Goal: Task Accomplishment & Management: Use online tool/utility

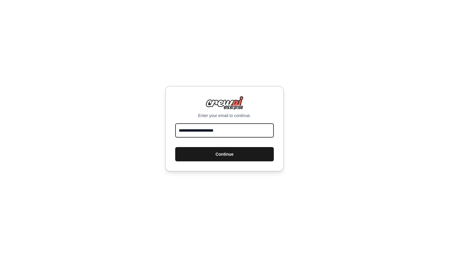
type input "**********"
click at [237, 152] on button "Continue" at bounding box center [224, 154] width 99 height 14
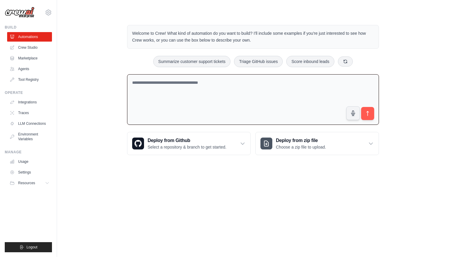
click at [167, 90] on textarea at bounding box center [253, 99] width 252 height 51
click at [48, 11] on icon at bounding box center [48, 12] width 7 height 7
click at [22, 165] on link "Usage" at bounding box center [30, 161] width 45 height 9
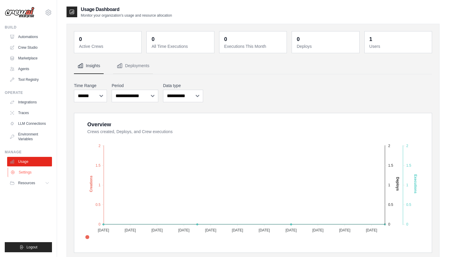
click at [31, 175] on link "Settings" at bounding box center [30, 171] width 45 height 9
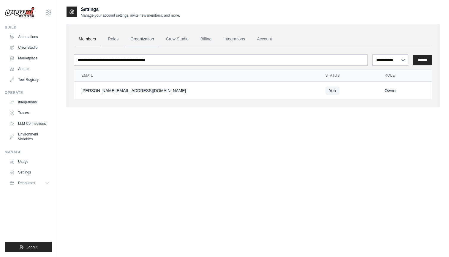
click at [144, 40] on link "Organization" at bounding box center [142, 39] width 33 height 16
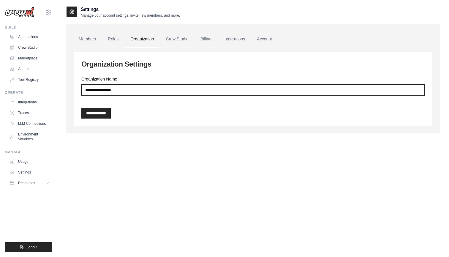
click at [139, 91] on input "Organization Name" at bounding box center [252, 89] width 343 height 11
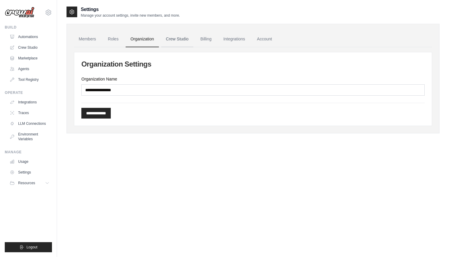
click at [177, 40] on link "Crew Studio" at bounding box center [177, 39] width 32 height 16
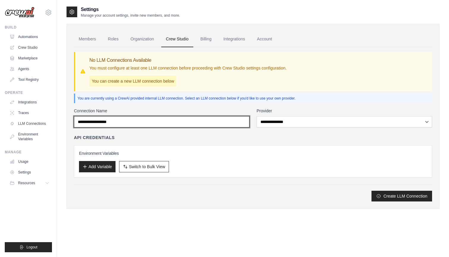
click at [124, 123] on input "Connection Name" at bounding box center [161, 121] width 175 height 11
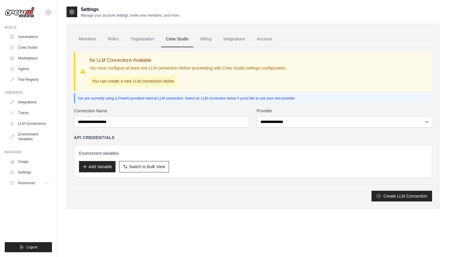
click at [221, 136] on div "API Credentials" at bounding box center [253, 137] width 358 height 6
click at [206, 38] on link "Billing" at bounding box center [206, 39] width 20 height 16
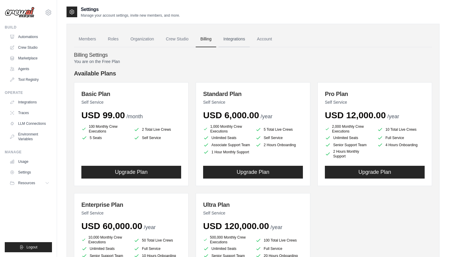
click at [236, 37] on link "Integrations" at bounding box center [233, 39] width 31 height 16
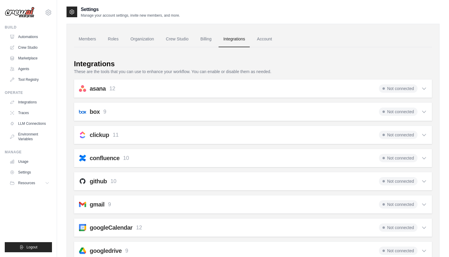
click at [141, 70] on p "These are the tools that you can use to enhance your workflow. You can enable o…" at bounding box center [253, 72] width 358 height 6
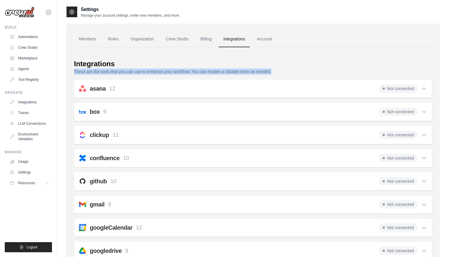
click at [141, 70] on p "These are the tools that you can use to enhance your workflow. You can enable o…" at bounding box center [253, 72] width 358 height 6
click at [150, 70] on p "These are the tools that you can use to enhance your workflow. You can enable o…" at bounding box center [253, 72] width 358 height 6
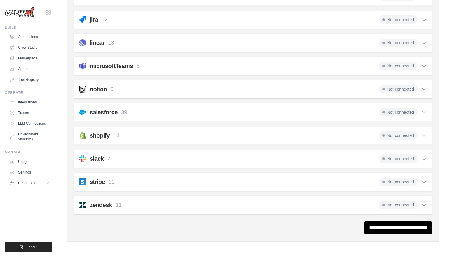
scroll to position [300, 0]
click at [425, 204] on icon at bounding box center [424, 205] width 6 height 6
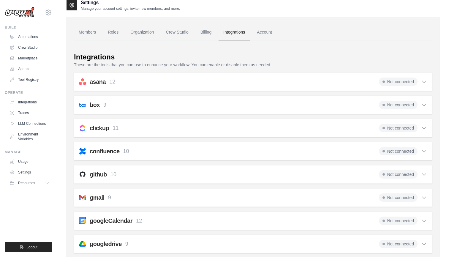
scroll to position [6, 0]
click at [425, 131] on icon at bounding box center [424, 129] width 6 height 6
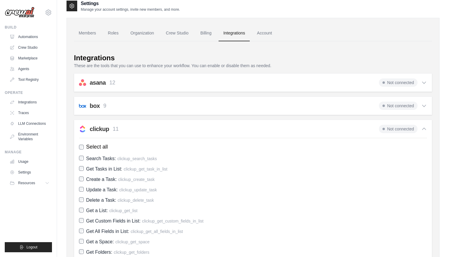
click at [425, 129] on icon at bounding box center [424, 129] width 4 height 2
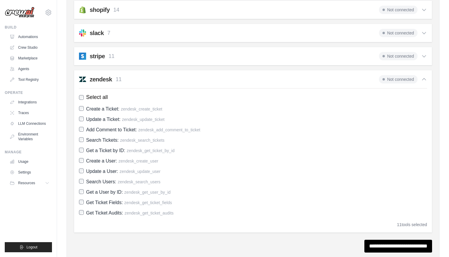
scroll to position [429, 0]
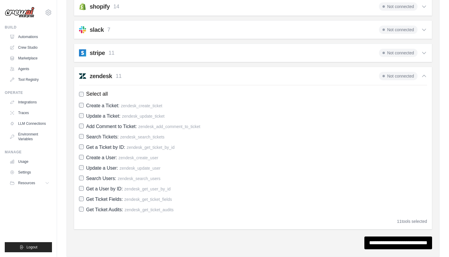
click at [425, 75] on icon at bounding box center [424, 76] width 6 height 6
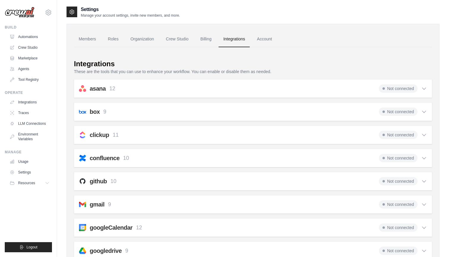
scroll to position [0, 0]
click at [270, 38] on link "Account" at bounding box center [264, 39] width 25 height 16
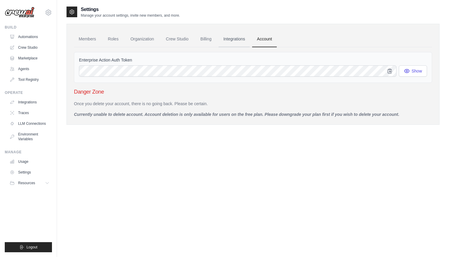
click at [240, 41] on link "Integrations" at bounding box center [233, 39] width 31 height 16
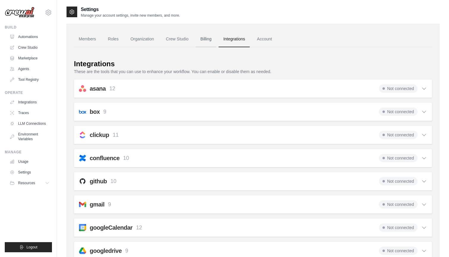
click at [208, 41] on link "Billing" at bounding box center [206, 39] width 20 height 16
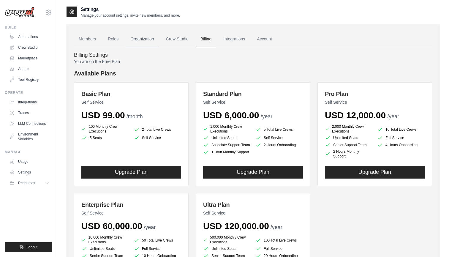
click at [145, 42] on link "Organization" at bounding box center [142, 39] width 33 height 16
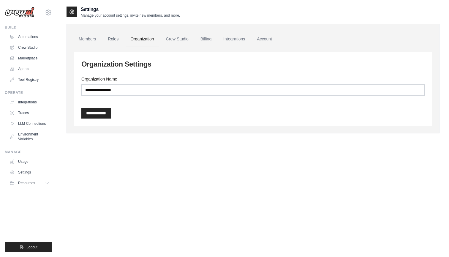
click at [107, 42] on link "Roles" at bounding box center [113, 39] width 20 height 16
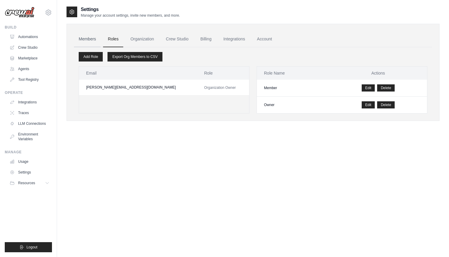
click at [93, 42] on link "Members" at bounding box center [87, 39] width 27 height 16
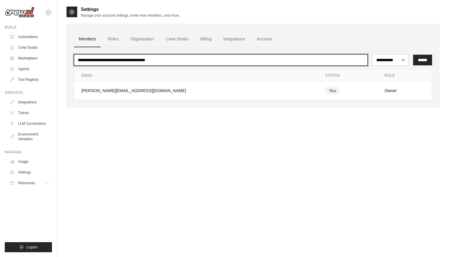
click at [97, 62] on input "email" at bounding box center [221, 59] width 294 height 11
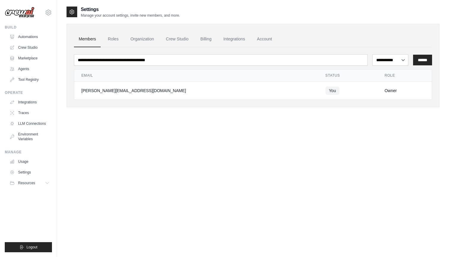
click at [93, 138] on div "**********" at bounding box center [252, 134] width 373 height 257
click at [32, 136] on link "Environment Variables" at bounding box center [30, 136] width 45 height 14
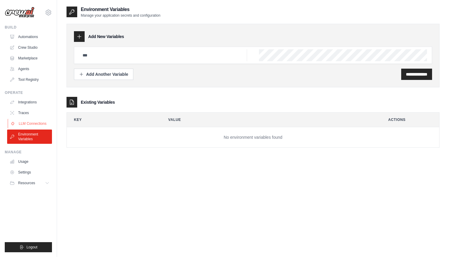
click at [30, 125] on link "LLM Connections" at bounding box center [30, 123] width 45 height 9
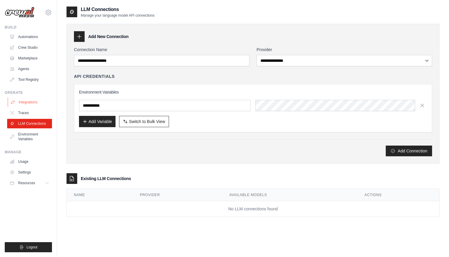
click at [26, 106] on link "Integrations" at bounding box center [30, 101] width 45 height 9
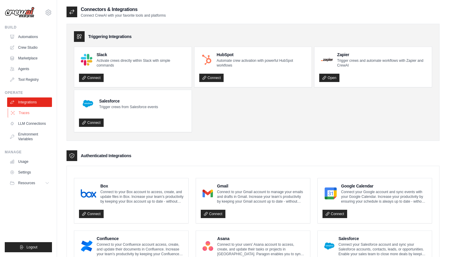
click at [26, 114] on link "Traces" at bounding box center [30, 112] width 45 height 9
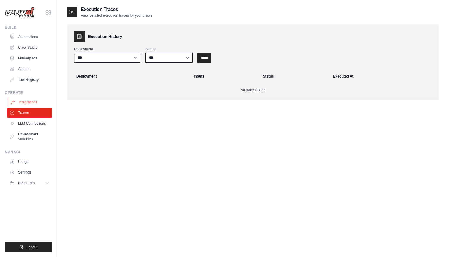
click at [28, 104] on link "Integrations" at bounding box center [30, 101] width 45 height 9
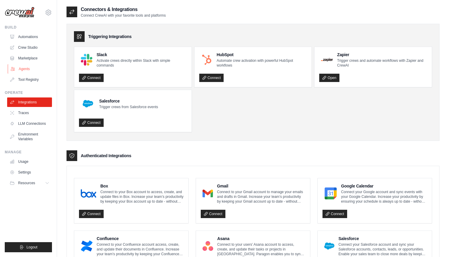
click at [28, 71] on link "Agents" at bounding box center [30, 68] width 45 height 9
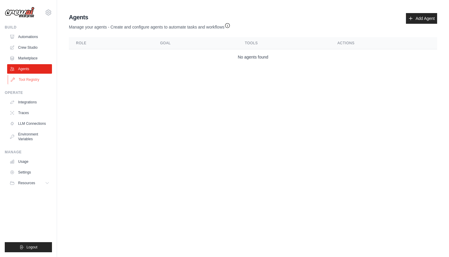
click at [27, 78] on link "Tool Registry" at bounding box center [30, 79] width 45 height 9
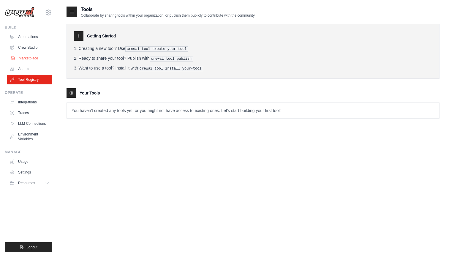
click at [31, 60] on link "Marketplace" at bounding box center [30, 57] width 45 height 9
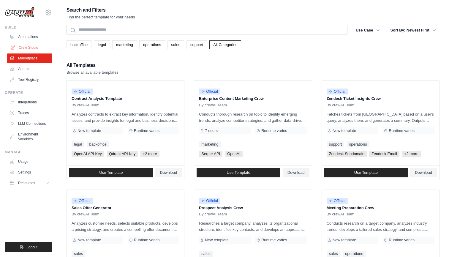
click at [26, 45] on link "Crew Studio" at bounding box center [30, 47] width 45 height 9
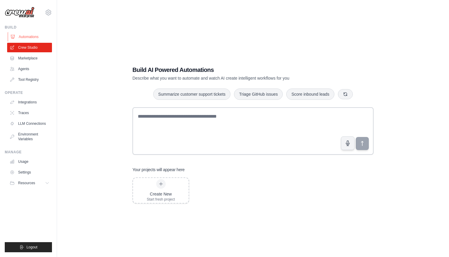
click at [31, 37] on link "Automations" at bounding box center [30, 36] width 45 height 9
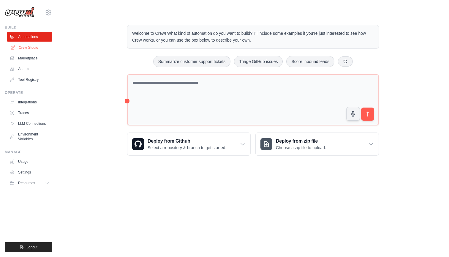
click at [28, 47] on link "Crew Studio" at bounding box center [30, 47] width 45 height 9
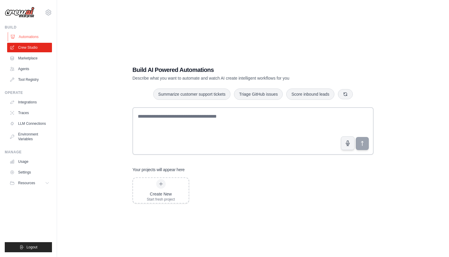
click at [30, 38] on link "Automations" at bounding box center [30, 36] width 45 height 9
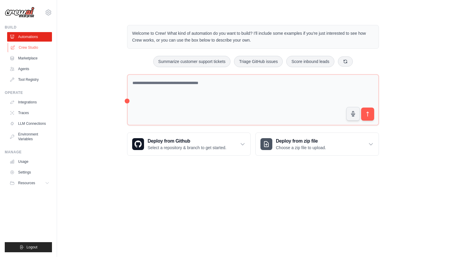
click at [28, 46] on link "Crew Studio" at bounding box center [30, 47] width 45 height 9
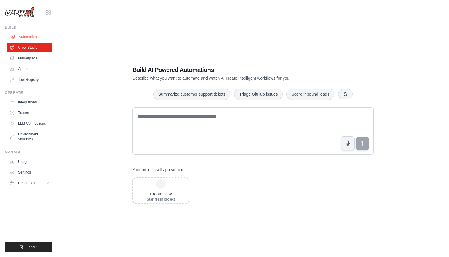
click at [29, 38] on link "Automations" at bounding box center [30, 36] width 45 height 9
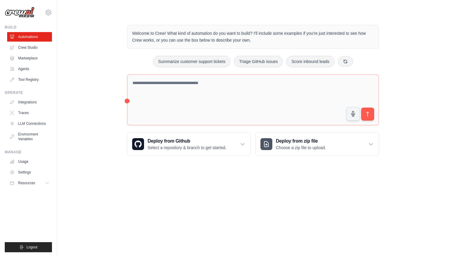
click at [123, 91] on div "Welcome to Crew! What kind of automation do you want to build? I'll include som…" at bounding box center [253, 90] width 266 height 150
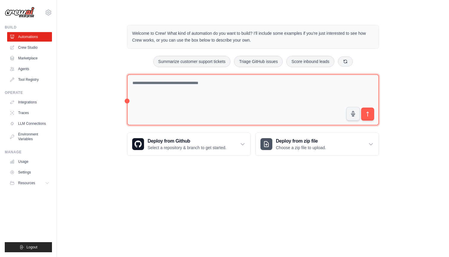
click at [127, 97] on textarea at bounding box center [253, 99] width 252 height 51
click at [127, 101] on textarea at bounding box center [253, 99] width 252 height 51
click at [160, 89] on textarea at bounding box center [253, 99] width 252 height 51
type textarea "*"
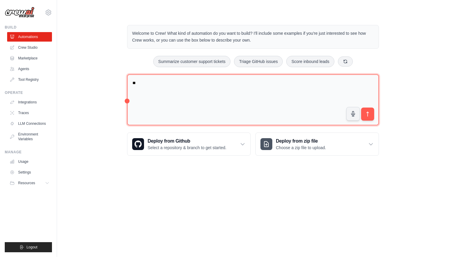
type textarea "*"
click at [148, 96] on textarea "**********" at bounding box center [253, 99] width 252 height 51
click at [233, 95] on textarea "**********" at bounding box center [253, 99] width 252 height 51
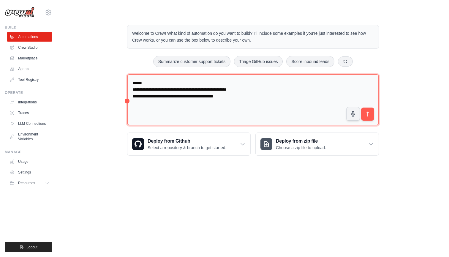
click at [205, 96] on textarea "**********" at bounding box center [253, 99] width 252 height 51
click at [260, 99] on textarea "**********" at bounding box center [253, 99] width 252 height 51
click at [227, 95] on textarea "**********" at bounding box center [253, 99] width 252 height 51
click at [330, 101] on textarea "**********" at bounding box center [253, 99] width 252 height 51
click at [230, 89] on textarea "**********" at bounding box center [253, 99] width 252 height 51
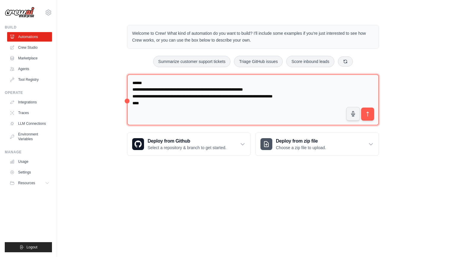
click at [181, 102] on textarea "**********" at bounding box center [253, 99] width 252 height 51
click at [138, 103] on textarea "**********" at bounding box center [253, 99] width 252 height 51
click at [275, 102] on textarea "**********" at bounding box center [253, 99] width 252 height 51
drag, startPoint x: 244, startPoint y: 96, endPoint x: 270, endPoint y: 96, distance: 25.5
click at [270, 96] on textarea "**********" at bounding box center [253, 99] width 252 height 51
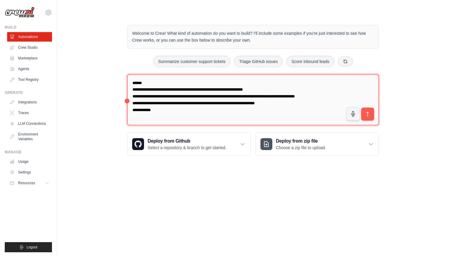
click at [279, 103] on textarea "**********" at bounding box center [253, 99] width 252 height 51
click at [267, 109] on textarea "**********" at bounding box center [253, 99] width 252 height 51
click at [255, 108] on textarea "**********" at bounding box center [253, 99] width 252 height 51
click at [221, 103] on textarea "**********" at bounding box center [253, 99] width 252 height 51
click at [238, 109] on textarea "**********" at bounding box center [253, 99] width 252 height 51
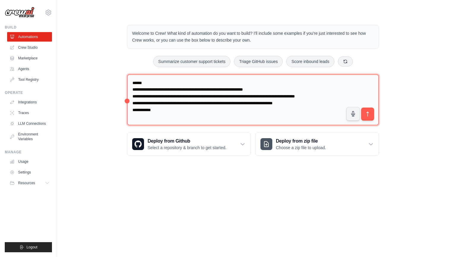
click at [310, 102] on textarea "**********" at bounding box center [253, 99] width 252 height 51
click at [289, 105] on textarea "**********" at bounding box center [253, 99] width 252 height 51
click at [299, 105] on textarea "**********" at bounding box center [253, 99] width 252 height 51
drag, startPoint x: 154, startPoint y: 103, endPoint x: 243, endPoint y: 104, distance: 89.1
click at [243, 104] on textarea "**********" at bounding box center [253, 99] width 252 height 51
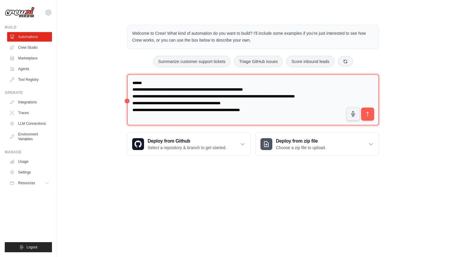
click at [251, 101] on textarea "**********" at bounding box center [253, 99] width 252 height 51
click at [201, 102] on textarea "**********" at bounding box center [253, 99] width 252 height 51
click at [254, 99] on textarea "**********" at bounding box center [253, 99] width 252 height 51
click at [268, 108] on textarea "**********" at bounding box center [253, 99] width 252 height 51
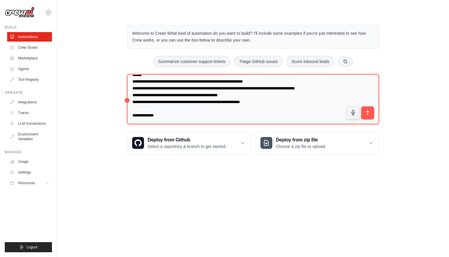
scroll to position [13, 0]
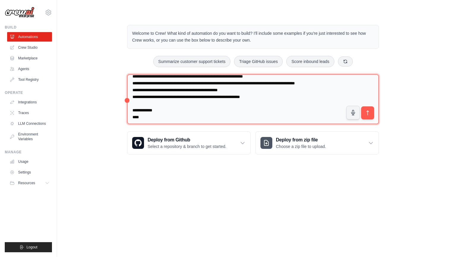
click at [136, 115] on textarea "**********" at bounding box center [253, 99] width 252 height 50
click at [159, 114] on textarea "**********" at bounding box center [253, 99] width 252 height 50
click at [167, 116] on textarea "**********" at bounding box center [253, 99] width 252 height 50
click at [180, 115] on textarea "**********" at bounding box center [253, 99] width 252 height 50
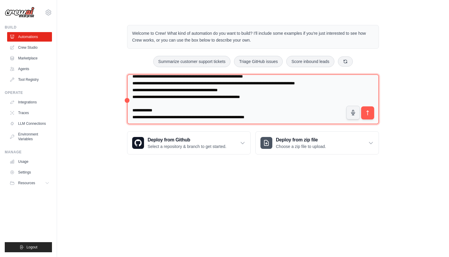
click at [180, 115] on textarea "**********" at bounding box center [253, 99] width 252 height 50
click at [191, 106] on textarea "**********" at bounding box center [253, 99] width 252 height 50
click at [216, 116] on textarea "**********" at bounding box center [253, 99] width 252 height 50
click at [281, 115] on textarea "**********" at bounding box center [253, 99] width 252 height 50
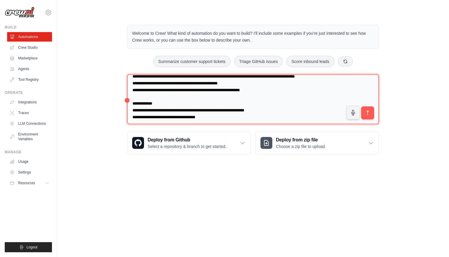
scroll to position [20, 0]
click at [237, 109] on textarea "**********" at bounding box center [253, 99] width 252 height 50
click at [248, 114] on textarea "**********" at bounding box center [253, 99] width 252 height 50
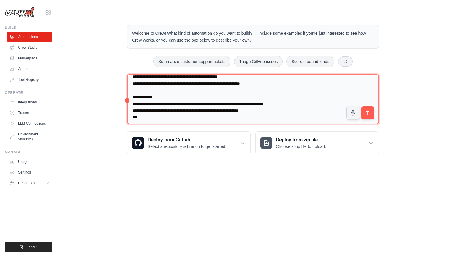
scroll to position [26, 0]
click at [256, 113] on textarea "**********" at bounding box center [253, 99] width 252 height 50
click at [262, 115] on textarea "**********" at bounding box center [253, 99] width 252 height 50
click at [295, 115] on textarea "**********" at bounding box center [253, 99] width 252 height 50
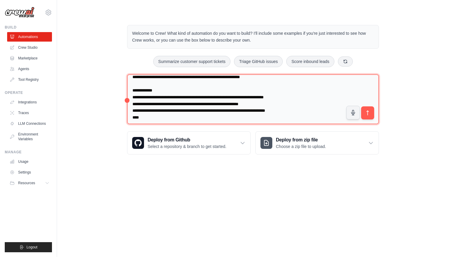
scroll to position [33, 0]
click at [272, 102] on textarea "**********" at bounding box center [253, 99] width 252 height 50
click at [302, 104] on textarea "**********" at bounding box center [253, 99] width 252 height 50
click at [301, 102] on textarea "**********" at bounding box center [253, 99] width 252 height 50
click at [295, 102] on textarea "**********" at bounding box center [253, 99] width 252 height 50
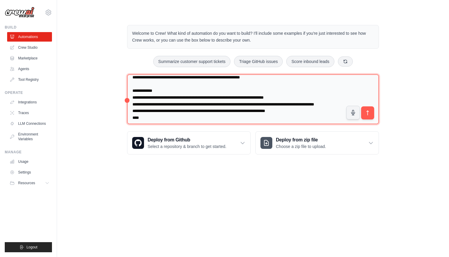
drag, startPoint x: 296, startPoint y: 103, endPoint x: 332, endPoint y: 104, distance: 35.6
click at [332, 104] on textarea "**********" at bounding box center [253, 99] width 252 height 50
click at [179, 113] on textarea "**********" at bounding box center [253, 99] width 252 height 50
click at [190, 114] on textarea "**********" at bounding box center [253, 99] width 252 height 50
click at [194, 108] on textarea "**********" at bounding box center [253, 99] width 252 height 50
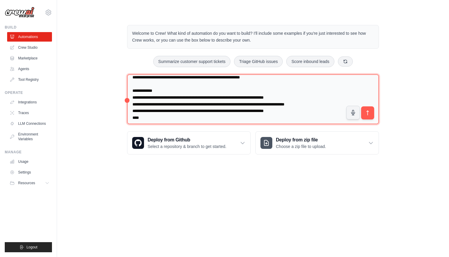
click at [216, 113] on textarea "**********" at bounding box center [253, 99] width 252 height 50
click at [247, 110] on textarea "**********" at bounding box center [253, 99] width 252 height 50
click at [239, 115] on textarea "**********" at bounding box center [253, 99] width 252 height 50
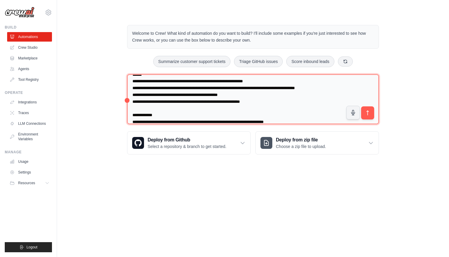
scroll to position [6, 0]
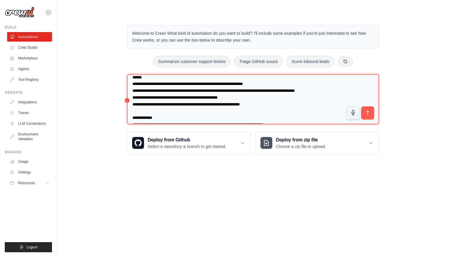
click at [280, 104] on textarea "**********" at bounding box center [253, 99] width 252 height 50
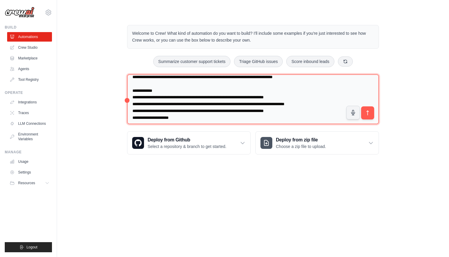
scroll to position [46, 0]
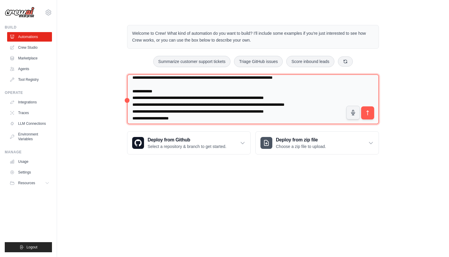
click at [255, 115] on textarea "**********" at bounding box center [253, 99] width 252 height 50
drag, startPoint x: 139, startPoint y: 117, endPoint x: 175, endPoint y: 117, distance: 36.2
click at [175, 117] on textarea "**********" at bounding box center [253, 99] width 252 height 50
click at [164, 116] on textarea "**********" at bounding box center [253, 99] width 252 height 50
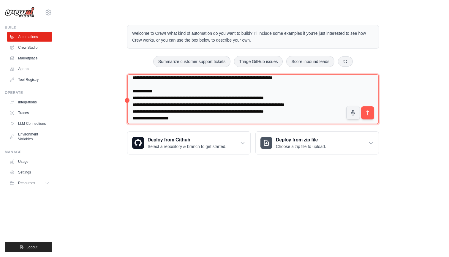
click at [164, 116] on textarea "**********" at bounding box center [253, 99] width 252 height 50
click at [244, 116] on textarea "**********" at bounding box center [253, 99] width 252 height 50
click at [300, 117] on textarea "**********" at bounding box center [253, 99] width 252 height 50
drag, startPoint x: 203, startPoint y: 115, endPoint x: 228, endPoint y: 117, distance: 25.0
click at [228, 117] on textarea "**********" at bounding box center [253, 99] width 252 height 50
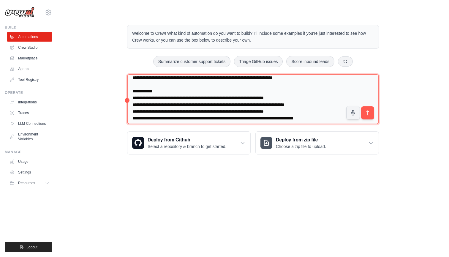
click at [336, 117] on textarea "**********" at bounding box center [253, 99] width 252 height 50
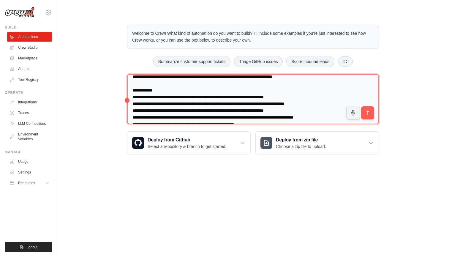
scroll to position [53, 0]
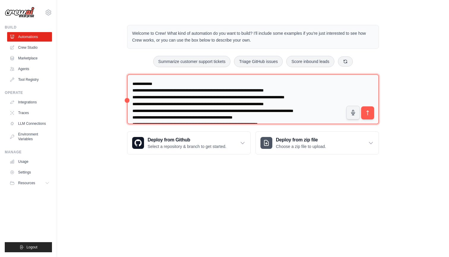
click at [250, 121] on textarea at bounding box center [253, 99] width 252 height 50
click at [312, 120] on textarea at bounding box center [253, 99] width 252 height 50
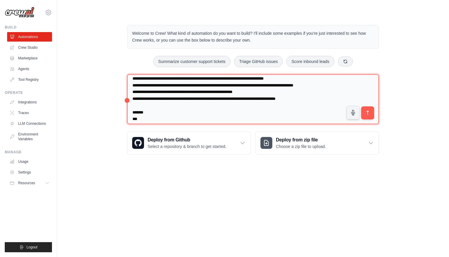
scroll to position [78, 0]
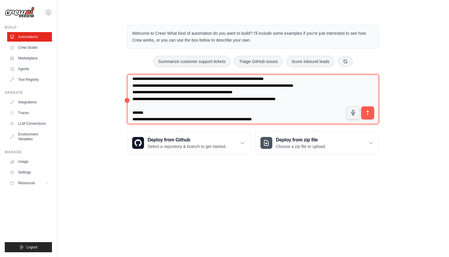
click at [267, 115] on textarea at bounding box center [253, 99] width 252 height 50
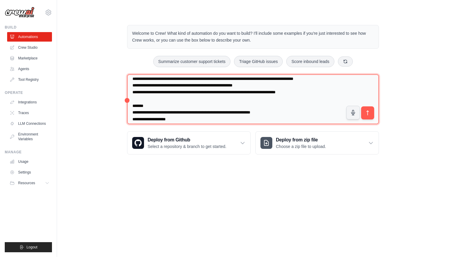
scroll to position [85, 0]
click at [161, 115] on textarea at bounding box center [253, 99] width 252 height 50
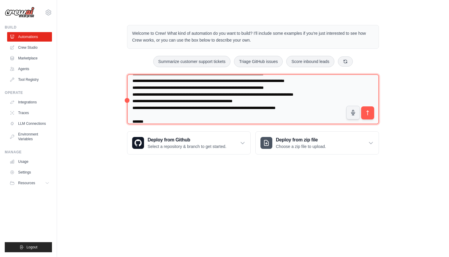
scroll to position [76, 0]
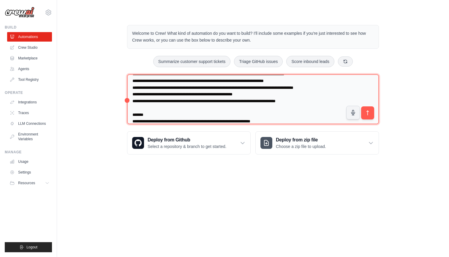
click at [320, 98] on textarea at bounding box center [253, 99] width 252 height 50
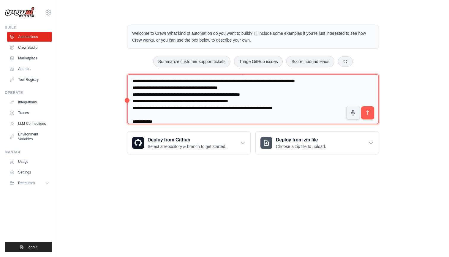
scroll to position [16, 0]
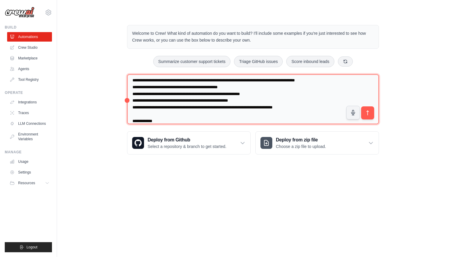
click at [310, 106] on textarea at bounding box center [253, 99] width 252 height 50
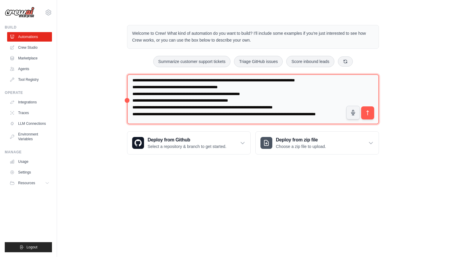
click at [215, 111] on textarea at bounding box center [253, 99] width 252 height 50
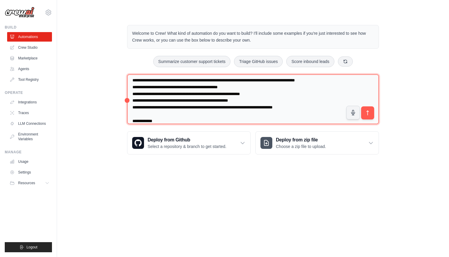
click at [210, 91] on textarea at bounding box center [253, 99] width 252 height 50
click at [274, 94] on textarea at bounding box center [253, 99] width 252 height 50
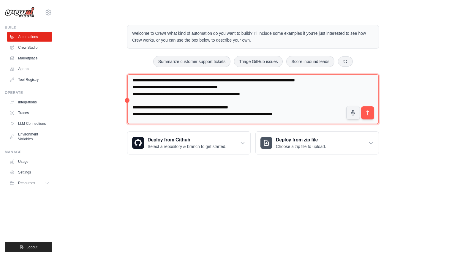
paste textarea "**********"
click at [135, 99] on textarea at bounding box center [253, 99] width 252 height 50
click at [136, 105] on textarea at bounding box center [253, 99] width 252 height 50
click at [137, 111] on textarea at bounding box center [253, 99] width 252 height 50
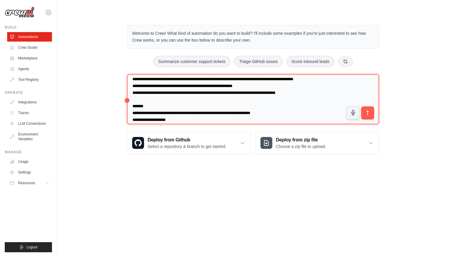
scroll to position [0, 0]
click at [205, 116] on textarea at bounding box center [253, 99] width 252 height 50
click at [169, 116] on textarea at bounding box center [253, 99] width 252 height 50
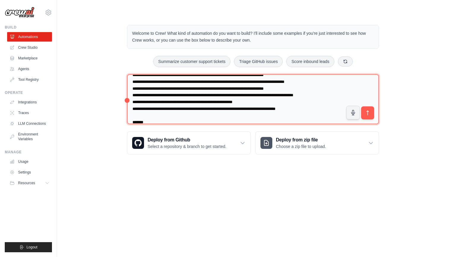
scroll to position [76, 0]
click at [310, 104] on textarea at bounding box center [253, 99] width 252 height 50
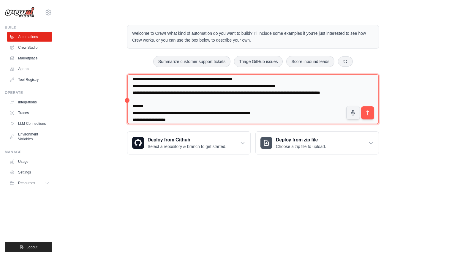
scroll to position [98, 0]
click at [235, 116] on textarea at bounding box center [253, 99] width 252 height 50
click at [168, 116] on textarea at bounding box center [253, 99] width 252 height 50
click at [179, 115] on textarea at bounding box center [253, 99] width 252 height 50
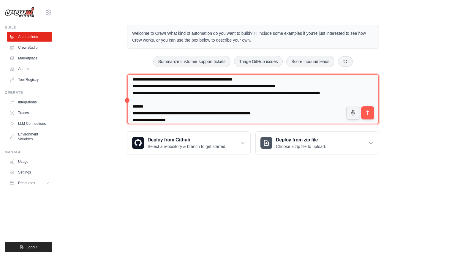
click at [179, 115] on textarea at bounding box center [253, 99] width 252 height 50
click at [180, 115] on textarea at bounding box center [253, 99] width 252 height 50
click at [168, 116] on textarea at bounding box center [253, 99] width 252 height 50
click at [311, 115] on textarea at bounding box center [253, 99] width 252 height 50
click at [265, 110] on textarea at bounding box center [253, 99] width 252 height 50
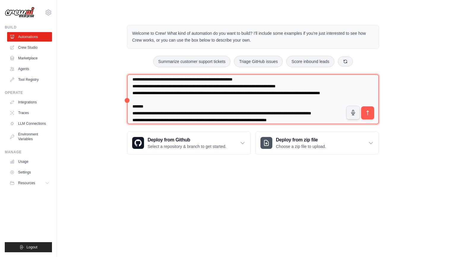
scroll to position [0, 0]
click at [309, 117] on textarea at bounding box center [253, 99] width 252 height 50
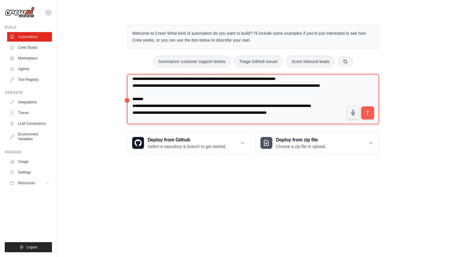
scroll to position [112, 0]
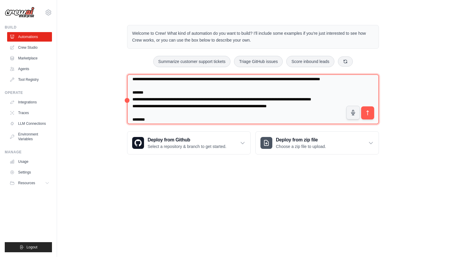
drag, startPoint x: 313, startPoint y: 119, endPoint x: 154, endPoint y: 120, distance: 159.1
click at [154, 120] on textarea at bounding box center [253, 99] width 252 height 50
drag, startPoint x: 154, startPoint y: 121, endPoint x: 135, endPoint y: 121, distance: 19.3
click at [135, 121] on textarea at bounding box center [253, 99] width 252 height 50
click at [166, 121] on textarea at bounding box center [253, 99] width 252 height 50
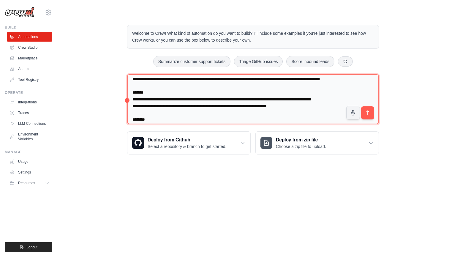
click at [167, 121] on textarea at bounding box center [253, 99] width 252 height 50
click at [329, 120] on textarea at bounding box center [253, 99] width 252 height 50
click at [342, 120] on textarea at bounding box center [253, 99] width 252 height 50
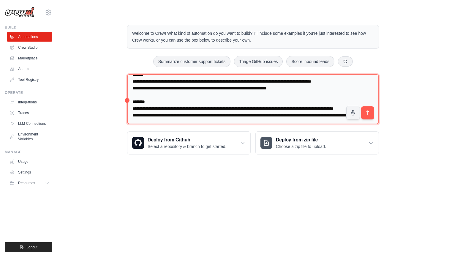
scroll to position [131, 0]
click at [372, 99] on textarea at bounding box center [253, 99] width 252 height 50
click at [156, 109] on textarea at bounding box center [253, 99] width 252 height 50
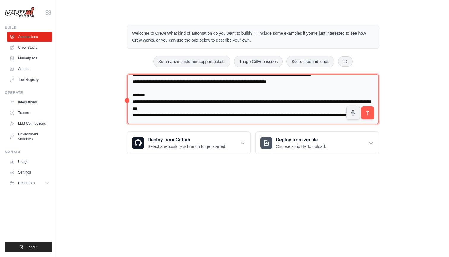
scroll to position [144, 0]
click at [191, 115] on textarea at bounding box center [253, 99] width 252 height 50
click at [205, 102] on textarea at bounding box center [253, 99] width 252 height 50
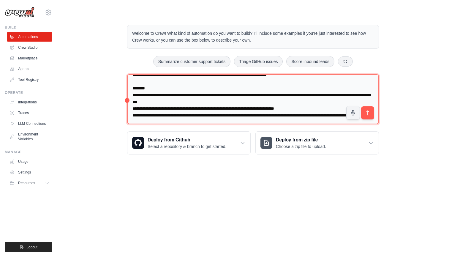
scroll to position [144, 0]
click at [191, 102] on textarea at bounding box center [253, 99] width 252 height 50
type textarea "**********"
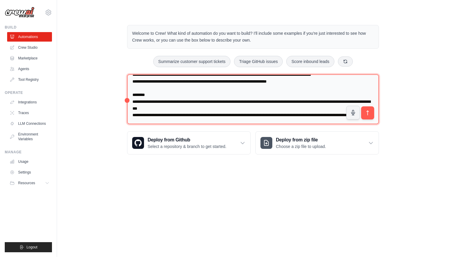
scroll to position [137, 0]
click at [202, 113] on textarea at bounding box center [253, 99] width 252 height 50
click at [197, 119] on textarea at bounding box center [253, 99] width 252 height 50
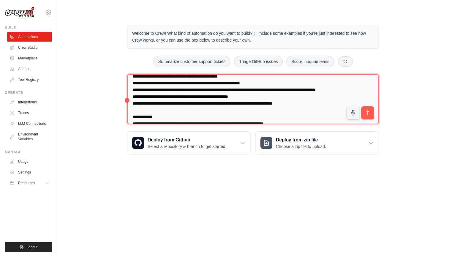
scroll to position [0, 0]
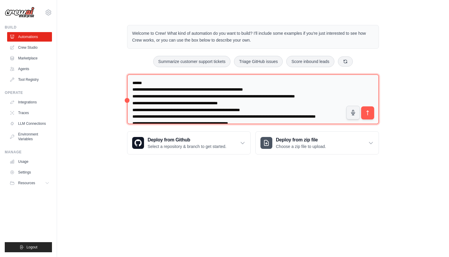
drag, startPoint x: 193, startPoint y: 119, endPoint x: 29, endPoint y: -23, distance: 216.3
click at [29, 0] on html "david.levien1@gmail.com Settings Build Automations Crew Studio" at bounding box center [224, 128] width 449 height 257
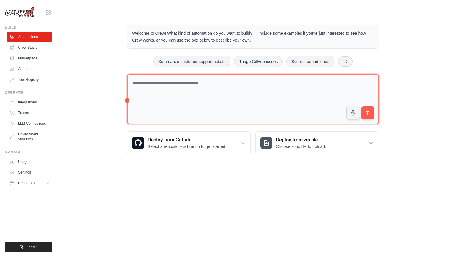
click at [171, 91] on textarea at bounding box center [253, 99] width 252 height 50
click at [172, 84] on textarea at bounding box center [253, 99] width 252 height 50
paste textarea "**********"
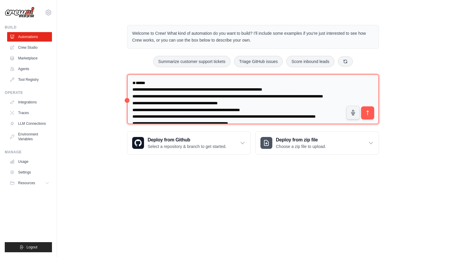
scroll to position [202, 0]
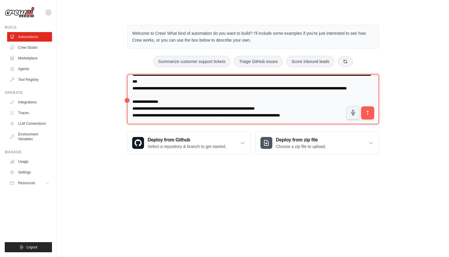
type textarea "**********"
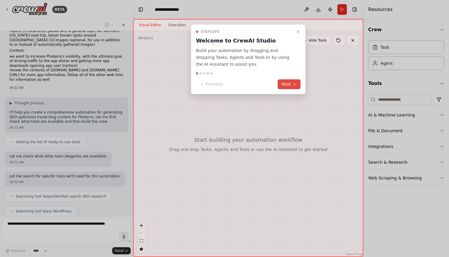
scroll to position [133, 0]
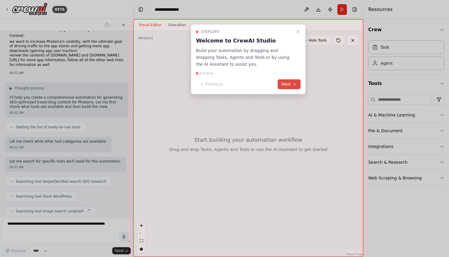
click at [284, 83] on button "Next" at bounding box center [289, 84] width 23 height 10
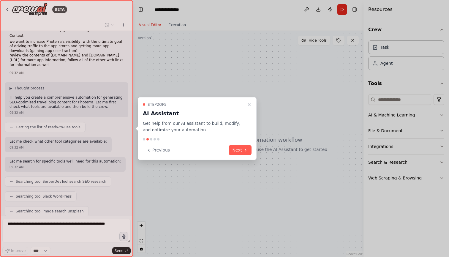
scroll to position [148, 0]
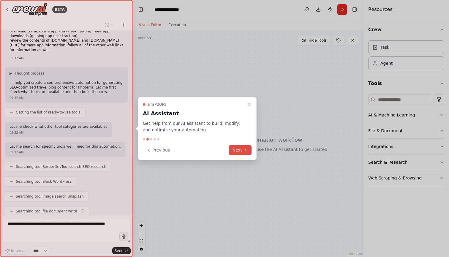
click at [243, 148] on button "Next" at bounding box center [240, 150] width 23 height 10
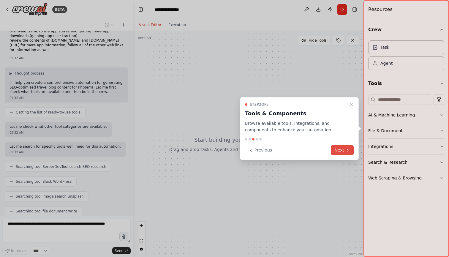
click at [343, 148] on button "Next" at bounding box center [342, 150] width 23 height 10
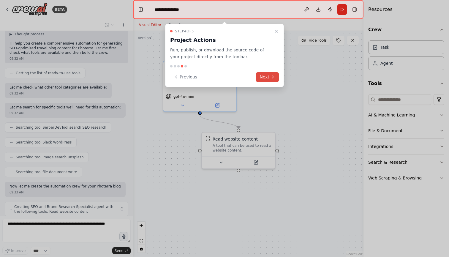
click at [263, 75] on button "Next" at bounding box center [267, 77] width 23 height 10
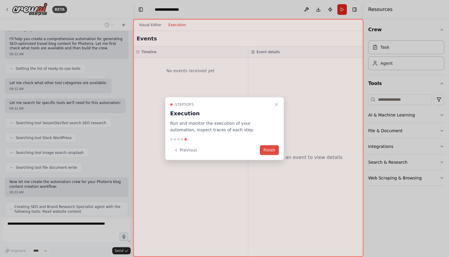
click at [269, 148] on button "Finish" at bounding box center [269, 150] width 19 height 10
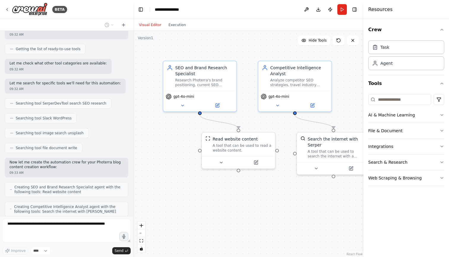
scroll to position [231, 0]
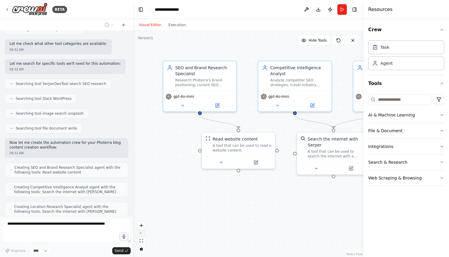
click at [141, 233] on icon "zoom out" at bounding box center [142, 233] width 4 height 1
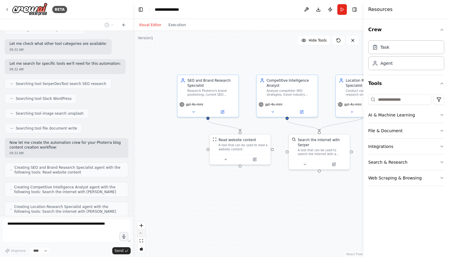
click at [141, 233] on icon "zoom out" at bounding box center [142, 233] width 4 height 1
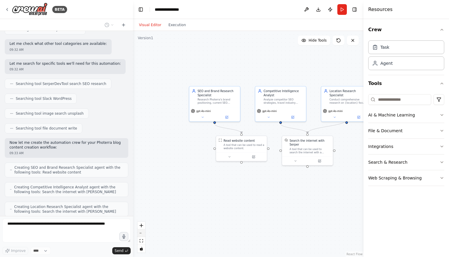
click at [141, 233] on icon "zoom out" at bounding box center [142, 233] width 4 height 1
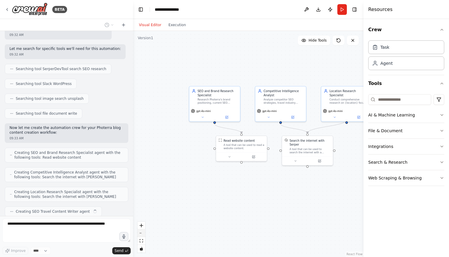
click at [141, 233] on icon "zoom out" at bounding box center [142, 233] width 4 height 1
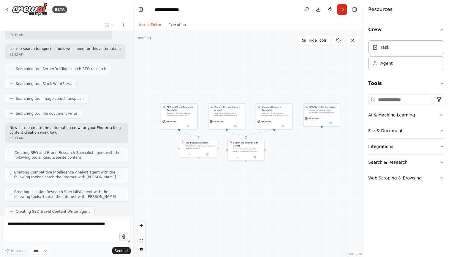
drag, startPoint x: 268, startPoint y: 201, endPoint x: 224, endPoint y: 202, distance: 44.8
click at [224, 202] on div ".deletable-edge-delete-btn { width: 20px; height: 20px; border: 0px solid #ffff…" at bounding box center [248, 144] width 230 height 226
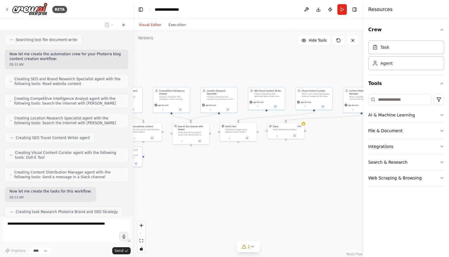
scroll to position [334, 0]
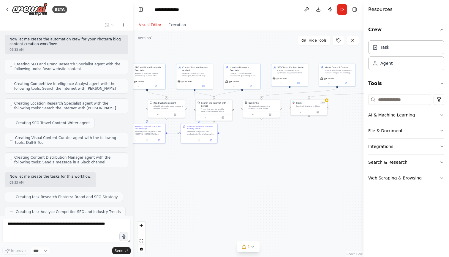
drag, startPoint x: 240, startPoint y: 198, endPoint x: 241, endPoint y: 156, distance: 42.2
click at [241, 156] on div ".deletable-edge-delete-btn { width: 20px; height: 20px; border: 0px solid #ffff…" at bounding box center [248, 144] width 230 height 226
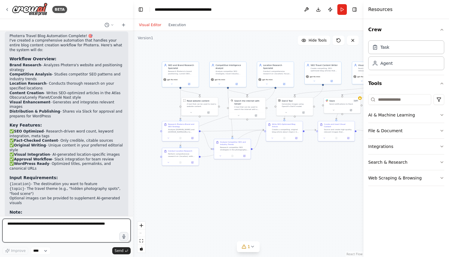
scroll to position [696, 0]
click at [60, 227] on p "The automation is now ready to generate high-quality, SEO-optimized travel cont…" at bounding box center [66, 236] width 114 height 18
click at [63, 227] on p "The automation is now ready to generate high-quality, SEO-optimized travel cont…" at bounding box center [66, 236] width 114 height 18
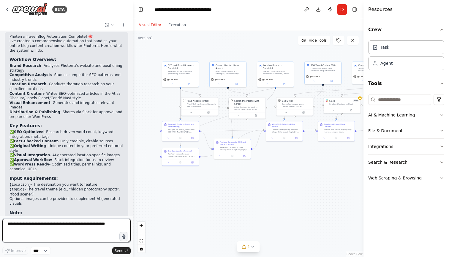
click at [55, 226] on textarea at bounding box center [66, 230] width 128 height 24
click at [77, 224] on textarea "**********" at bounding box center [66, 230] width 128 height 24
type textarea "**********"
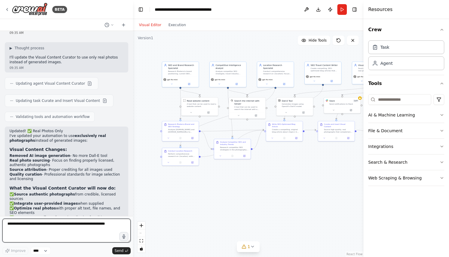
scroll to position [0, 0]
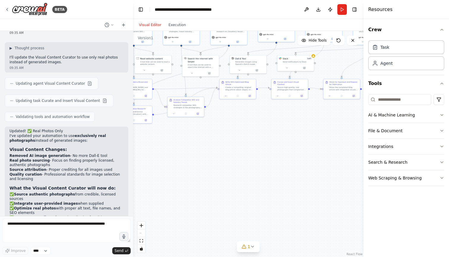
drag, startPoint x: 260, startPoint y: 214, endPoint x: 202, endPoint y: 173, distance: 71.3
click at [202, 172] on div ".deletable-edge-delete-btn { width: 20px; height: 20px; border: 0px solid #ffff…" at bounding box center [248, 144] width 230 height 226
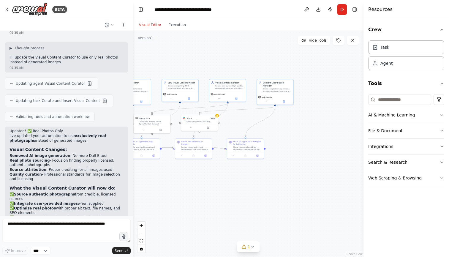
drag, startPoint x: 256, startPoint y: 155, endPoint x: 170, endPoint y: 214, distance: 103.7
click at [170, 214] on div ".deletable-edge-delete-btn { width: 20px; height: 20px; border: 0px solid #ffff…" at bounding box center [248, 144] width 230 height 226
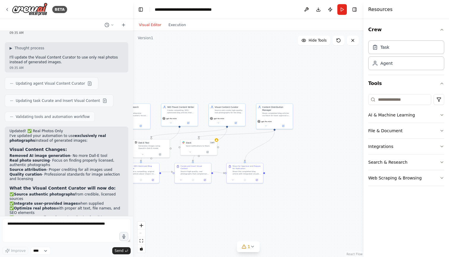
drag, startPoint x: 179, startPoint y: 178, endPoint x: 178, endPoint y: 202, distance: 23.8
click at [179, 202] on div ".deletable-edge-delete-btn { width: 20px; height: 20px; border: 0px solid #ffff…" at bounding box center [248, 144] width 230 height 226
click at [317, 166] on div ".deletable-edge-delete-btn { width: 20px; height: 20px; border: 0px solid #ffff…" at bounding box center [248, 144] width 230 height 226
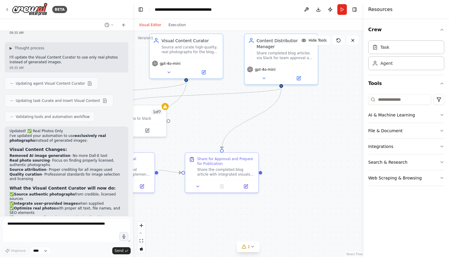
drag, startPoint x: 298, startPoint y: 163, endPoint x: 347, endPoint y: 156, distance: 49.8
click at [347, 156] on div ".deletable-edge-delete-btn { width: 20px; height: 20px; border: 0px solid #ffff…" at bounding box center [248, 144] width 230 height 226
click at [339, 39] on icon at bounding box center [338, 40] width 5 height 5
click at [140, 231] on button "zoom out" at bounding box center [141, 233] width 8 height 8
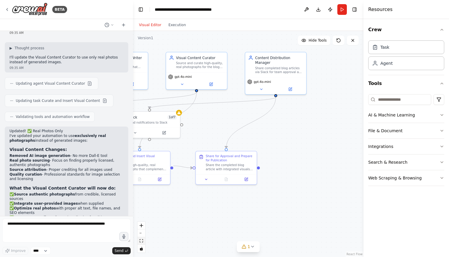
click at [144, 241] on button "fit view" at bounding box center [141, 241] width 8 height 8
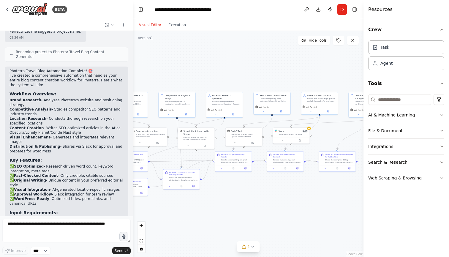
scroll to position [665, 0]
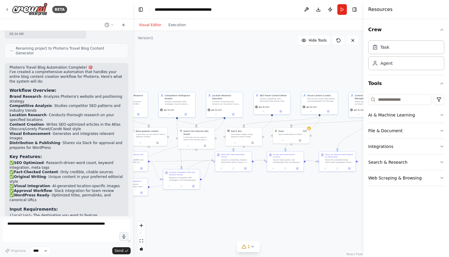
drag, startPoint x: 10, startPoint y: 84, endPoint x: 43, endPoint y: 88, distance: 33.3
click at [43, 113] on li "Location Research - Conducts thorough research on your specified locations" at bounding box center [66, 117] width 114 height 9
drag, startPoint x: 45, startPoint y: 88, endPoint x: 10, endPoint y: 84, distance: 34.7
click at [10, 113] on li "Location Research - Conducts thorough research on your specified locations" at bounding box center [66, 117] width 114 height 9
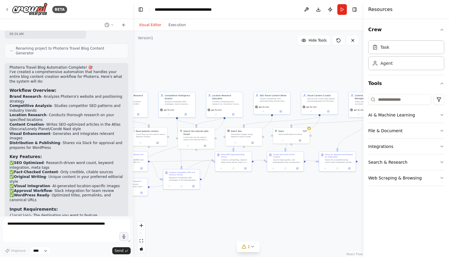
click at [10, 113] on strong "Location Research" at bounding box center [27, 115] width 37 height 4
drag, startPoint x: 9, startPoint y: 91, endPoint x: 84, endPoint y: 95, distance: 75.2
click at [84, 95] on div "Photerra Travel Blog Automation Complete! 🎯 I've created a comprehensive automa…" at bounding box center [66, 173] width 123 height 221
click at [84, 122] on li "Content Creation - Writes SEO-optimized articles in the Atlas Obscura/Lonely Pl…" at bounding box center [66, 126] width 114 height 9
click at [75, 131] on li "Visual Enhancement - Generates and integrates relevant images" at bounding box center [66, 135] width 114 height 9
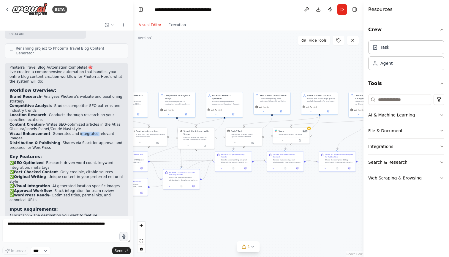
click at [75, 131] on li "Visual Enhancement - Generates and integrates relevant images" at bounding box center [66, 135] width 114 height 9
click at [68, 141] on li "Distribution & Publishing - Shares via Slack for approval and prepares for Word…" at bounding box center [66, 145] width 114 height 9
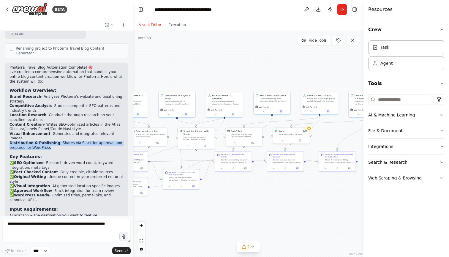
click at [66, 141] on li "Distribution & Publishing - Shares via Slack for approval and prepares for Word…" at bounding box center [66, 145] width 114 height 9
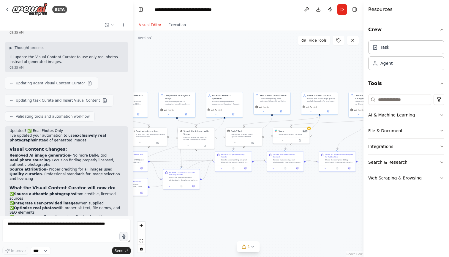
scroll to position [937, 0]
click at [70, 226] on textarea at bounding box center [66, 230] width 128 height 24
click at [236, 180] on div ".deletable-edge-delete-btn { width: 20px; height: 20px; border: 0px solid #ffff…" at bounding box center [248, 144] width 230 height 226
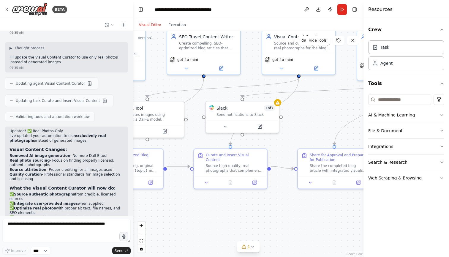
drag, startPoint x: 258, startPoint y: 188, endPoint x: 154, endPoint y: 213, distance: 106.9
click at [154, 213] on div ".deletable-edge-delete-btn { width: 20px; height: 20px; border: 0px solid #ffff…" at bounding box center [248, 144] width 230 height 226
click at [54, 229] on textarea at bounding box center [66, 230] width 128 height 24
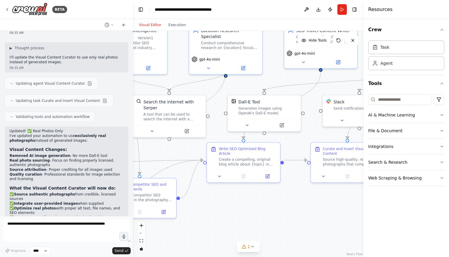
drag, startPoint x: 189, startPoint y: 215, endPoint x: 306, endPoint y: 209, distance: 117.1
click at [306, 209] on div ".deletable-edge-delete-btn { width: 20px; height: 20px; border: 0px solid #ffff…" at bounding box center [248, 144] width 230 height 226
click at [141, 231] on button "zoom out" at bounding box center [141, 233] width 8 height 8
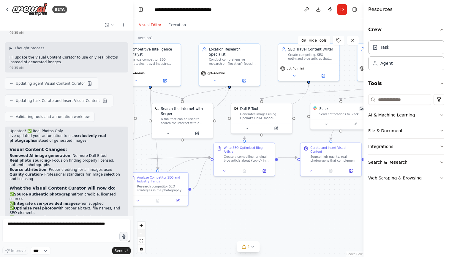
click at [141, 231] on button "zoom out" at bounding box center [141, 233] width 8 height 8
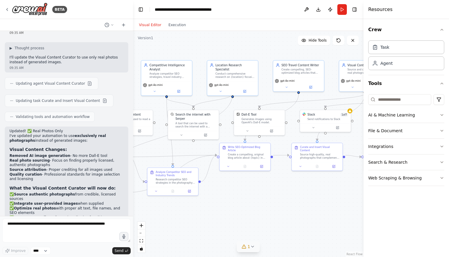
click at [243, 247] on icon at bounding box center [244, 246] width 5 height 5
click at [246, 201] on div ".deletable-edge-delete-btn { width: 20px; height: 20px; border: 0px solid #ffff…" at bounding box center [248, 144] width 230 height 226
click at [246, 133] on div at bounding box center [259, 130] width 51 height 8
click at [284, 104] on icon at bounding box center [282, 103] width 4 height 4
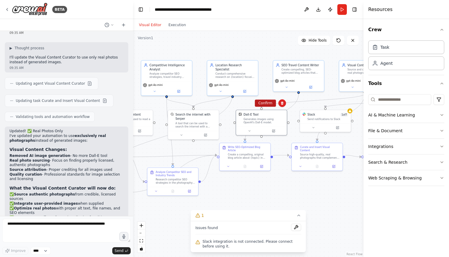
click at [268, 104] on button "Confirm" at bounding box center [265, 102] width 21 height 7
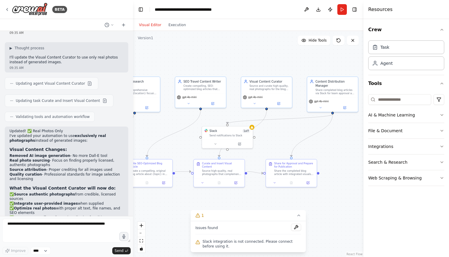
drag, startPoint x: 258, startPoint y: 105, endPoint x: 160, endPoint y: 122, distance: 99.4
click at [160, 122] on div ".deletable-edge-delete-btn { width: 20px; height: 20px; border: 0px solid #ffff…" at bounding box center [248, 144] width 230 height 226
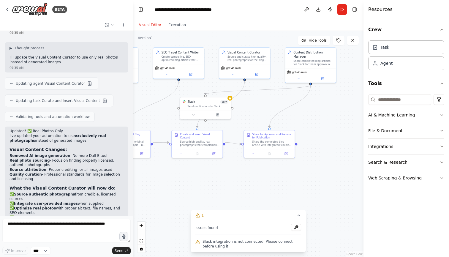
drag, startPoint x: 329, startPoint y: 198, endPoint x: 307, endPoint y: 169, distance: 36.7
click at [307, 169] on div ".deletable-edge-delete-btn { width: 20px; height: 20px; border: 0px solid #ffff…" at bounding box center [248, 144] width 230 height 226
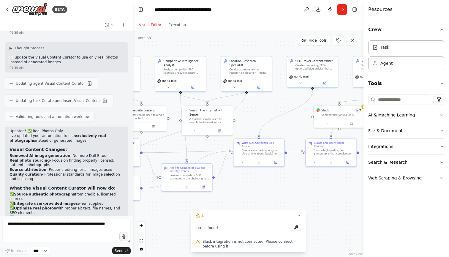
drag, startPoint x: 219, startPoint y: 181, endPoint x: 353, endPoint y: 190, distance: 134.1
click at [353, 190] on div ".deletable-edge-delete-btn { width: 20px; height: 20px; border: 0px solid #ffff…" at bounding box center [248, 144] width 230 height 226
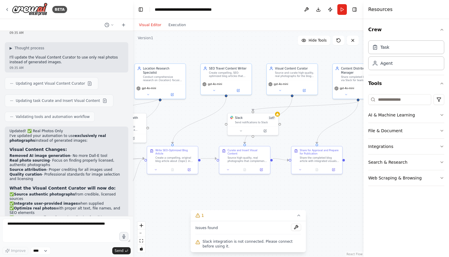
drag, startPoint x: 341, startPoint y: 189, endPoint x: 254, endPoint y: 197, distance: 86.7
click at [254, 197] on div ".deletable-edge-delete-btn { width: 20px; height: 20px; border: 0px solid #ffff…" at bounding box center [248, 144] width 230 height 226
click at [286, 72] on div "Source and curate high-quality, real photographs for the blog article that alig…" at bounding box center [295, 73] width 40 height 7
click at [302, 126] on div ".deletable-edge-delete-btn { width: 20px; height: 20px; border: 0px solid #ffff…" at bounding box center [248, 144] width 230 height 226
click at [286, 112] on icon "Edge from 0987baa2-4d32-4445-946b-51528471f24c to cdf2ef47-687c-4fc9-a7a6-3c68f…" at bounding box center [268, 120] width 47 height 47
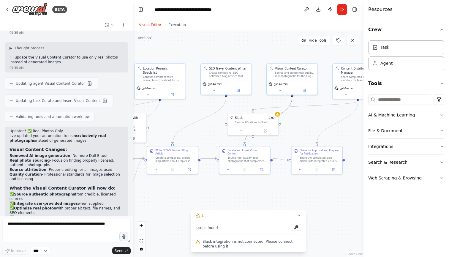
click at [293, 129] on div ".deletable-edge-delete-btn { width: 20px; height: 20px; border: 0px solid #ffff…" at bounding box center [248, 144] width 230 height 226
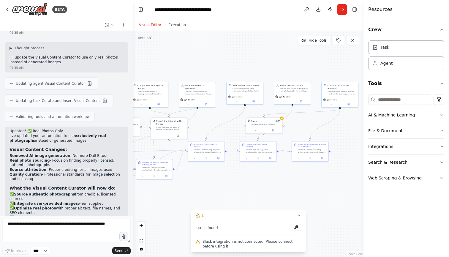
click at [258, 181] on div ".deletable-edge-delete-btn { width: 20px; height: 20px; border: 0px solid #ffff…" at bounding box center [248, 144] width 230 height 226
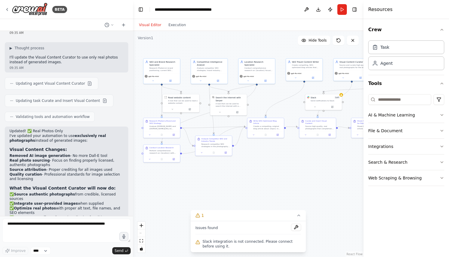
drag, startPoint x: 258, startPoint y: 181, endPoint x: 317, endPoint y: 158, distance: 63.8
click at [317, 158] on div ".deletable-edge-delete-btn { width: 20px; height: 20px; border: 0px solid #ffff…" at bounding box center [248, 144] width 230 height 226
click at [341, 43] on button at bounding box center [338, 40] width 12 height 9
click at [340, 39] on icon at bounding box center [338, 40] width 5 height 5
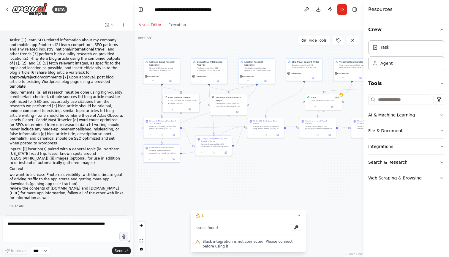
scroll to position [0, 0]
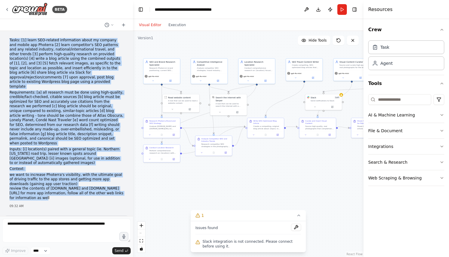
drag, startPoint x: 44, startPoint y: 179, endPoint x: 10, endPoint y: 39, distance: 144.5
click at [10, 39] on div "Tasks: [1] learn SEO-related information about my company and mobile app Photer…" at bounding box center [66, 119] width 114 height 162
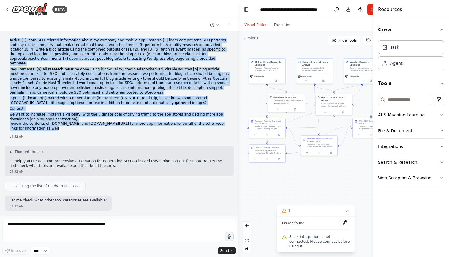
drag, startPoint x: 132, startPoint y: 56, endPoint x: 294, endPoint y: 57, distance: 161.8
click at [294, 57] on div "BETA Tasks: [1] learn SEO-related information about my company and mobile app P…" at bounding box center [224, 128] width 449 height 257
copy div "Tasks: [1] learn SEO-related information about my company and mobile app Photer…"
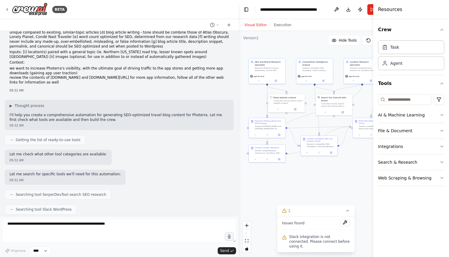
click at [157, 169] on div "Let me search for specific tools we'll need for this automation: 09:32 AM" at bounding box center [119, 176] width 229 height 15
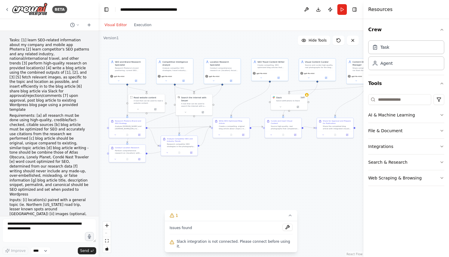
drag, startPoint x: 237, startPoint y: 136, endPoint x: 99, endPoint y: 136, distance: 138.0
click at [99, 136] on div "BETA Tasks: [1] learn SEO-related information about my company and mobile app P…" at bounding box center [224, 128] width 449 height 257
click at [8, 7] on icon at bounding box center [7, 9] width 5 height 5
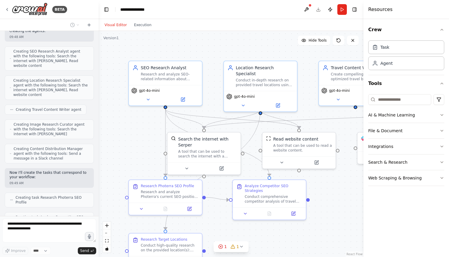
scroll to position [536, 0]
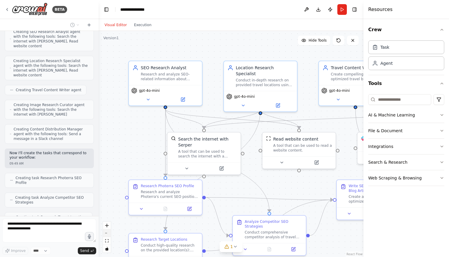
click at [107, 233] on icon "zoom out" at bounding box center [107, 233] width 4 height 1
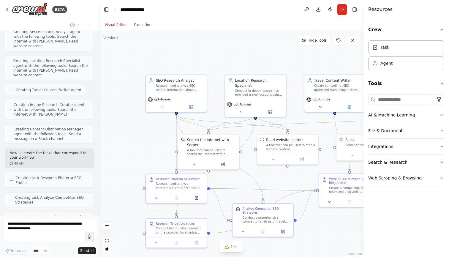
click at [107, 233] on icon "zoom out" at bounding box center [107, 233] width 4 height 1
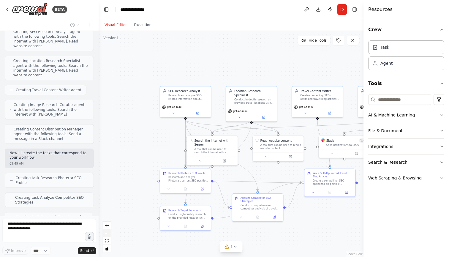
click at [107, 233] on icon "zoom out" at bounding box center [107, 233] width 4 height 1
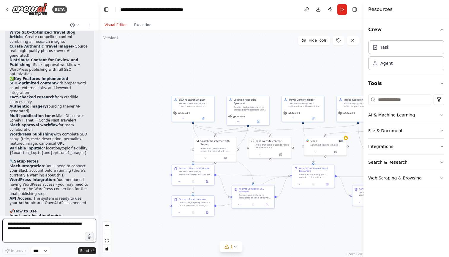
scroll to position [1021, 0]
click at [443, 115] on icon "button" at bounding box center [441, 114] width 5 height 5
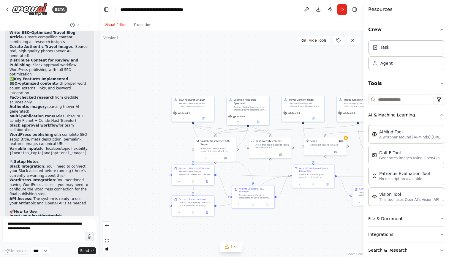
click at [443, 115] on icon "button" at bounding box center [442, 114] width 2 height 1
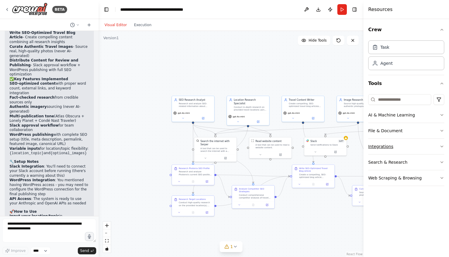
click at [442, 147] on icon "button" at bounding box center [441, 146] width 5 height 5
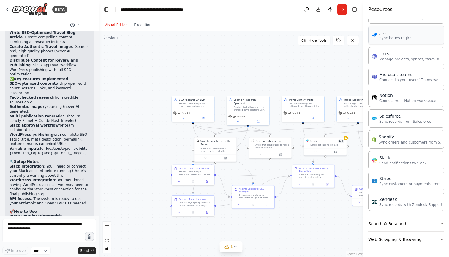
scroll to position [338, 0]
click at [423, 221] on button "Search & Research" at bounding box center [406, 223] width 76 height 15
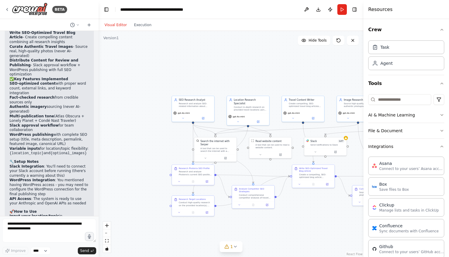
scroll to position [0, 0]
click at [441, 148] on icon "button" at bounding box center [441, 146] width 5 height 5
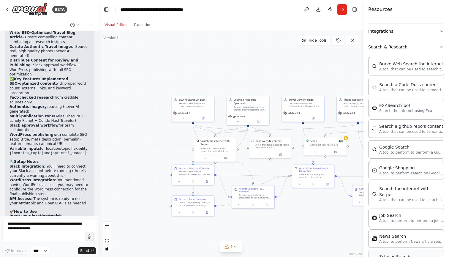
scroll to position [114, 0]
click at [442, 49] on icon "button" at bounding box center [441, 48] width 5 height 5
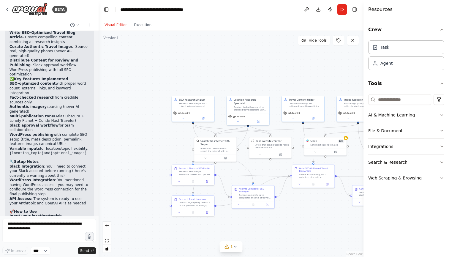
click at [318, 215] on div ".deletable-edge-delete-btn { width: 20px; height: 20px; border: 0px solid #ffff…" at bounding box center [231, 144] width 265 height 226
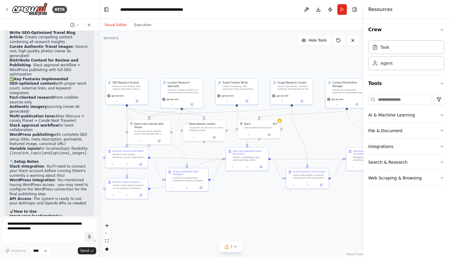
drag, startPoint x: 317, startPoint y: 220, endPoint x: 249, endPoint y: 203, distance: 69.8
click at [249, 203] on div ".deletable-edge-delete-btn { width: 20px; height: 20px; border: 0px solid #ffff…" at bounding box center [231, 144] width 265 height 226
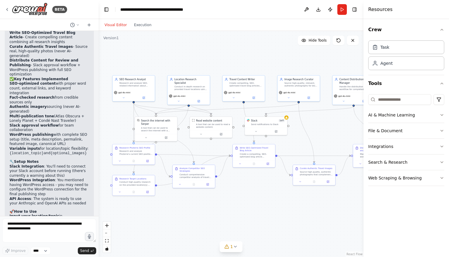
drag, startPoint x: 266, startPoint y: 205, endPoint x: 278, endPoint y: 201, distance: 13.0
click at [278, 201] on div ".deletable-edge-delete-btn { width: 20px; height: 20px; border: 0px solid #ffff…" at bounding box center [231, 144] width 265 height 226
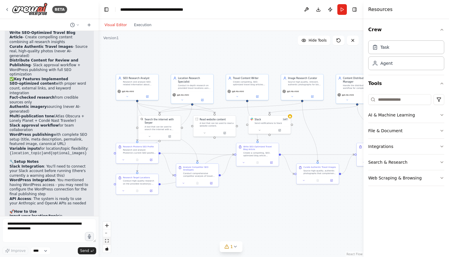
click at [107, 243] on button "fit view" at bounding box center [107, 241] width 8 height 8
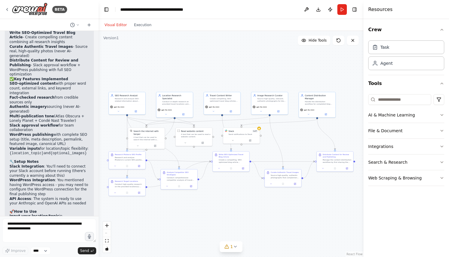
click at [181, 224] on div ".deletable-edge-delete-btn { width: 20px; height: 20px; border: 0px solid #ffff…" at bounding box center [231, 144] width 265 height 226
click at [183, 222] on div ".deletable-edge-delete-btn { width: 20px; height: 20px; border: 0px solid #ffff…" at bounding box center [231, 144] width 265 height 226
click at [76, 204] on div "Perfect! I've created a comprehensive automation crew called "Photerra SEO Trav…" at bounding box center [49, 78] width 89 height 428
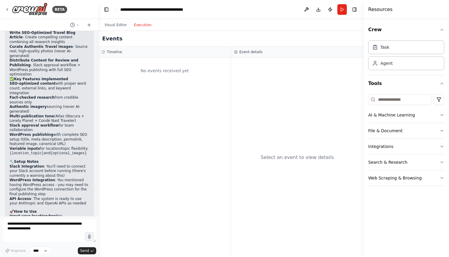
click at [147, 25] on button "Execution" at bounding box center [142, 24] width 25 height 7
click at [122, 25] on button "Visual Editor" at bounding box center [115, 24] width 29 height 7
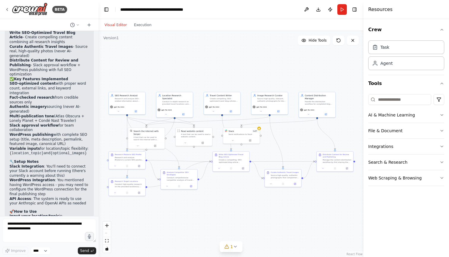
click at [286, 15] on header "**********" at bounding box center [231, 9] width 265 height 19
click at [354, 9] on button "Toggle Right Sidebar" at bounding box center [354, 9] width 8 height 8
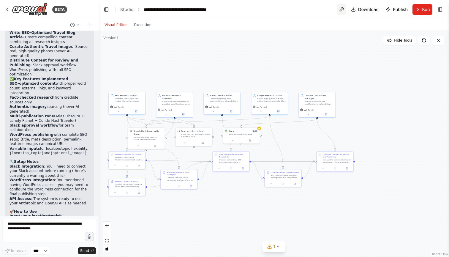
click at [342, 9] on button at bounding box center [341, 9] width 9 height 11
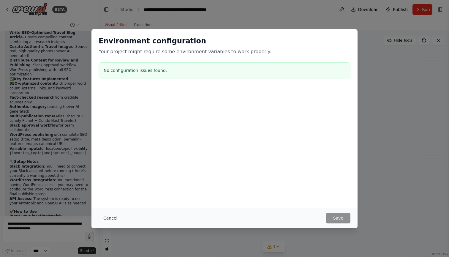
click at [112, 218] on button "Cancel" at bounding box center [110, 218] width 23 height 11
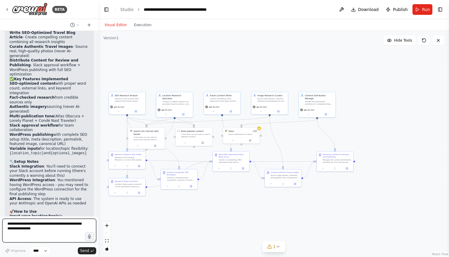
click at [67, 224] on textarea at bounding box center [49, 230] width 94 height 24
type textarea "**********"
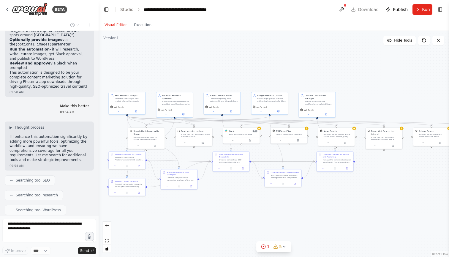
scroll to position [1236, 0]
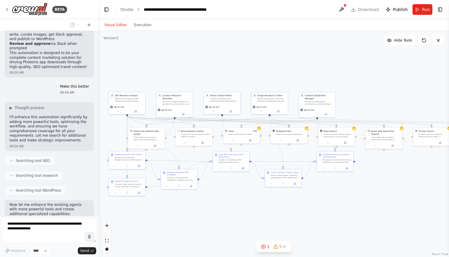
click at [178, 207] on div ".deletable-edge-delete-btn { width: 20px; height: 20px; border: 0px solid #ffff…" at bounding box center [274, 144] width 350 height 226
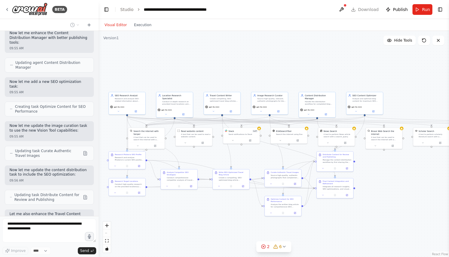
scroll to position [1539, 0]
click at [108, 240] on icon "fit view" at bounding box center [107, 240] width 4 height 3
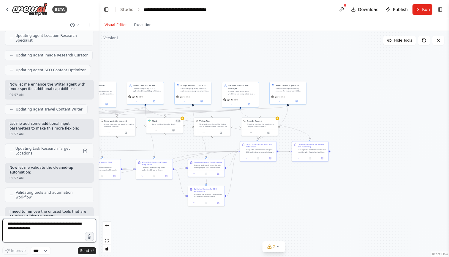
scroll to position [1986, 0]
type textarea "**********"
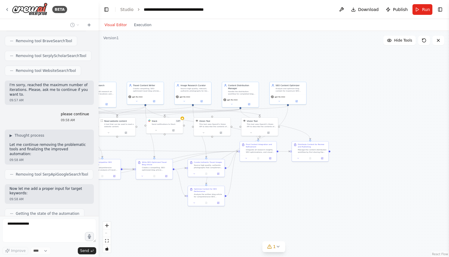
scroll to position [2220, 0]
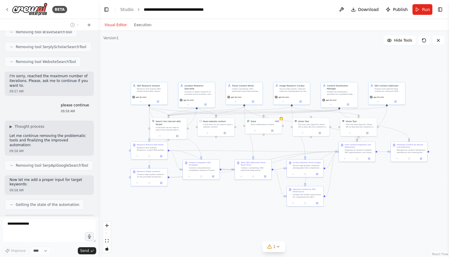
drag, startPoint x: 153, startPoint y: 213, endPoint x: 252, endPoint y: 213, distance: 98.8
click at [252, 213] on div ".deletable-edge-delete-btn { width: 20px; height: 20px; border: 0px solid #ffff…" at bounding box center [274, 144] width 350 height 226
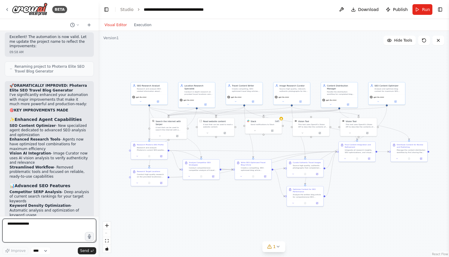
scroll to position [2469, 0]
drag, startPoint x: 8, startPoint y: 131, endPoint x: 55, endPoint y: 89, distance: 63.1
click at [55, 232] on li "Meta Tag Generation - Multiple variations for A/B testing (titles, descriptions…" at bounding box center [49, 239] width 80 height 14
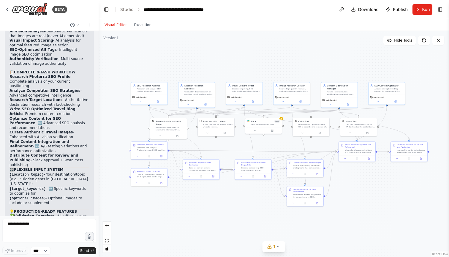
scroll to position [2762, 0]
click at [49, 226] on textarea "**********" at bounding box center [49, 230] width 94 height 24
click at [141, 218] on div ".deletable-edge-delete-btn { width: 20px; height: 20px; border: 0px solid #ffff…" at bounding box center [274, 144] width 350 height 226
click at [281, 245] on button "1" at bounding box center [273, 246] width 23 height 11
click at [329, 232] on button at bounding box center [331, 231] width 10 height 7
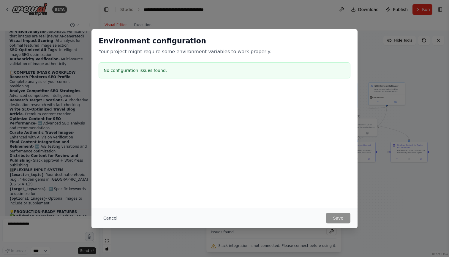
click at [99, 216] on button "Cancel" at bounding box center [110, 218] width 23 height 11
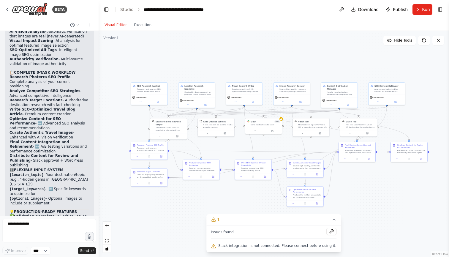
click at [232, 245] on span "Slack integration is not connected. Please connect before using it." at bounding box center [277, 245] width 118 height 5
click at [332, 221] on icon at bounding box center [334, 219] width 5 height 5
click at [425, 8] on span "Run" at bounding box center [426, 10] width 8 height 6
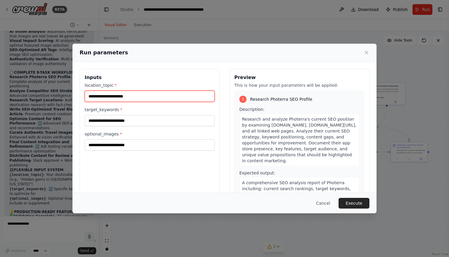
click at [131, 97] on input "location_topic *" at bounding box center [150, 96] width 130 height 11
click at [134, 76] on h3 "Inputs" at bounding box center [150, 77] width 130 height 7
click at [136, 97] on input "location_topic *" at bounding box center [150, 96] width 130 height 11
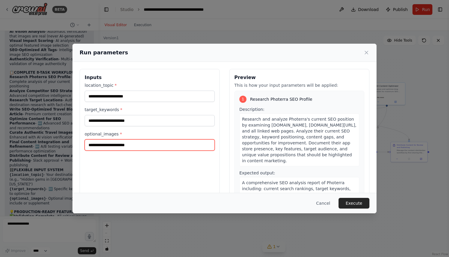
click at [121, 145] on input "optional_images *" at bounding box center [150, 144] width 130 height 11
click at [123, 164] on div "Inputs location_topic * target_keywords * optional_images *" at bounding box center [150, 139] width 140 height 141
click at [120, 133] on span "*" at bounding box center [121, 133] width 2 height 5
click at [119, 139] on input "optional_images *" at bounding box center [150, 144] width 130 height 11
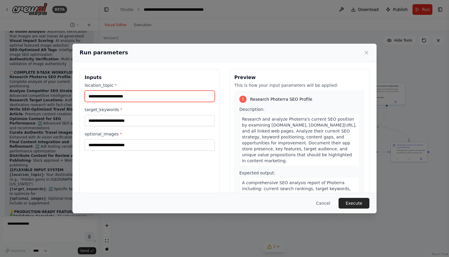
click at [112, 97] on input "location_topic *" at bounding box center [150, 96] width 130 height 11
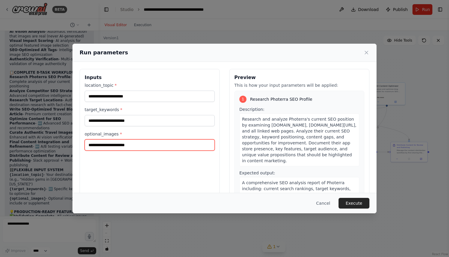
click at [112, 143] on input "optional_images *" at bounding box center [150, 144] width 130 height 11
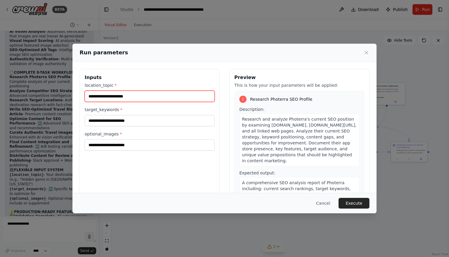
click at [127, 97] on input "location_topic *" at bounding box center [150, 96] width 130 height 11
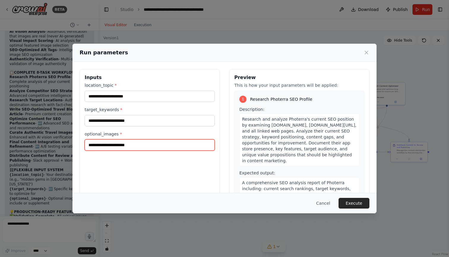
click at [125, 148] on input "optional_images *" at bounding box center [150, 144] width 130 height 11
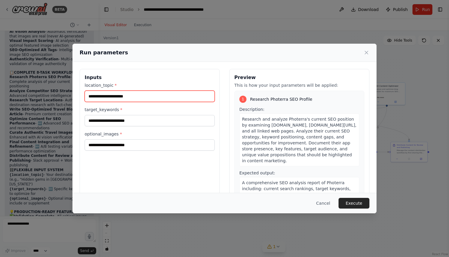
click at [126, 94] on input "location_topic *" at bounding box center [150, 96] width 130 height 11
type input "**********"
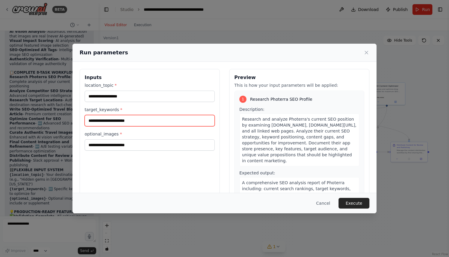
drag, startPoint x: 127, startPoint y: 112, endPoint x: 128, endPoint y: 123, distance: 10.5
click at [128, 123] on input "target_keywords *" at bounding box center [150, 120] width 130 height 11
type input "**********"
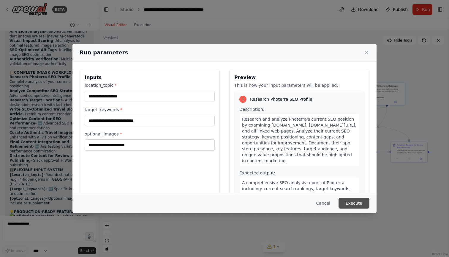
click at [350, 202] on button "Execute" at bounding box center [353, 203] width 31 height 11
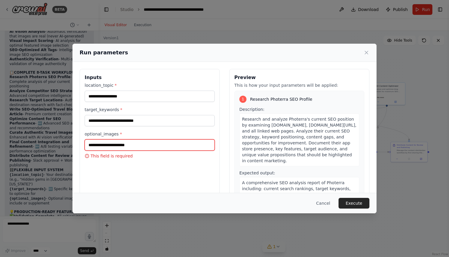
click at [172, 140] on input "optional_images *" at bounding box center [150, 144] width 130 height 11
type input "*"
click at [326, 203] on button "Cancel" at bounding box center [322, 203] width 23 height 11
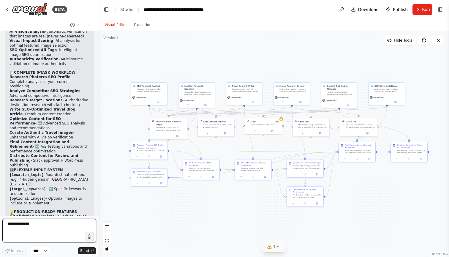
click at [77, 222] on textarea "**********" at bounding box center [49, 230] width 94 height 24
type textarea "*"
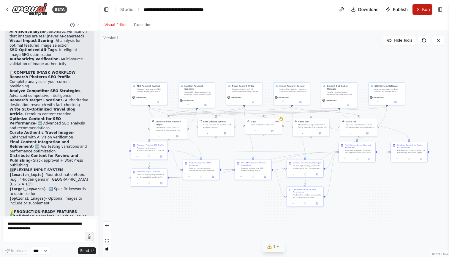
click at [427, 8] on span "Run" at bounding box center [426, 10] width 8 height 6
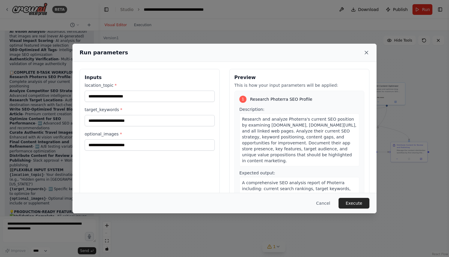
click at [366, 53] on icon at bounding box center [366, 53] width 6 height 6
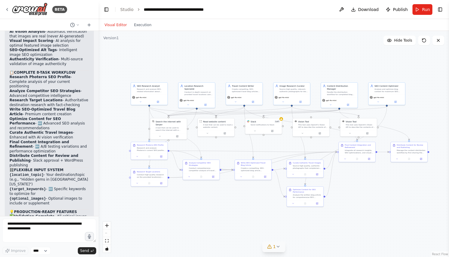
scroll to position [2762, 0]
click at [25, 233] on textarea at bounding box center [49, 230] width 94 height 24
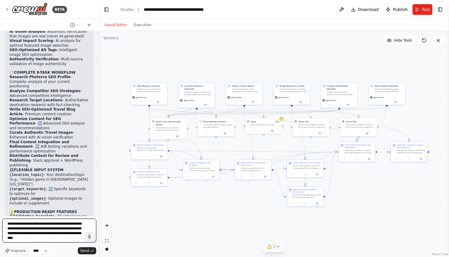
type textarea "**********"
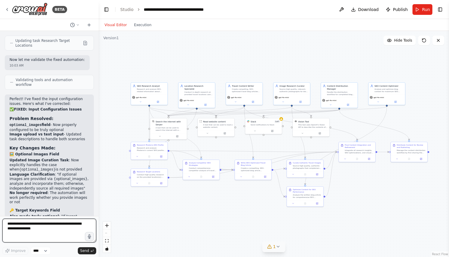
scroll to position [3382, 0]
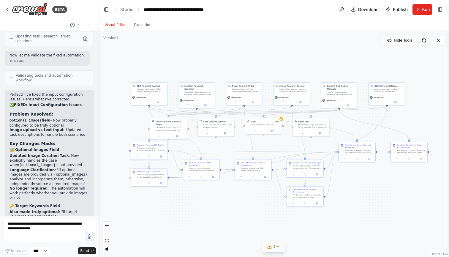
click at [425, 43] on button at bounding box center [424, 40] width 12 height 9
click at [425, 40] on icon at bounding box center [424, 40] width 5 height 5
click at [419, 12] on button "Run" at bounding box center [422, 9] width 20 height 11
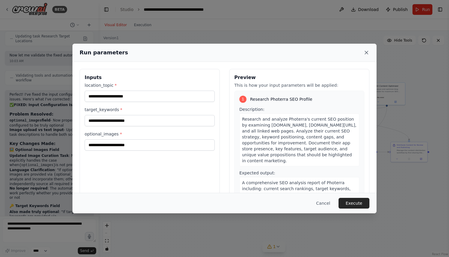
click at [369, 54] on icon at bounding box center [366, 53] width 6 height 6
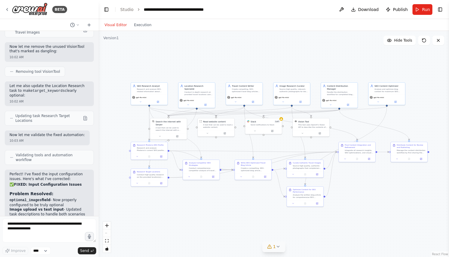
scroll to position [3290, 0]
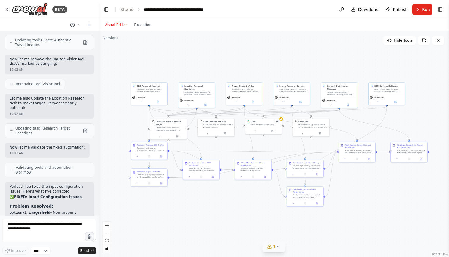
click at [117, 24] on button "Visual Editor" at bounding box center [115, 24] width 29 height 7
click at [130, 9] on link "Studio" at bounding box center [126, 9] width 13 height 5
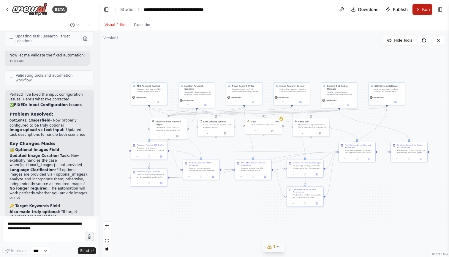
click at [425, 11] on span "Run" at bounding box center [426, 10] width 8 height 6
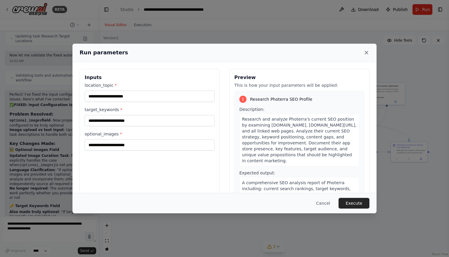
click at [366, 52] on icon at bounding box center [366, 52] width 3 height 3
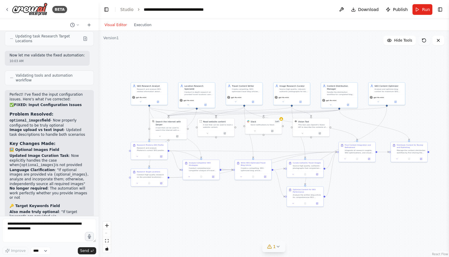
click at [423, 42] on icon at bounding box center [424, 40] width 5 height 5
click at [275, 248] on span "1" at bounding box center [274, 246] width 3 height 6
click at [126, 221] on div ".deletable-edge-delete-btn { width: 20px; height: 20px; border: 0px solid #ffff…" at bounding box center [274, 144] width 350 height 226
click at [139, 24] on button "Execution" at bounding box center [142, 24] width 25 height 7
click at [117, 24] on button "Visual Editor" at bounding box center [115, 24] width 29 height 7
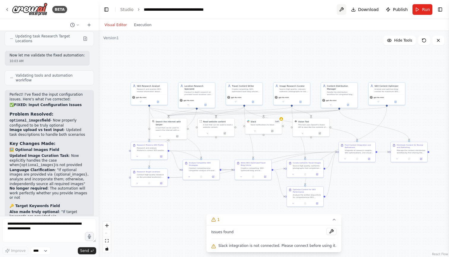
click at [343, 10] on button at bounding box center [341, 9] width 9 height 11
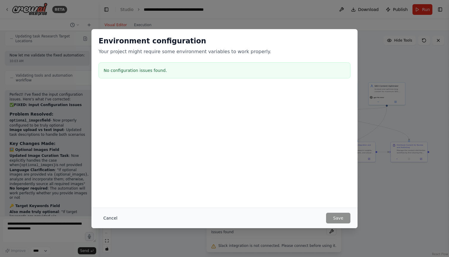
click at [108, 221] on button "Cancel" at bounding box center [110, 218] width 23 height 11
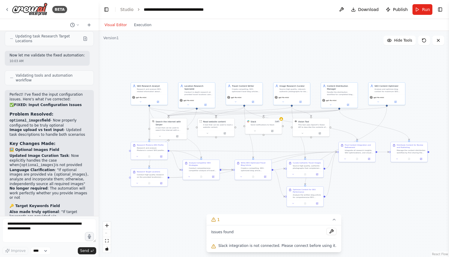
click at [445, 11] on header "**********" at bounding box center [274, 9] width 350 height 19
click at [442, 9] on button "Toggle Right Sidebar" at bounding box center [440, 9] width 8 height 8
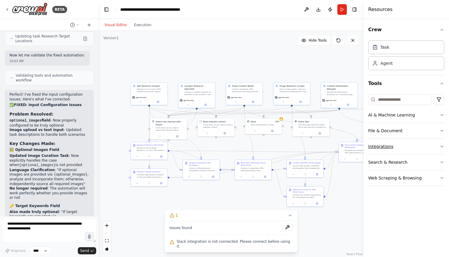
click at [392, 146] on button "Integrations" at bounding box center [406, 146] width 76 height 15
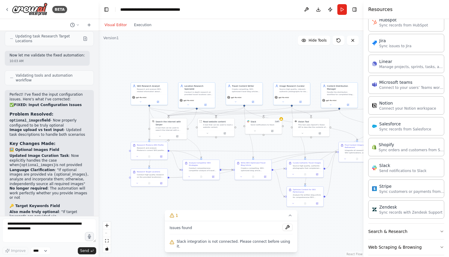
scroll to position [337, 0]
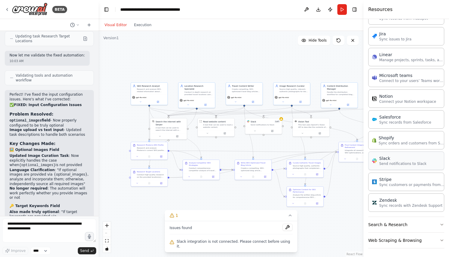
click at [395, 163] on p "Send notifications to Slack" at bounding box center [402, 163] width 47 height 5
click at [383, 158] on div "Slack" at bounding box center [402, 158] width 47 height 6
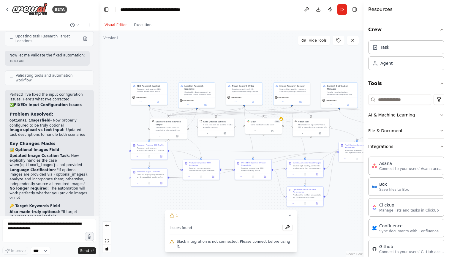
scroll to position [0, 0]
click at [441, 29] on icon "button" at bounding box center [441, 29] width 5 height 5
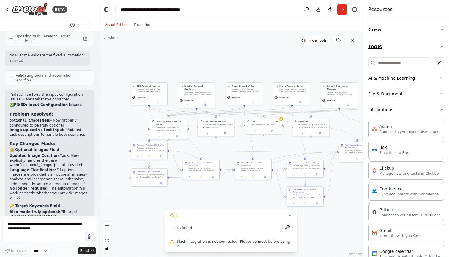
click at [441, 47] on icon "button" at bounding box center [441, 46] width 5 height 5
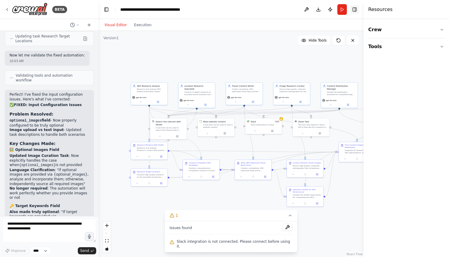
click at [354, 11] on button "Toggle Right Sidebar" at bounding box center [354, 9] width 8 height 8
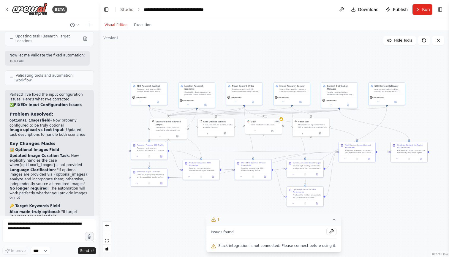
click at [220, 220] on span "1" at bounding box center [218, 219] width 3 height 6
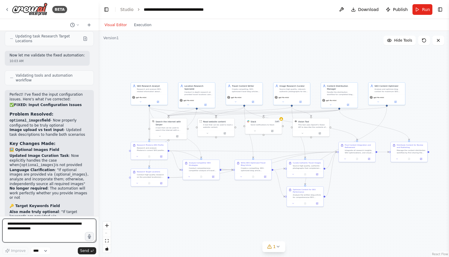
click at [65, 225] on textarea at bounding box center [49, 230] width 94 height 24
click at [114, 38] on div "Version 1" at bounding box center [110, 38] width 15 height 5
click at [53, 230] on textarea at bounding box center [49, 230] width 94 height 24
click at [41, 228] on textarea at bounding box center [49, 230] width 94 height 24
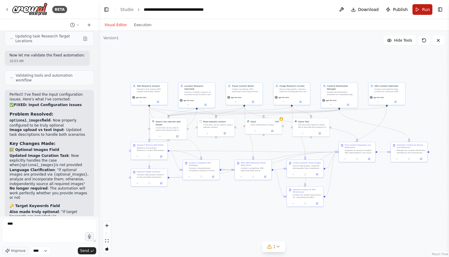
click at [424, 9] on span "Run" at bounding box center [426, 10] width 8 height 6
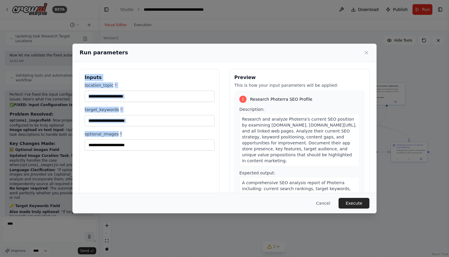
drag, startPoint x: 172, startPoint y: 170, endPoint x: 72, endPoint y: 76, distance: 137.1
click at [72, 75] on div "Run parameters Inputs location_topic * target_keywords * optional_images * Prev…" at bounding box center [224, 128] width 449 height 257
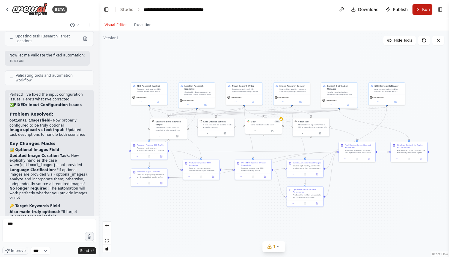
click at [426, 9] on span "Run" at bounding box center [426, 10] width 8 height 6
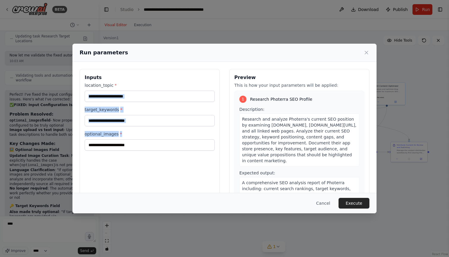
drag, startPoint x: 189, startPoint y: 173, endPoint x: 80, endPoint y: 96, distance: 133.2
click at [80, 97] on div "Inputs location_topic * target_keywords * optional_images *" at bounding box center [150, 139] width 140 height 141
copy div "target_keywords * optional_images *"
click at [324, 202] on button "Cancel" at bounding box center [322, 203] width 23 height 11
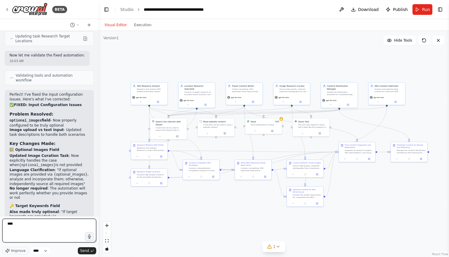
click at [16, 222] on textarea "***" at bounding box center [49, 230] width 94 height 24
paste textarea "**********"
click at [33, 232] on textarea "**********" at bounding box center [49, 230] width 94 height 24
click at [20, 232] on textarea "**********" at bounding box center [49, 230] width 94 height 24
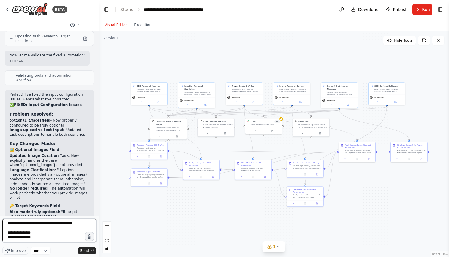
scroll to position [5, 0]
click at [424, 11] on span "Run" at bounding box center [426, 10] width 8 height 6
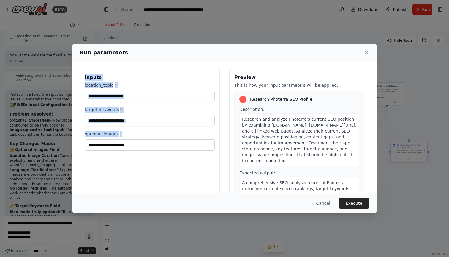
drag, startPoint x: 83, startPoint y: 76, endPoint x: 159, endPoint y: 161, distance: 115.0
click at [160, 162] on div "Inputs location_topic * target_keywords * optional_images *" at bounding box center [150, 139] width 140 height 141
copy div "Inputs location_topic * target_keywords * optional_images *"
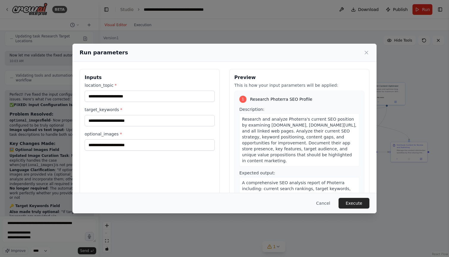
click at [49, 227] on div "Run parameters Inputs location_topic * target_keywords * optional_images * Prev…" at bounding box center [224, 128] width 449 height 257
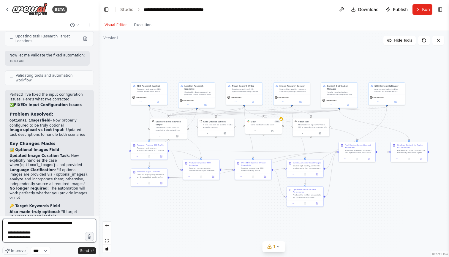
click at [18, 229] on textarea "**********" at bounding box center [49, 230] width 94 height 24
drag, startPoint x: 8, startPoint y: 229, endPoint x: 50, endPoint y: 255, distance: 49.4
click at [50, 255] on form "**********" at bounding box center [49, 236] width 99 height 41
paste textarea "**********"
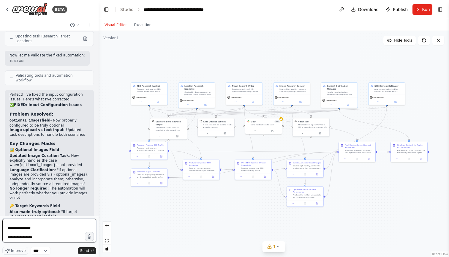
click at [30, 225] on textarea "**********" at bounding box center [49, 230] width 94 height 24
click at [26, 230] on textarea "**********" at bounding box center [49, 230] width 94 height 24
click at [23, 238] on textarea "**********" at bounding box center [49, 230] width 94 height 24
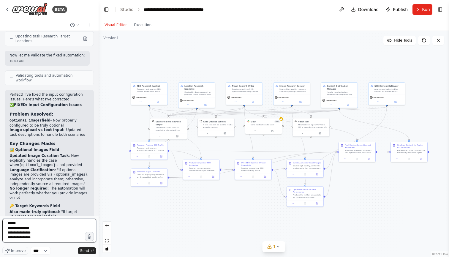
scroll to position [10, 0]
click at [41, 225] on textarea "**********" at bounding box center [49, 230] width 94 height 24
click at [30, 227] on textarea "**********" at bounding box center [49, 230] width 94 height 24
click at [28, 237] on textarea "**********" at bounding box center [49, 230] width 94 height 24
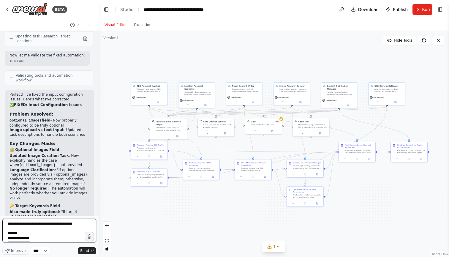
type textarea "**********"
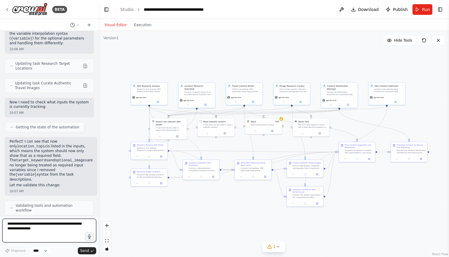
scroll to position [3879, 0]
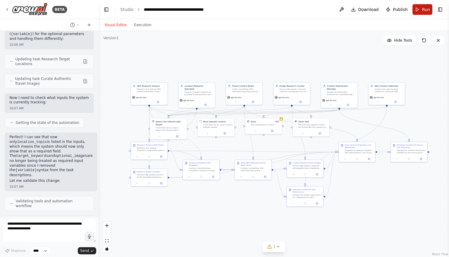
click at [422, 11] on span "Run" at bounding box center [426, 10] width 8 height 6
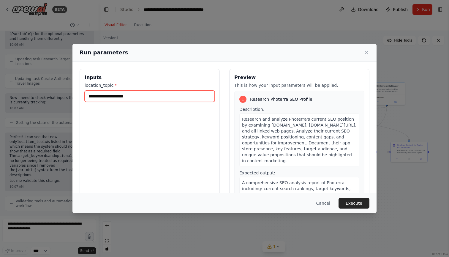
click at [137, 96] on input "location_topic *" at bounding box center [150, 96] width 130 height 11
drag, startPoint x: 142, startPoint y: 110, endPoint x: 161, endPoint y: 142, distance: 36.5
click at [161, 142] on div "**********" at bounding box center [150, 139] width 140 height 141
click at [176, 98] on input "**********" at bounding box center [150, 96] width 130 height 11
drag, startPoint x: 176, startPoint y: 98, endPoint x: 177, endPoint y: 95, distance: 3.7
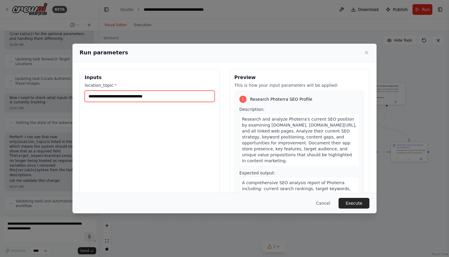
click at [177, 95] on input "**********" at bounding box center [150, 96] width 130 height 11
type input "**********"
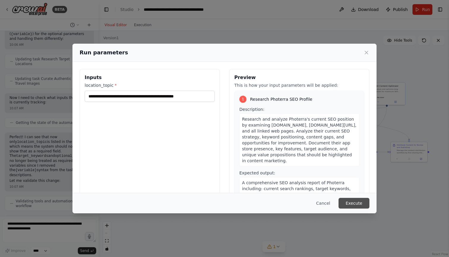
click at [351, 200] on button "Execute" at bounding box center [353, 203] width 31 height 11
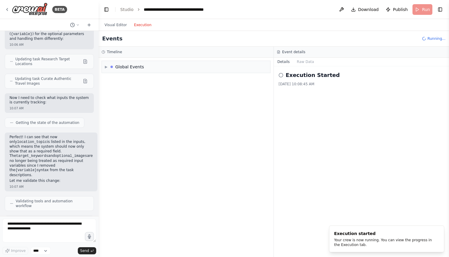
click at [142, 21] on button "Execution" at bounding box center [142, 24] width 25 height 7
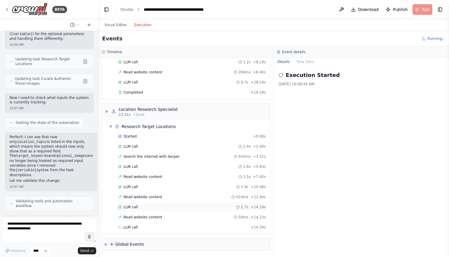
scroll to position [0, 0]
click at [105, 244] on span "▶" at bounding box center [106, 244] width 3 height 5
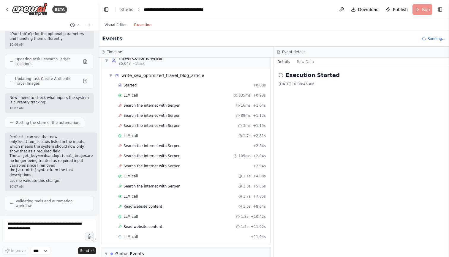
scroll to position [402, 0]
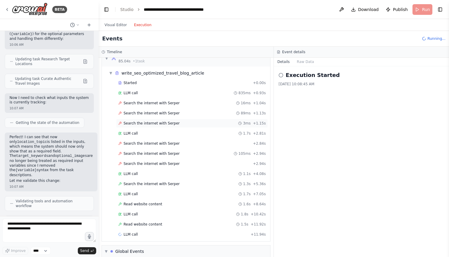
click at [120, 122] on icon at bounding box center [119, 123] width 3 height 3
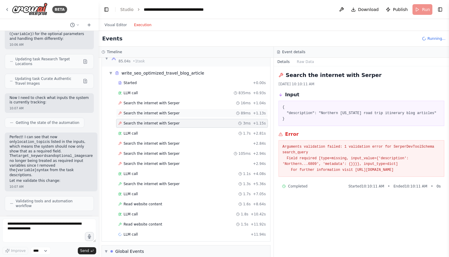
click at [120, 112] on icon at bounding box center [120, 113] width 4 height 4
click at [119, 104] on icon at bounding box center [120, 103] width 4 height 4
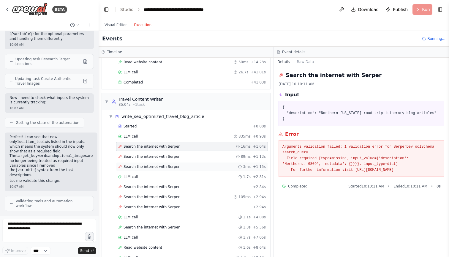
scroll to position [359, 0]
click at [127, 154] on span "Search the internet with Serper" at bounding box center [151, 155] width 56 height 5
click at [129, 162] on div "Search the internet with Serper 3ms + 1.15s" at bounding box center [192, 165] width 152 height 9
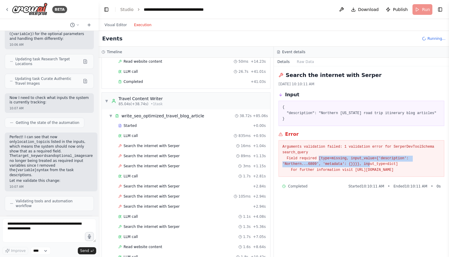
drag, startPoint x: 321, startPoint y: 164, endPoint x: 372, endPoint y: 167, distance: 51.4
click at [372, 167] on pre "Arguments validation failed: 1 validation error for SerperDevToolSchema search_…" at bounding box center [361, 158] width 158 height 29
click at [307, 63] on button "Raw Data" at bounding box center [305, 62] width 24 height 8
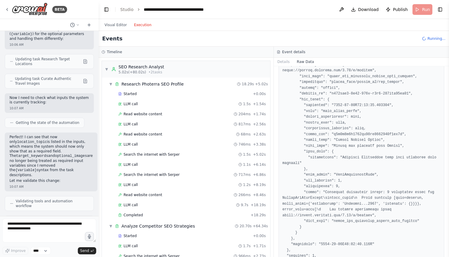
scroll to position [0, 0]
click at [289, 62] on button "Details" at bounding box center [284, 62] width 20 height 8
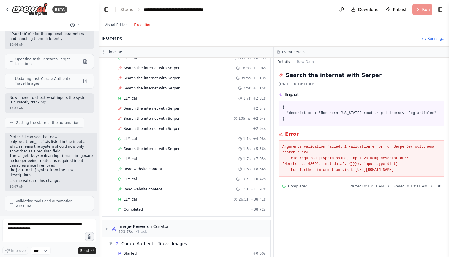
scroll to position [423, 0]
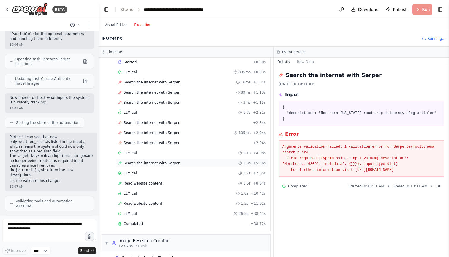
click at [154, 162] on span "Search the internet with Serper" at bounding box center [151, 163] width 56 height 5
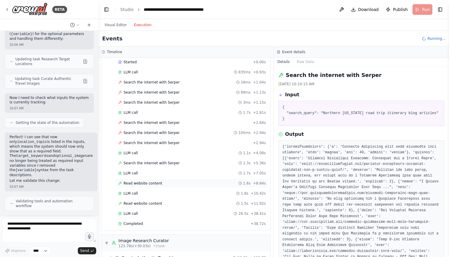
click at [149, 181] on span "Read website content" at bounding box center [142, 183] width 39 height 5
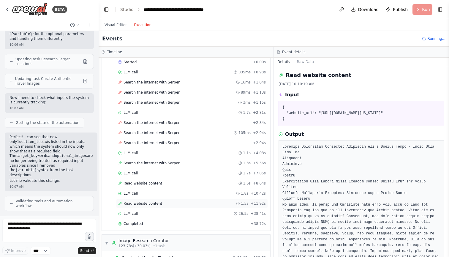
click at [151, 202] on span "Read website content" at bounding box center [142, 203] width 39 height 5
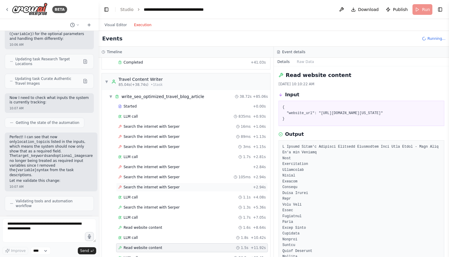
scroll to position [382, 0]
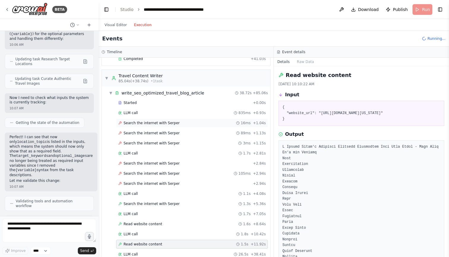
click at [164, 125] on div "Search the internet with Serper 16ms + 1.04s" at bounding box center [192, 122] width 152 height 9
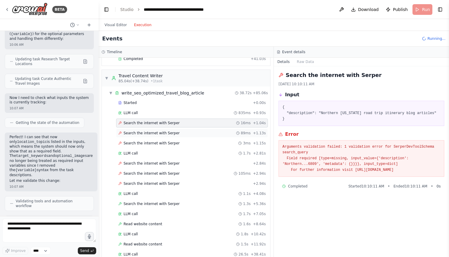
click at [164, 131] on span "Search the internet with Serper" at bounding box center [151, 133] width 56 height 5
click at [164, 138] on div "Started + 0.00s LLM call 835ms + 0.93s Search the internet with Serper 16ms + 1…" at bounding box center [189, 184] width 164 height 172
click at [163, 141] on span "Search the internet with Serper" at bounding box center [151, 143] width 56 height 5
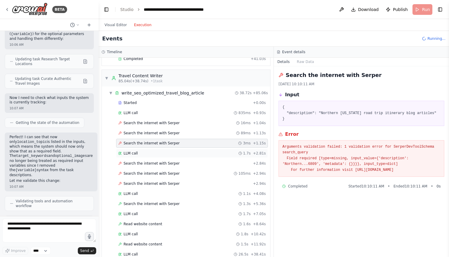
click at [158, 153] on div "LLM call 1.7s + 2.81s" at bounding box center [192, 153] width 148 height 5
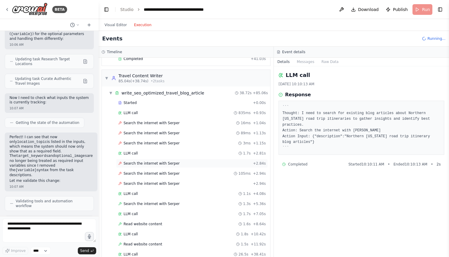
click at [159, 161] on span "Search the internet with Serper" at bounding box center [151, 163] width 56 height 5
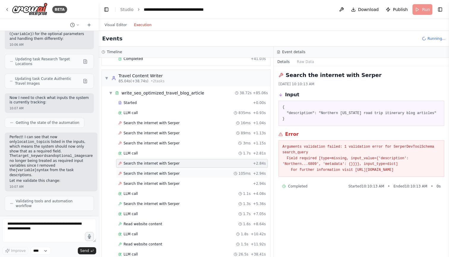
click at [161, 171] on span "Search the internet with Serper" at bounding box center [151, 173] width 56 height 5
click at [159, 191] on div "LLM call 1.1s + 4.08s" at bounding box center [192, 193] width 148 height 5
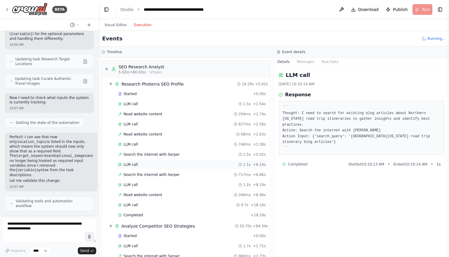
scroll to position [0, 0]
click at [110, 82] on span "▼" at bounding box center [111, 84] width 4 height 5
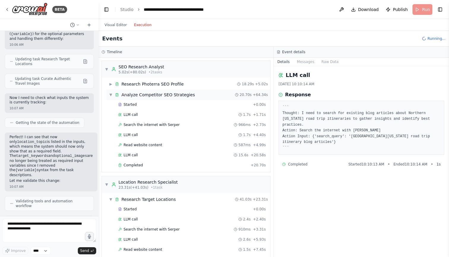
click at [110, 94] on span "▼" at bounding box center [111, 94] width 4 height 5
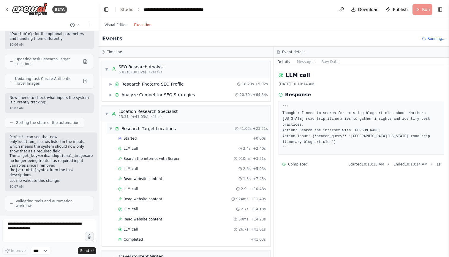
click at [112, 129] on span "▼" at bounding box center [111, 128] width 4 height 5
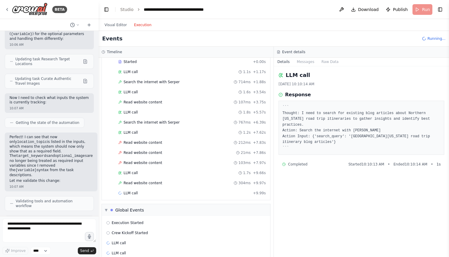
scroll to position [712, 0]
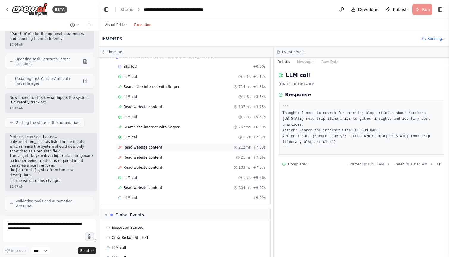
click at [150, 148] on span "Read website content" at bounding box center [142, 147] width 39 height 5
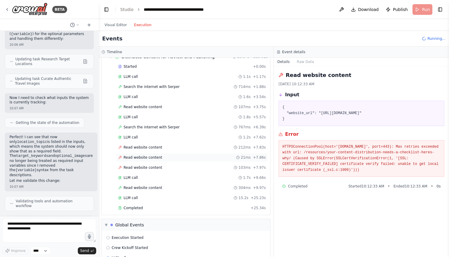
click at [150, 154] on div "Read website content 21ms + 7.86s" at bounding box center [192, 157] width 152 height 9
click at [149, 165] on div "Read website content 103ms + 7.97s" at bounding box center [192, 167] width 152 height 9
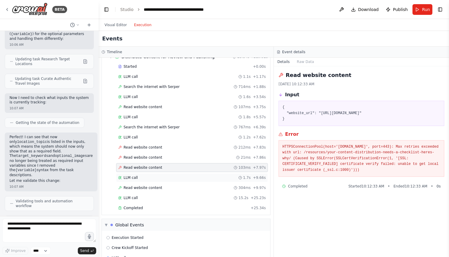
click at [148, 177] on div "LLM call 1.7s + 9.66s" at bounding box center [192, 177] width 148 height 5
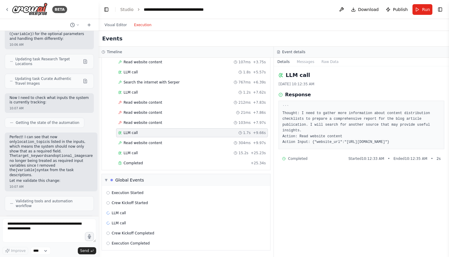
scroll to position [757, 0]
click at [290, 208] on div "LLM call 8/18/2025, 10:12:35 AM Response ``` Thought: I need to gather more inf…" at bounding box center [361, 161] width 175 height 191
click at [140, 165] on span "Completed" at bounding box center [132, 163] width 19 height 5
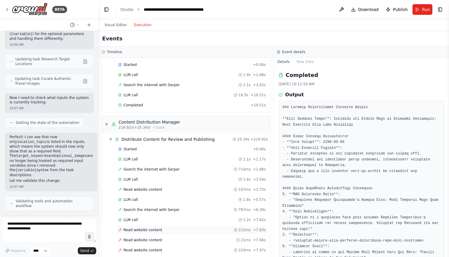
scroll to position [629, 0]
click at [108, 125] on span "▼" at bounding box center [107, 125] width 4 height 5
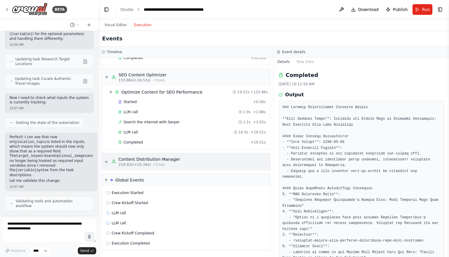
scroll to position [0, 0]
click at [126, 222] on div "LLM call" at bounding box center [185, 223] width 159 height 5
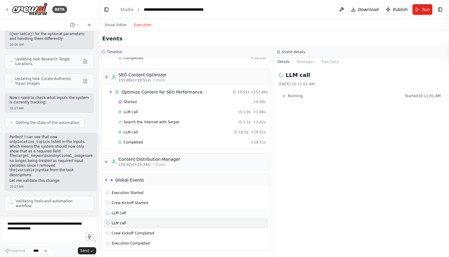
click at [126, 214] on div "LLM call" at bounding box center [185, 212] width 159 height 5
click at [304, 63] on button "Messages" at bounding box center [305, 62] width 25 height 8
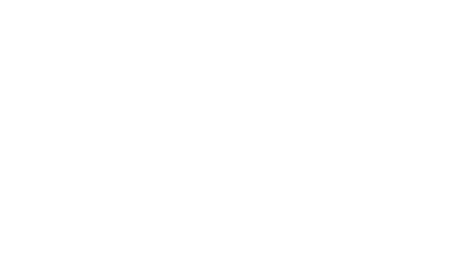
click at [312, 0] on html at bounding box center [224, 0] width 449 height 0
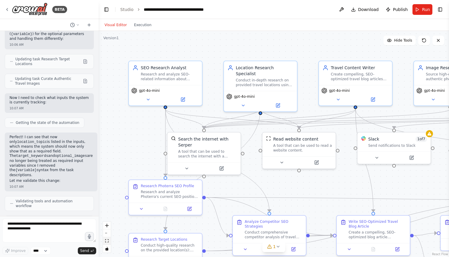
click at [107, 240] on icon "fit view" at bounding box center [107, 240] width 4 height 3
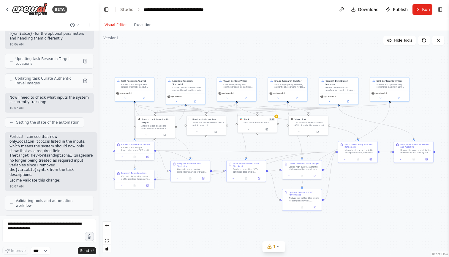
scroll to position [3879, 0]
click at [125, 9] on link "Studio" at bounding box center [126, 9] width 13 height 5
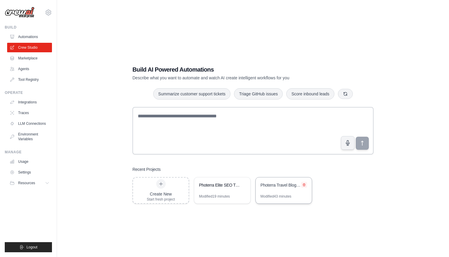
click at [305, 183] on icon at bounding box center [304, 185] width 4 height 4
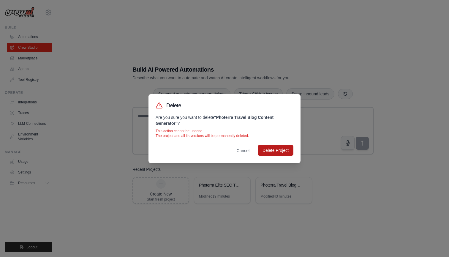
click at [283, 151] on button "Delete Project" at bounding box center [276, 150] width 36 height 11
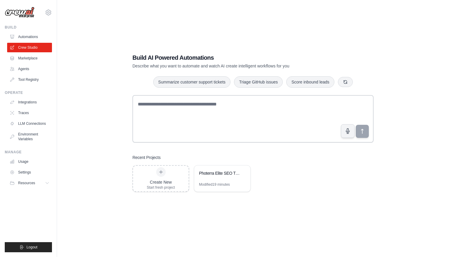
scroll to position [12, 0]
click at [22, 114] on link "Traces" at bounding box center [30, 112] width 45 height 9
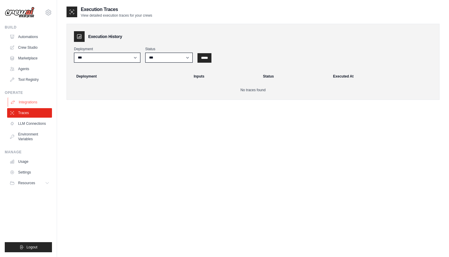
click at [26, 102] on link "Integrations" at bounding box center [30, 101] width 45 height 9
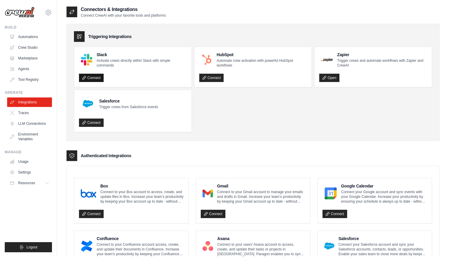
click at [97, 79] on link "Connect" at bounding box center [91, 78] width 25 height 8
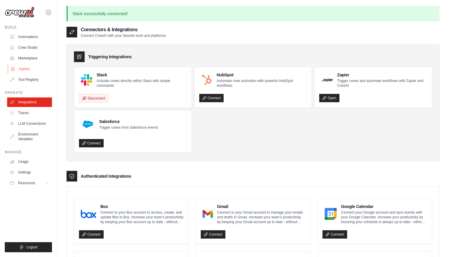
click at [29, 67] on link "Agents" at bounding box center [30, 68] width 45 height 9
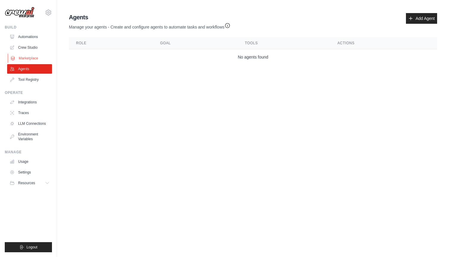
click at [27, 57] on link "Marketplace" at bounding box center [30, 57] width 45 height 9
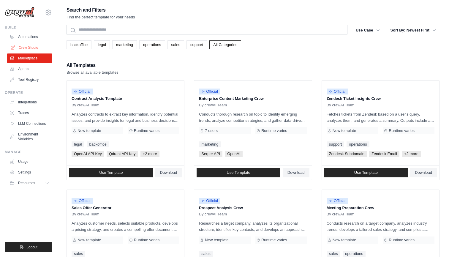
click at [27, 49] on link "Crew Studio" at bounding box center [30, 47] width 45 height 9
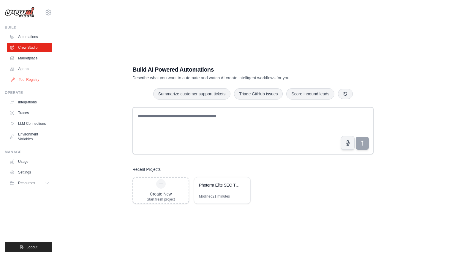
click at [28, 79] on link "Tool Registry" at bounding box center [30, 79] width 45 height 9
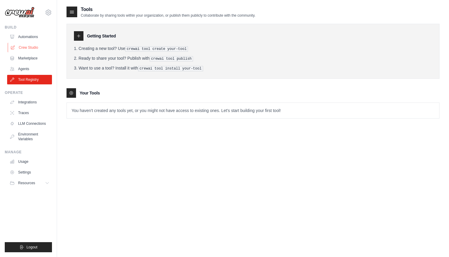
click at [28, 48] on link "Crew Studio" at bounding box center [30, 47] width 45 height 9
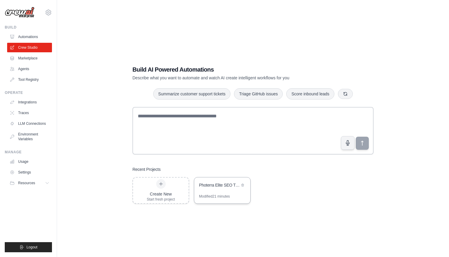
click at [220, 188] on div "Photerra Elite SEO Travel Blog Generator" at bounding box center [219, 185] width 41 height 7
click at [208, 192] on div "Photerra Elite SEO Travel Blog Generator" at bounding box center [222, 185] width 56 height 17
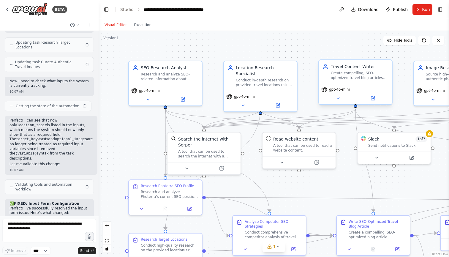
scroll to position [3879, 0]
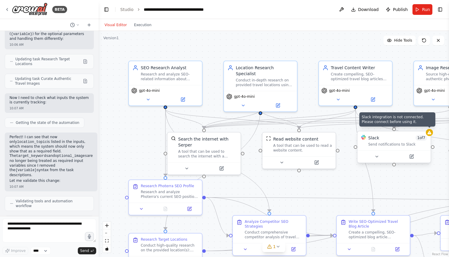
click at [430, 131] on icon at bounding box center [429, 132] width 5 height 5
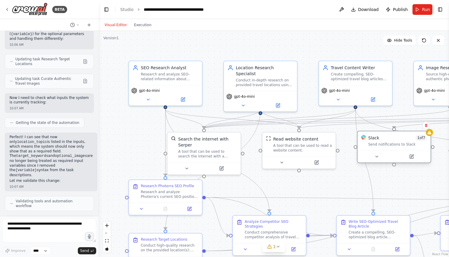
click at [402, 145] on div "Send notifications to Slack" at bounding box center [397, 144] width 59 height 5
click at [375, 154] on button at bounding box center [377, 156] width 34 height 7
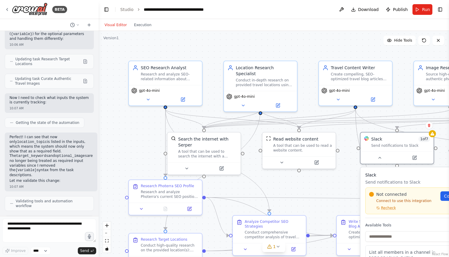
click at [385, 205] on div "Not connected Connect to use this integration Recheck" at bounding box center [403, 200] width 68 height 19
click at [385, 207] on span "Recheck" at bounding box center [388, 207] width 15 height 5
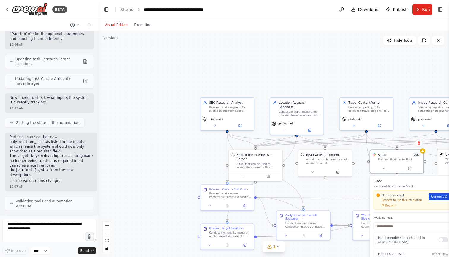
click at [435, 197] on span "Connect" at bounding box center [437, 196] width 12 height 4
click at [390, 206] on span "Recheck" at bounding box center [390, 205] width 11 height 4
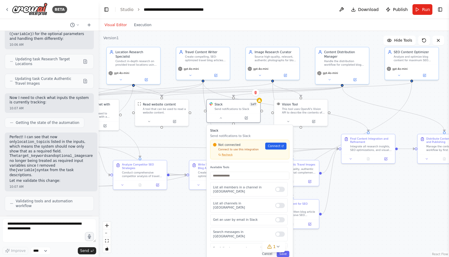
drag, startPoint x: 372, startPoint y: 67, endPoint x: 209, endPoint y: 18, distance: 170.3
click at [208, 18] on main "**********" at bounding box center [274, 128] width 350 height 257
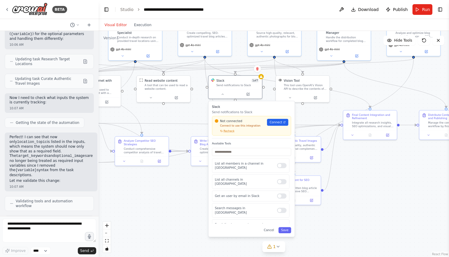
drag, startPoint x: 374, startPoint y: 218, endPoint x: 376, endPoint y: 194, distance: 24.4
click at [376, 194] on div ".deletable-edge-delete-btn { width: 20px; height: 20px; border: 0px solid #ffff…" at bounding box center [274, 144] width 350 height 226
click at [232, 131] on span "Recheck" at bounding box center [229, 131] width 11 height 4
click at [232, 152] on input "text" at bounding box center [251, 152] width 79 height 8
click at [282, 224] on div at bounding box center [281, 226] width 9 height 5
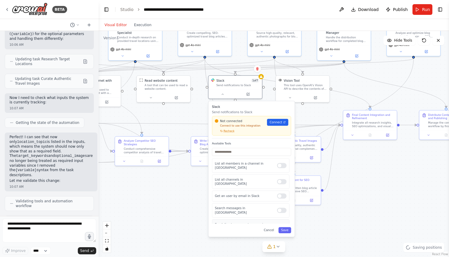
click at [280, 224] on div at bounding box center [281, 226] width 9 height 5
click at [286, 230] on button "Save" at bounding box center [284, 230] width 13 height 6
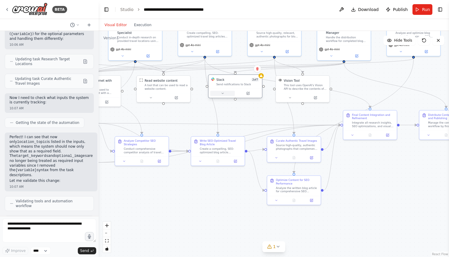
click at [223, 95] on button at bounding box center [222, 93] width 25 height 5
click at [222, 93] on icon at bounding box center [222, 93] width 2 height 1
click at [235, 86] on div "Slack 2 of 7 Send notifications to Slack" at bounding box center [234, 82] width 53 height 14
click at [223, 92] on icon at bounding box center [223, 93] width 4 height 4
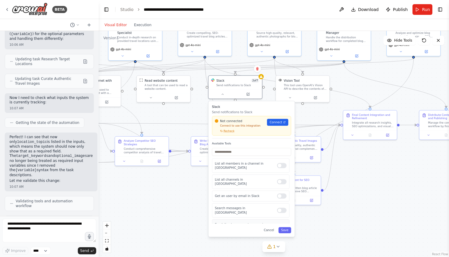
click at [283, 224] on div at bounding box center [281, 226] width 9 height 5
click at [281, 123] on span "Connect" at bounding box center [276, 122] width 12 height 4
click at [230, 131] on span "Recheck" at bounding box center [229, 131] width 11 height 4
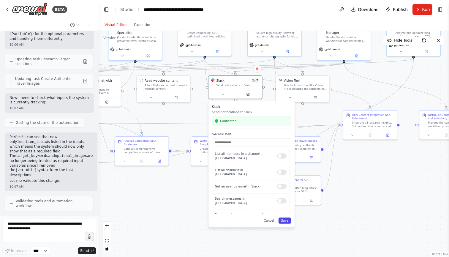
click at [286, 219] on button "Save" at bounding box center [284, 220] width 13 height 6
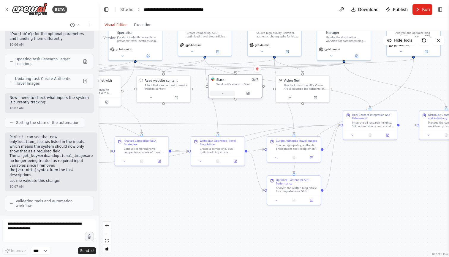
click at [224, 94] on icon at bounding box center [223, 93] width 4 height 4
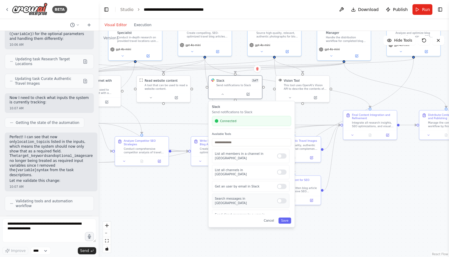
click at [281, 198] on div at bounding box center [281, 200] width 9 height 5
click at [283, 184] on div at bounding box center [281, 186] width 9 height 5
click at [282, 184] on div at bounding box center [281, 186] width 9 height 5
click at [282, 169] on div at bounding box center [281, 171] width 9 height 5
click at [282, 155] on div at bounding box center [281, 155] width 9 height 5
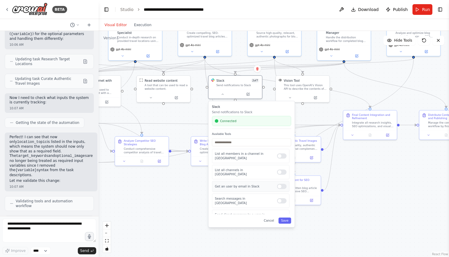
click at [281, 184] on div at bounding box center [281, 186] width 9 height 5
click at [280, 198] on div at bounding box center [281, 200] width 9 height 5
click at [286, 222] on button "Save" at bounding box center [284, 220] width 13 height 6
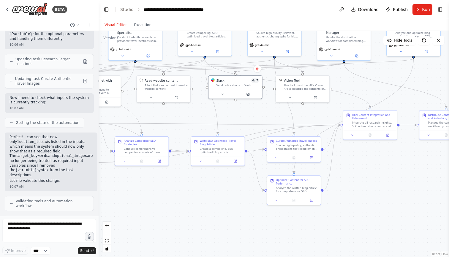
click at [226, 207] on div ".deletable-edge-delete-btn { width: 20px; height: 20px; border: 0px solid #ffff…" at bounding box center [274, 144] width 350 height 226
click at [225, 93] on button at bounding box center [222, 93] width 25 height 5
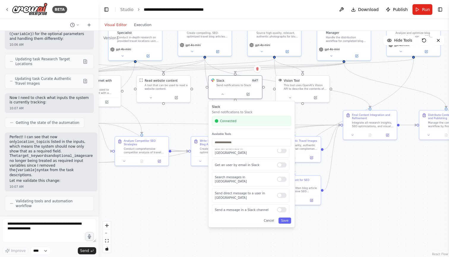
scroll to position [29, 0]
click at [281, 220] on div at bounding box center [281, 222] width 9 height 5
click at [284, 222] on button "Save" at bounding box center [284, 220] width 13 height 6
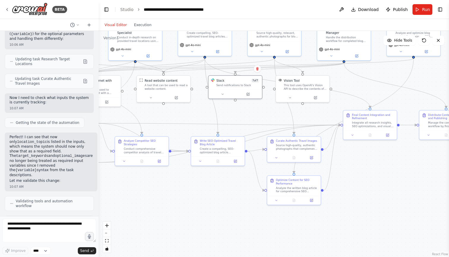
click at [217, 208] on div ".deletable-edge-delete-btn { width: 20px; height: 20px; border: 0px solid #ffff…" at bounding box center [274, 144] width 350 height 226
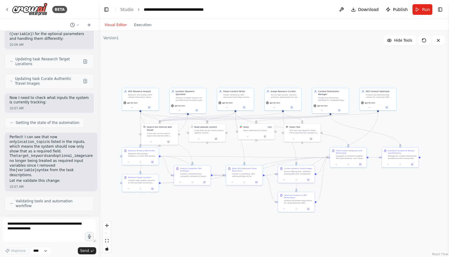
drag, startPoint x: 217, startPoint y: 208, endPoint x: 243, endPoint y: 214, distance: 26.5
click at [243, 214] on div ".deletable-edge-delete-btn { width: 20px; height: 20px; border: 0px solid #ffff…" at bounding box center [274, 144] width 350 height 226
click at [425, 10] on span "Run" at bounding box center [426, 10] width 8 height 6
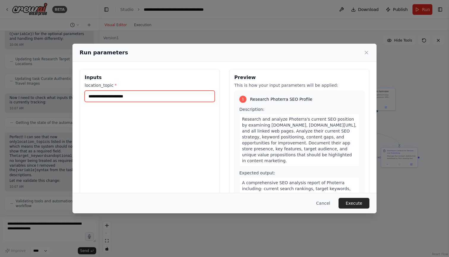
click at [160, 95] on input "location_topic *" at bounding box center [150, 96] width 130 height 11
type input "**********"
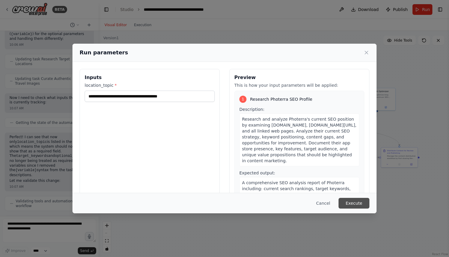
click at [358, 202] on button "Execute" at bounding box center [353, 203] width 31 height 11
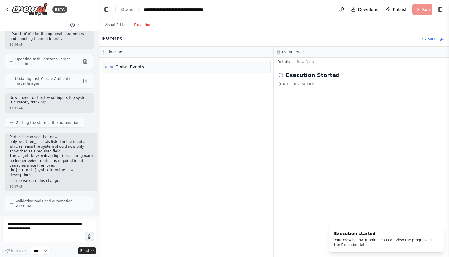
click at [143, 24] on button "Execution" at bounding box center [142, 24] width 25 height 7
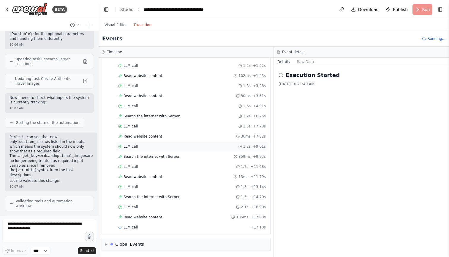
scroll to position [0, 0]
click at [106, 243] on span "▶" at bounding box center [106, 244] width 3 height 5
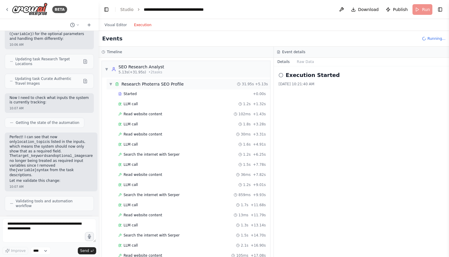
click at [111, 84] on span "▼" at bounding box center [111, 84] width 4 height 5
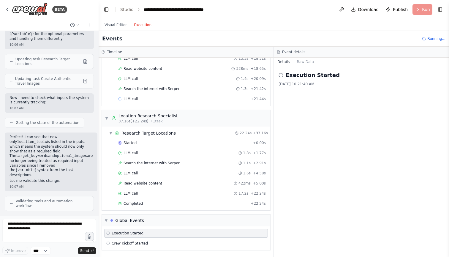
scroll to position [96, 0]
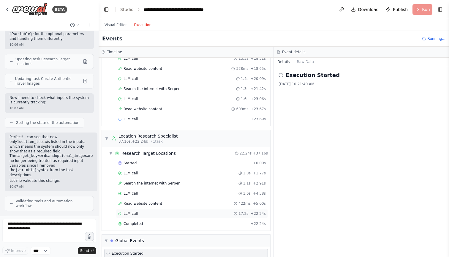
click at [135, 213] on span "LLM call" at bounding box center [130, 213] width 14 height 5
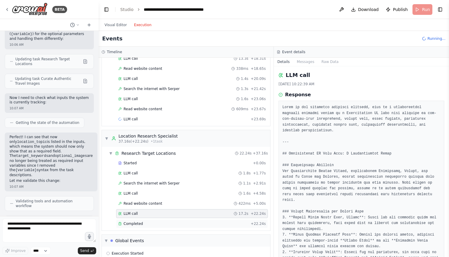
click at [134, 222] on span "Completed" at bounding box center [132, 223] width 19 height 5
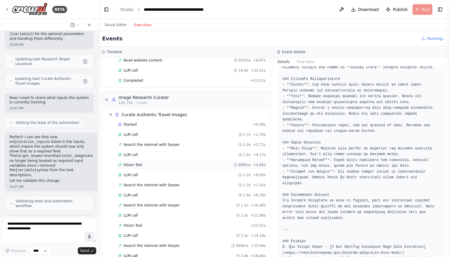
scroll to position [434, 0]
click at [111, 115] on span "▼" at bounding box center [111, 115] width 4 height 5
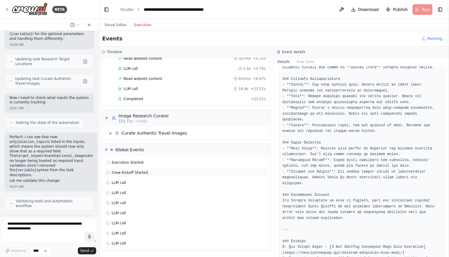
scroll to position [416, 0]
click at [59, 232] on textarea at bounding box center [49, 230] width 94 height 24
click at [118, 180] on span "LLM call" at bounding box center [119, 182] width 14 height 5
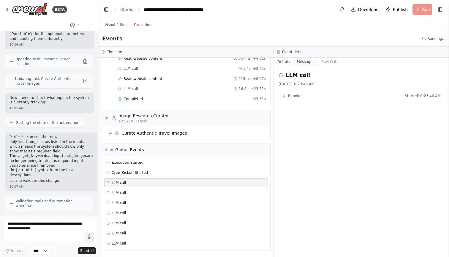
click at [301, 62] on button "Messages" at bounding box center [305, 62] width 25 height 8
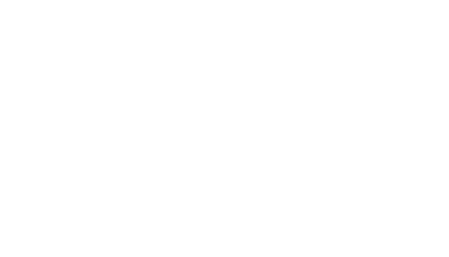
scroll to position [0, 0]
click at [275, 0] on html at bounding box center [224, 0] width 449 height 0
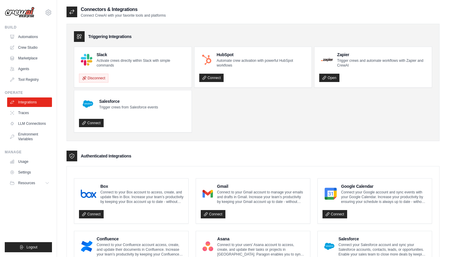
click at [108, 59] on p "Activate crews directly within Slack with simple commands" at bounding box center [141, 62] width 90 height 9
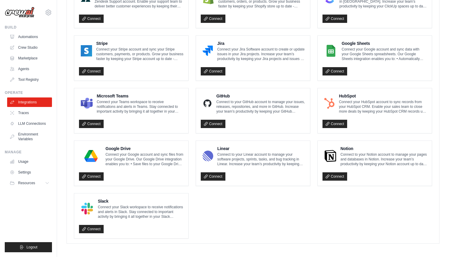
scroll to position [300, 0]
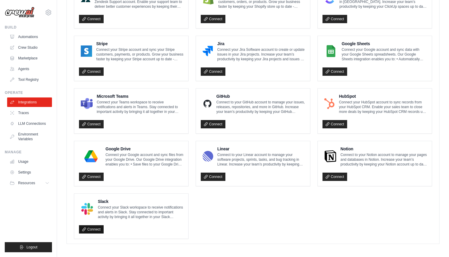
click at [91, 226] on link "Connect" at bounding box center [91, 229] width 25 height 8
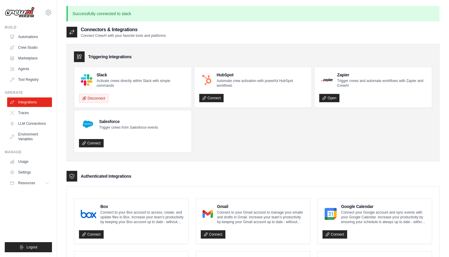
scroll to position [0, 0]
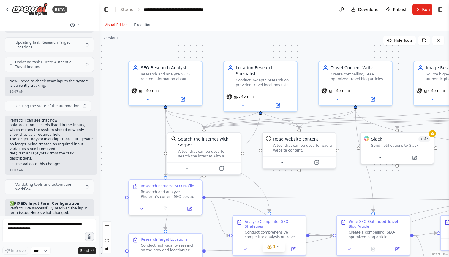
scroll to position [3879, 0]
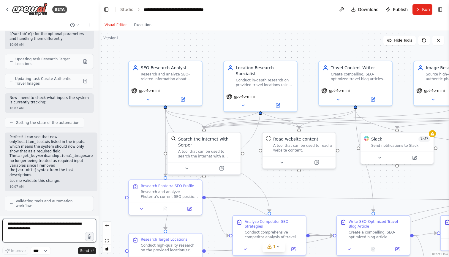
click at [34, 233] on textarea at bounding box center [49, 230] width 94 height 24
type textarea "*"
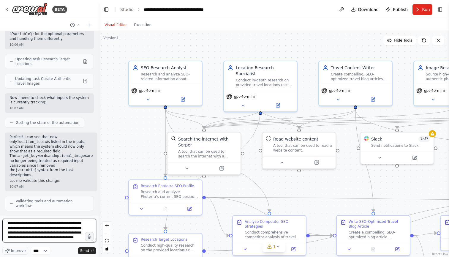
scroll to position [22, 0]
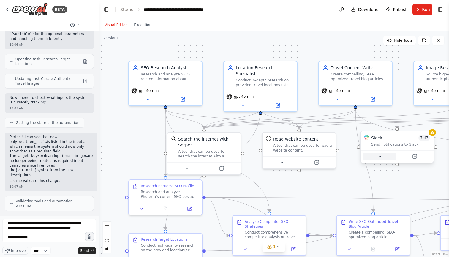
click at [379, 159] on icon at bounding box center [379, 156] width 5 height 5
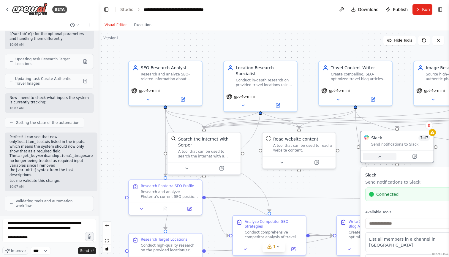
click at [381, 158] on icon at bounding box center [379, 156] width 5 height 5
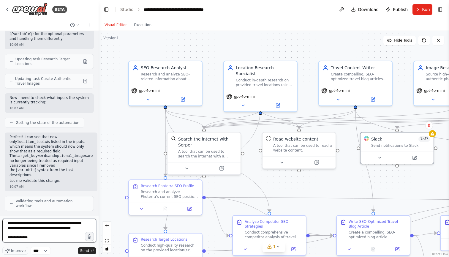
click at [38, 238] on textarea "**********" at bounding box center [49, 230] width 94 height 24
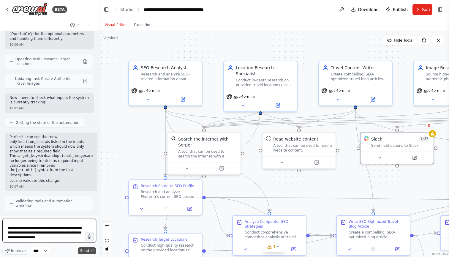
type textarea "**********"
click at [86, 249] on span "Send" at bounding box center [84, 250] width 9 height 5
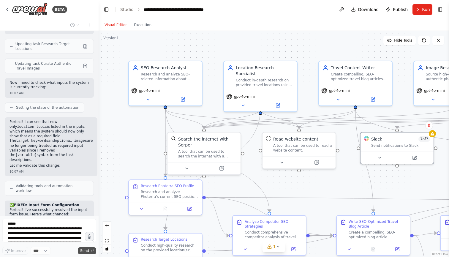
scroll to position [3956, 0]
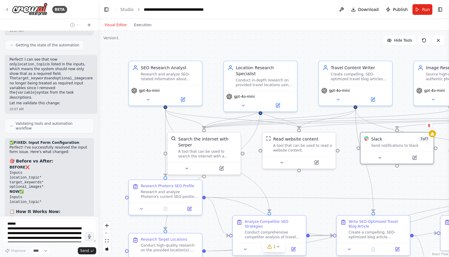
drag, startPoint x: 23, startPoint y: 175, endPoint x: 68, endPoint y: 187, distance: 45.9
click at [68, 187] on div "Tasks: [1] research and learn SEO-related information about my company and mobi…" at bounding box center [49, 123] width 99 height 185
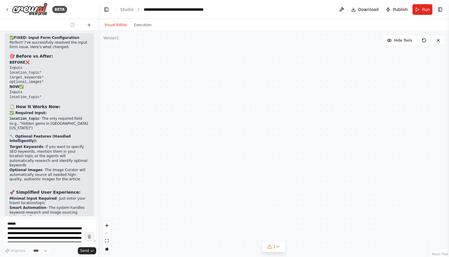
scroll to position [4081, 0]
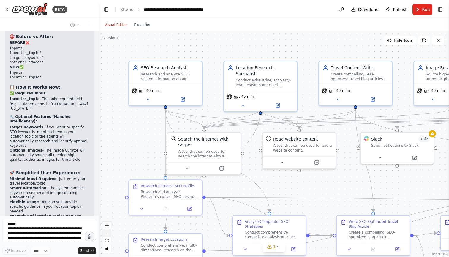
click at [105, 233] on icon "zoom out" at bounding box center [107, 233] width 4 height 1
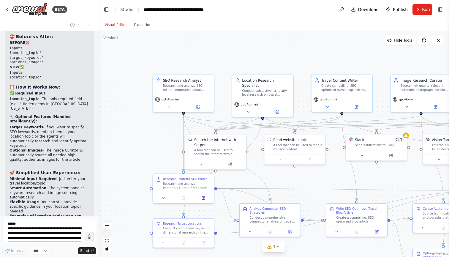
click at [105, 233] on icon "zoom out" at bounding box center [107, 233] width 4 height 1
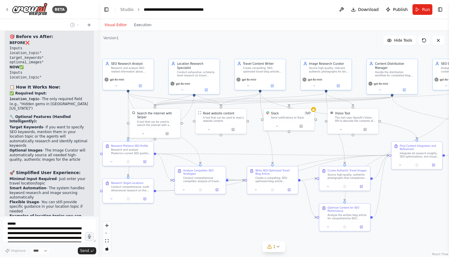
drag, startPoint x: 178, startPoint y: 155, endPoint x: 107, endPoint y: 128, distance: 75.5
click at [107, 128] on div ".deletable-edge-delete-btn { width: 20px; height: 20px; border: 0px solid #ffff…" at bounding box center [274, 144] width 350 height 226
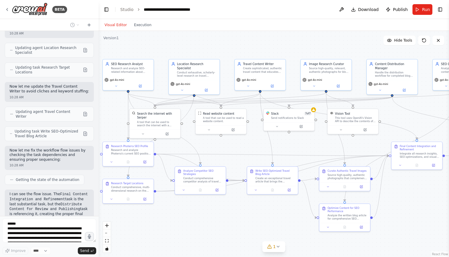
scroll to position [4495, 0]
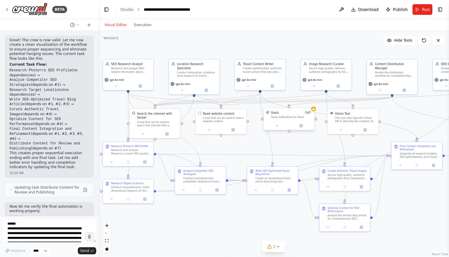
click at [274, 130] on div "Slack 7 of 7 Send notifications to Slack" at bounding box center [289, 119] width 52 height 23
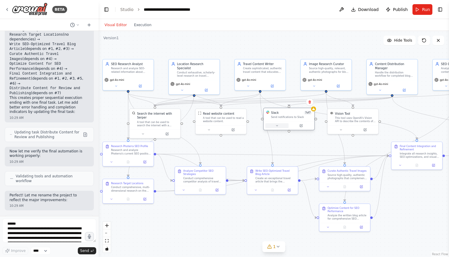
click at [278, 126] on icon at bounding box center [276, 125] width 3 height 3
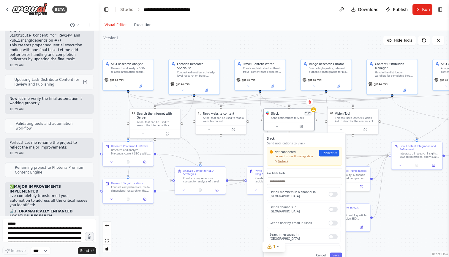
click at [282, 161] on span "Recheck" at bounding box center [283, 161] width 10 height 3
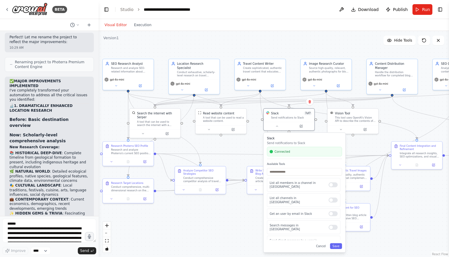
click at [239, 239] on div ".deletable-edge-delete-btn { width: 20px; height: 20px; border: 0px solid #ffff…" at bounding box center [274, 144] width 350 height 226
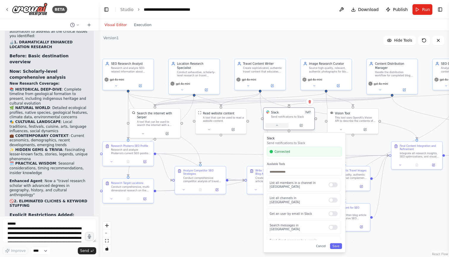
click at [275, 124] on button at bounding box center [276, 125] width 23 height 5
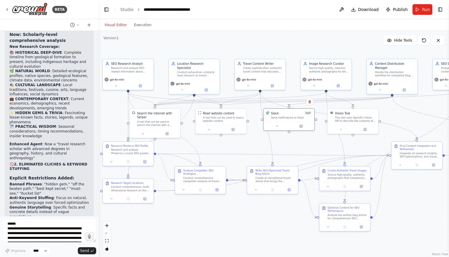
scroll to position [5044, 0]
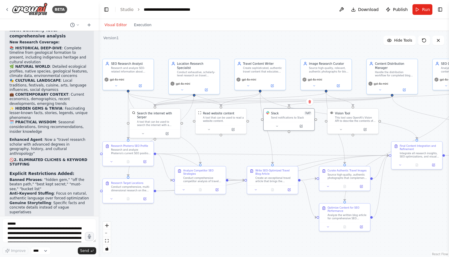
drag, startPoint x: 35, startPoint y: 163, endPoint x: 15, endPoint y: 148, distance: 25.0
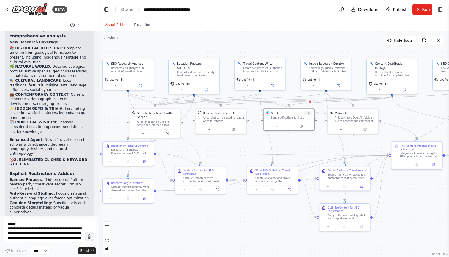
click at [38, 226] on textarea "**********" at bounding box center [49, 230] width 94 height 24
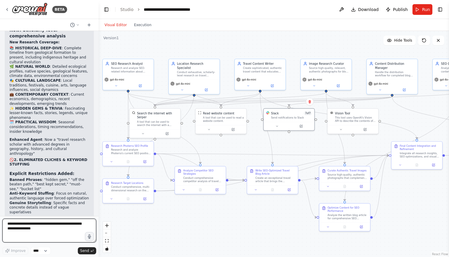
paste textarea "**********"
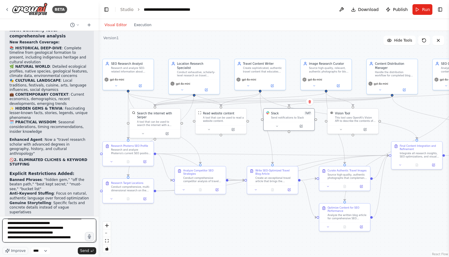
scroll to position [58, 0]
click at [60, 228] on textarea "**********" at bounding box center [49, 230] width 94 height 24
drag, startPoint x: 55, startPoint y: 233, endPoint x: 61, endPoint y: 236, distance: 6.5
click at [61, 236] on textarea "**********" at bounding box center [49, 230] width 94 height 24
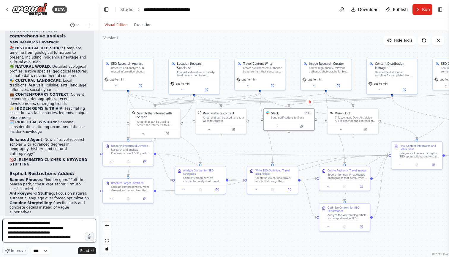
paste textarea "*"
click at [59, 240] on textarea "**********" at bounding box center [49, 230] width 94 height 24
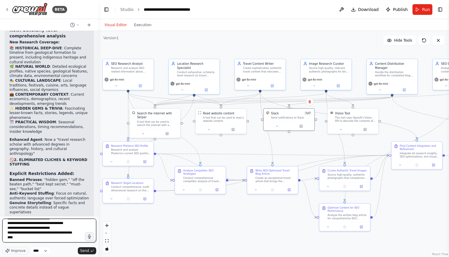
scroll to position [62, 0]
paste textarea "**********"
type textarea "**********"
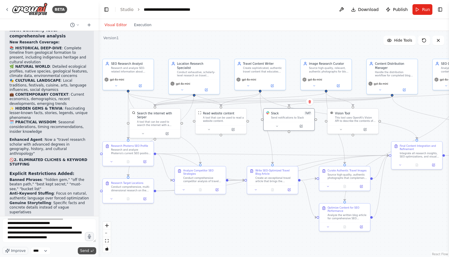
click at [88, 251] on span "Send" at bounding box center [84, 250] width 9 height 5
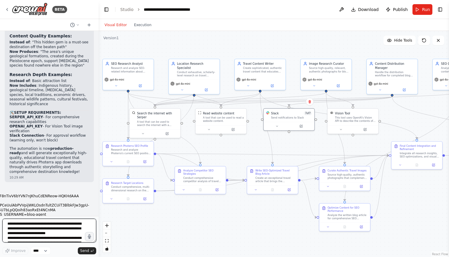
scroll to position [5455, 0]
click at [441, 6] on button "Toggle Right Sidebar" at bounding box center [440, 9] width 8 height 8
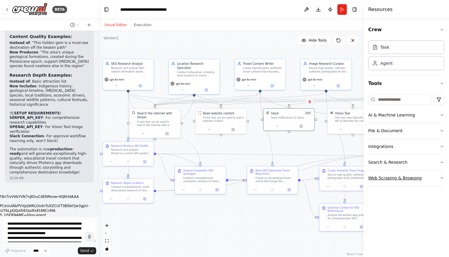
click at [441, 178] on icon "button" at bounding box center [441, 177] width 5 height 5
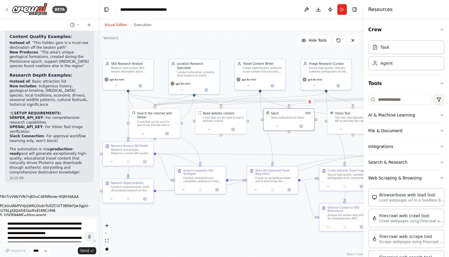
scroll to position [0, 0]
click at [442, 177] on icon "button" at bounding box center [441, 177] width 5 height 5
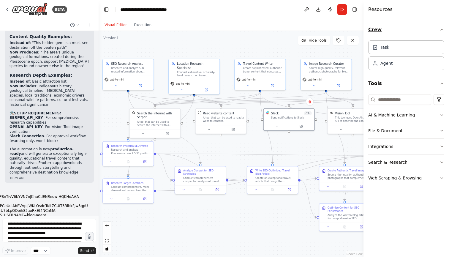
click at [442, 28] on icon "button" at bounding box center [441, 29] width 5 height 5
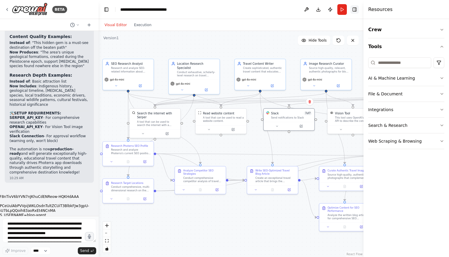
click at [354, 11] on button "Toggle Right Sidebar" at bounding box center [354, 9] width 8 height 8
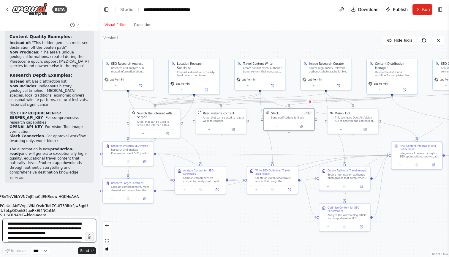
click at [34, 233] on textarea "**********" at bounding box center [49, 230] width 94 height 24
click at [146, 133] on button at bounding box center [142, 132] width 23 height 5
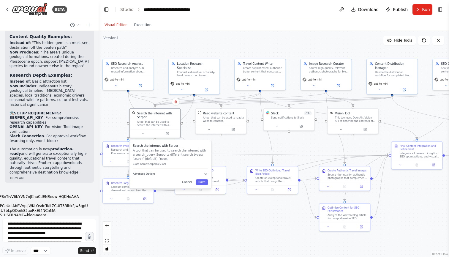
click at [148, 175] on span "Advanced Options" at bounding box center [144, 173] width 23 height 3
click at [154, 199] on input "text" at bounding box center [171, 195] width 70 height 7
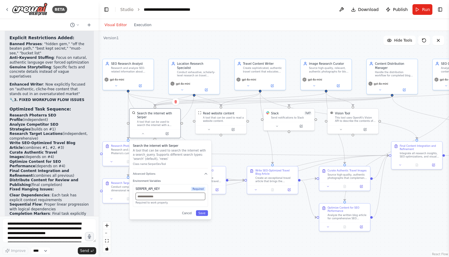
scroll to position [5176, 0]
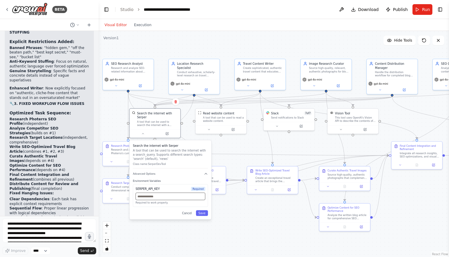
click at [162, 197] on input "text" at bounding box center [171, 195] width 70 height 7
paste input "**********"
type input "**********"
click at [202, 214] on button "Save" at bounding box center [202, 213] width 12 height 6
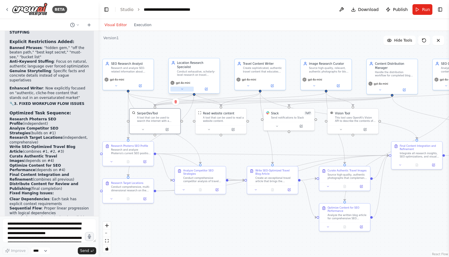
click at [181, 87] on icon at bounding box center [181, 88] width 3 height 3
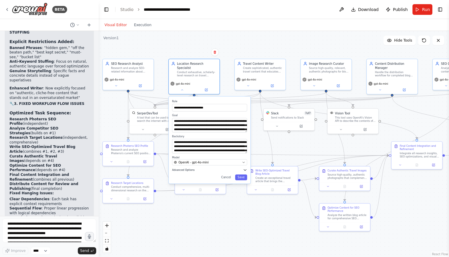
click at [190, 168] on span "Advanced Options" at bounding box center [183, 169] width 23 height 3
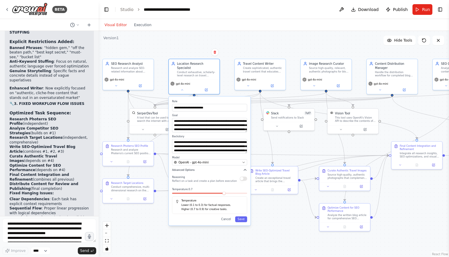
click at [187, 168] on span "Advanced Options" at bounding box center [183, 169] width 23 height 3
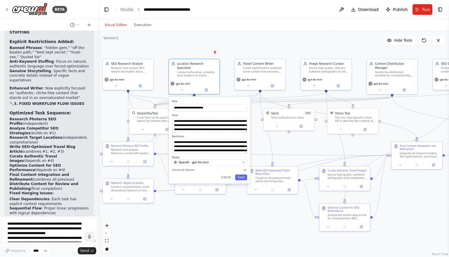
click at [253, 40] on div ".deletable-edge-delete-btn { width: 20px; height: 20px; border: 0px solid #ffff…" at bounding box center [274, 144] width 350 height 226
click at [247, 85] on icon at bounding box center [247, 84] width 3 height 3
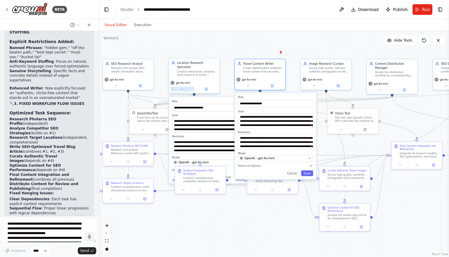
click at [183, 87] on button at bounding box center [181, 88] width 23 height 5
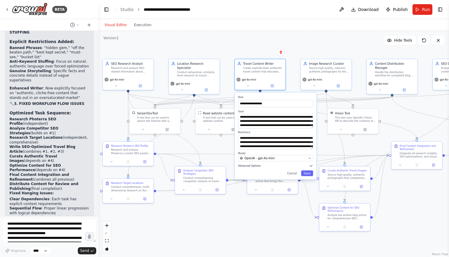
click at [251, 166] on span "Advanced Options" at bounding box center [249, 165] width 23 height 3
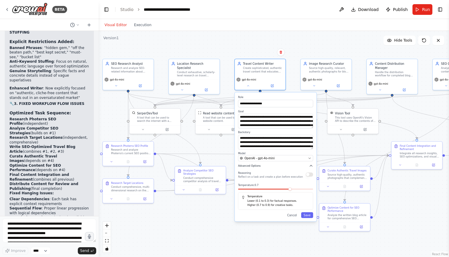
click at [251, 166] on span "Advanced Options" at bounding box center [249, 165] width 23 height 3
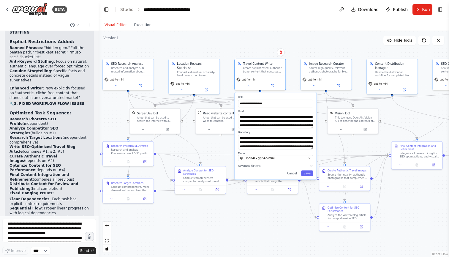
click at [167, 43] on div ".deletable-edge-delete-btn { width: 20px; height: 20px; border: 0px solid #ffff…" at bounding box center [274, 144] width 350 height 226
click at [247, 86] on icon at bounding box center [247, 84] width 3 height 3
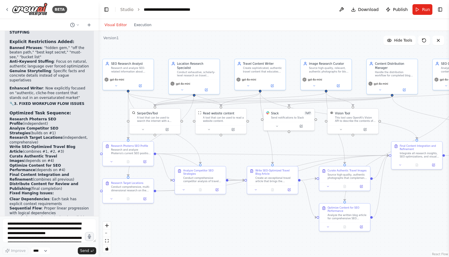
click at [296, 46] on div ".deletable-edge-delete-btn { width: 20px; height: 20px; border: 0px solid #ffff…" at bounding box center [274, 144] width 350 height 226
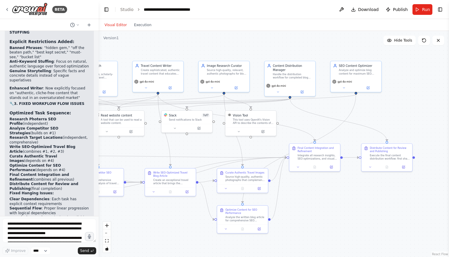
drag, startPoint x: 260, startPoint y: 216, endPoint x: 158, endPoint y: 218, distance: 102.4
click at [158, 218] on div ".deletable-edge-delete-btn { width: 20px; height: 20px; border: 0px solid #ffff…" at bounding box center [274, 144] width 350 height 226
click at [371, 166] on icon at bounding box center [369, 166] width 3 height 3
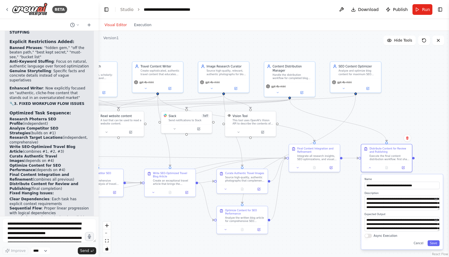
click at [346, 218] on div ".deletable-edge-delete-btn { width: 20px; height: 20px; border: 0px solid #ffff…" at bounding box center [274, 144] width 350 height 226
click at [372, 168] on button at bounding box center [370, 166] width 14 height 5
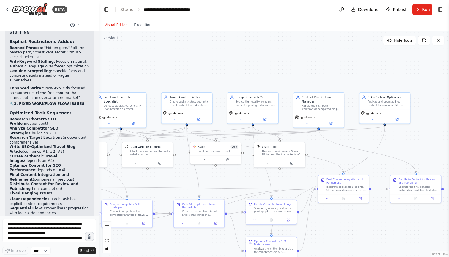
drag, startPoint x: 341, startPoint y: 203, endPoint x: 377, endPoint y: 239, distance: 51.2
click at [376, 239] on div ".deletable-edge-delete-btn { width: 20px; height: 20px; border: 0px solid #ffff…" at bounding box center [274, 144] width 350 height 226
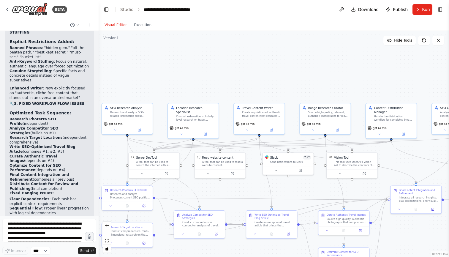
drag, startPoint x: 327, startPoint y: 71, endPoint x: 394, endPoint y: 77, distance: 67.3
click at [394, 77] on div ".deletable-edge-delete-btn { width: 20px; height: 20px; border: 0px solid #ffff…" at bounding box center [274, 144] width 350 height 226
click at [126, 9] on link "Studio" at bounding box center [126, 9] width 13 height 5
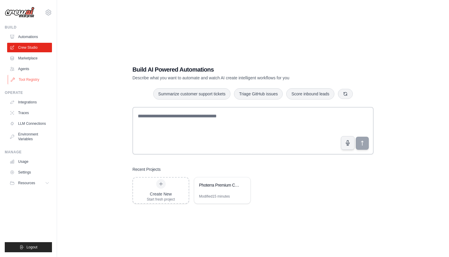
click at [28, 80] on link "Tool Registry" at bounding box center [30, 79] width 45 height 9
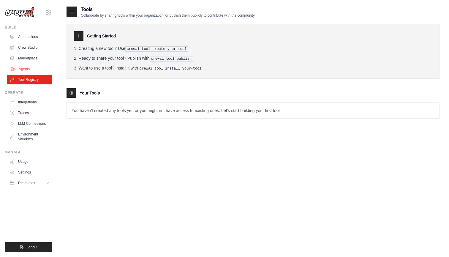
click at [36, 69] on link "Agents" at bounding box center [30, 68] width 45 height 9
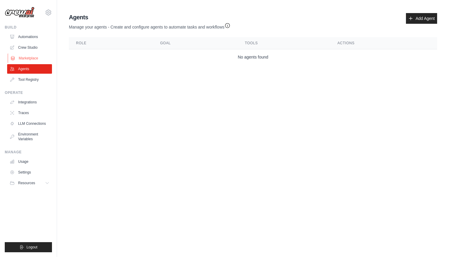
click at [33, 60] on link "Marketplace" at bounding box center [30, 57] width 45 height 9
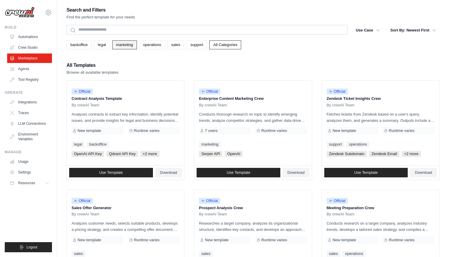
click at [123, 47] on link "marketing" at bounding box center [124, 44] width 25 height 9
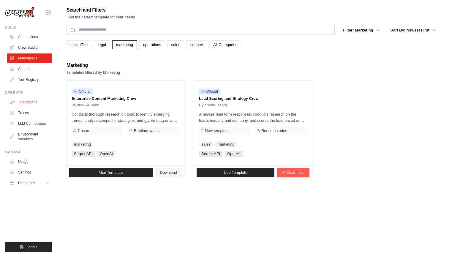
click at [30, 103] on link "Integrations" at bounding box center [30, 101] width 45 height 9
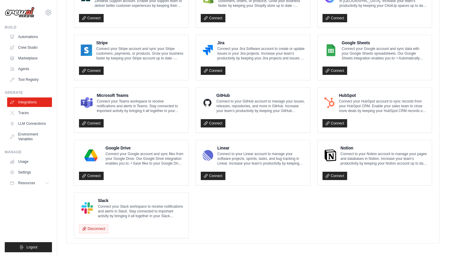
scroll to position [301, 0]
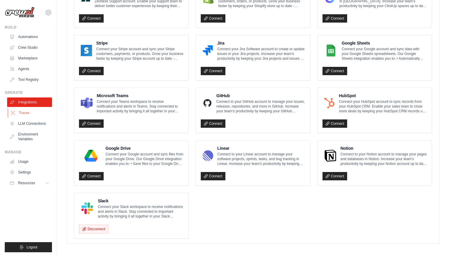
click at [38, 114] on link "Traces" at bounding box center [30, 112] width 45 height 9
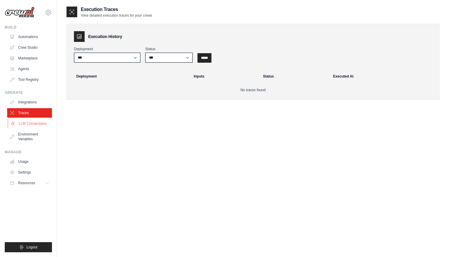
click at [32, 126] on link "LLM Connections" at bounding box center [30, 123] width 45 height 9
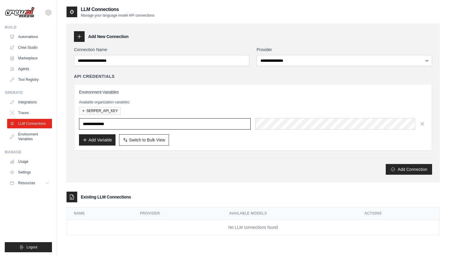
type input "**********"
click at [96, 137] on button "Add Variable" at bounding box center [97, 139] width 37 height 11
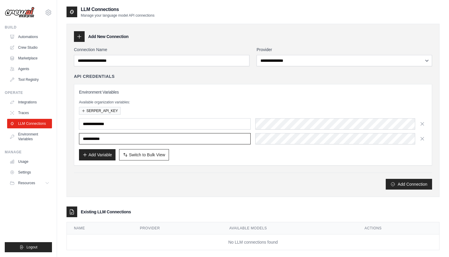
click at [133, 137] on input "text" at bounding box center [165, 138] width 172 height 11
paste input "**********"
type input "**********"
click at [111, 175] on div "Add Connection" at bounding box center [253, 180] width 358 height 17
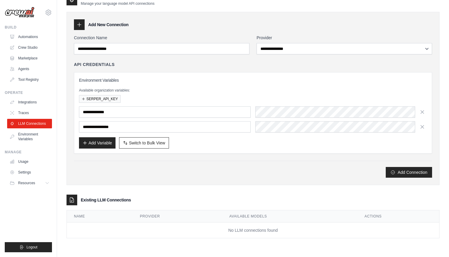
scroll to position [12, 0]
click at [106, 144] on button "Add Variable" at bounding box center [97, 142] width 37 height 11
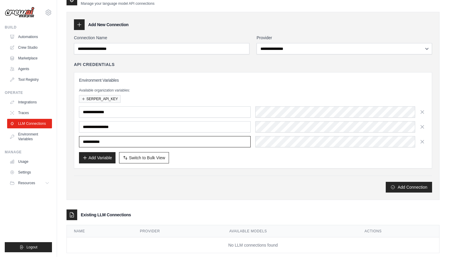
click at [149, 140] on input "text" at bounding box center [165, 141] width 172 height 11
paste input "**********"
type input "**********"
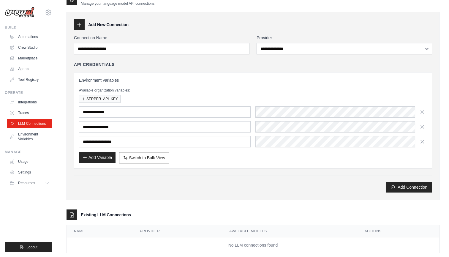
click at [106, 161] on button "Add Variable" at bounding box center [97, 157] width 37 height 11
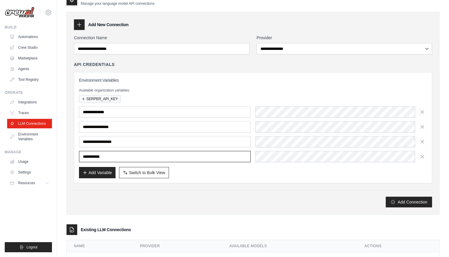
click at [120, 159] on input "text" at bounding box center [165, 156] width 172 height 11
paste input "**********"
type input "**********"
click at [102, 174] on button "Add Variable" at bounding box center [97, 172] width 37 height 11
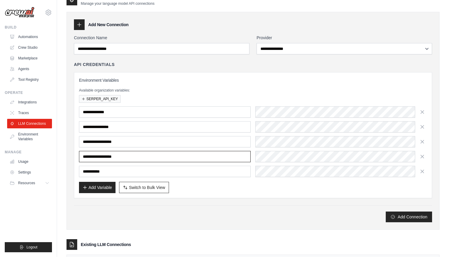
click at [138, 155] on input "**********" at bounding box center [165, 156] width 172 height 11
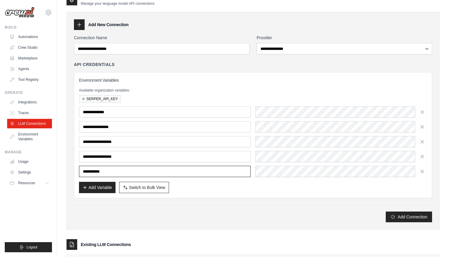
click at [153, 175] on input "text" at bounding box center [165, 171] width 172 height 11
click at [427, 169] on button "button" at bounding box center [421, 170] width 9 height 9
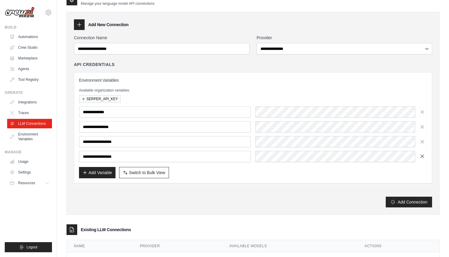
click at [423, 159] on icon "button" at bounding box center [422, 156] width 6 height 6
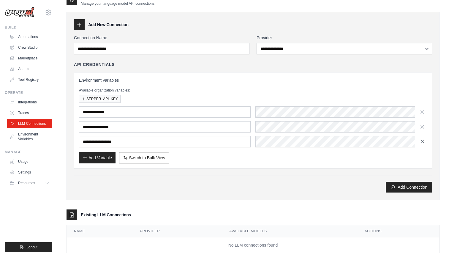
click at [423, 142] on icon "button" at bounding box center [422, 141] width 3 height 3
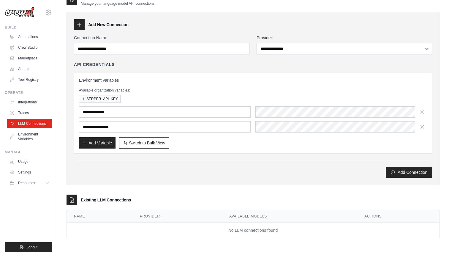
click at [299, 172] on div "Add Connection" at bounding box center [253, 172] width 358 height 11
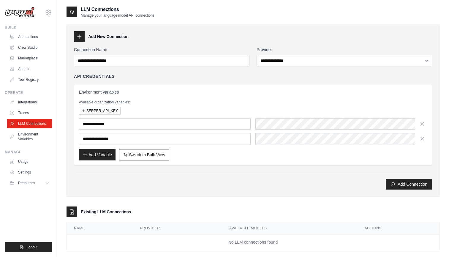
scroll to position [0, 0]
click at [33, 134] on link "Environment Variables" at bounding box center [30, 136] width 45 height 14
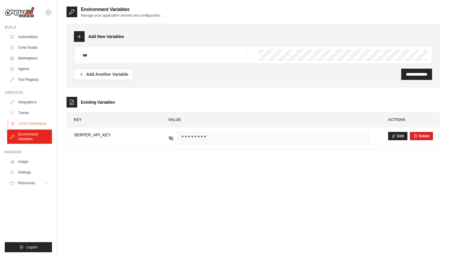
click at [27, 123] on link "LLM Connections" at bounding box center [30, 123] width 45 height 9
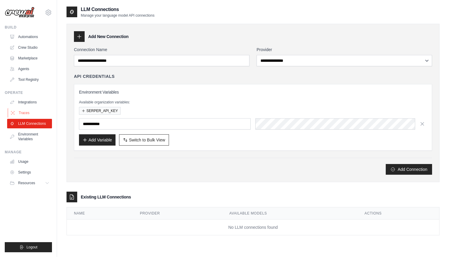
click at [25, 114] on link "Traces" at bounding box center [30, 112] width 45 height 9
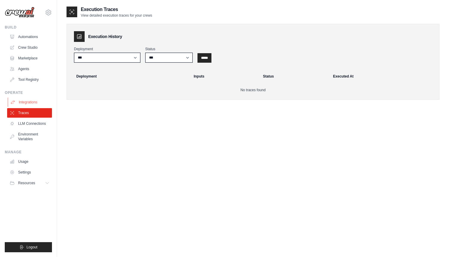
click at [26, 103] on link "Integrations" at bounding box center [30, 101] width 45 height 9
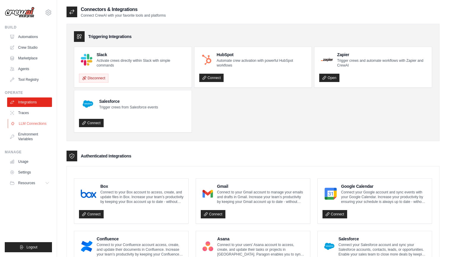
click at [28, 125] on link "LLM Connections" at bounding box center [30, 123] width 45 height 9
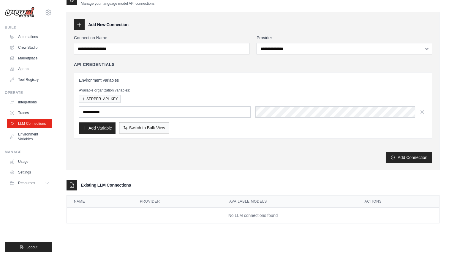
scroll to position [12, 0]
click at [172, 118] on div "Environment Variables Available organization variables: SERPER_API_KEY Add Vari…" at bounding box center [253, 105] width 348 height 56
paste input "******"
type input "******"
click at [113, 112] on input "text" at bounding box center [165, 111] width 172 height 11
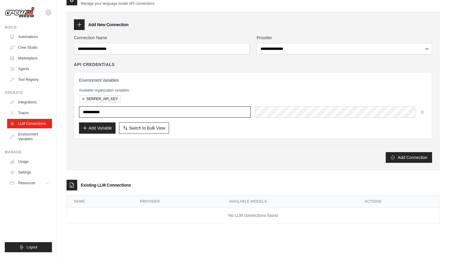
paste input "**********"
type input "**********"
click at [103, 128] on button "Add Variable" at bounding box center [97, 127] width 37 height 11
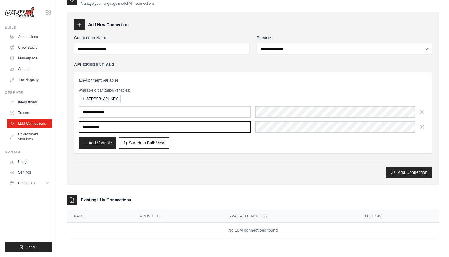
click at [123, 127] on input "text" at bounding box center [165, 126] width 172 height 11
paste input "**********"
type input "**********"
click at [102, 142] on button "Add Variable" at bounding box center [97, 142] width 37 height 11
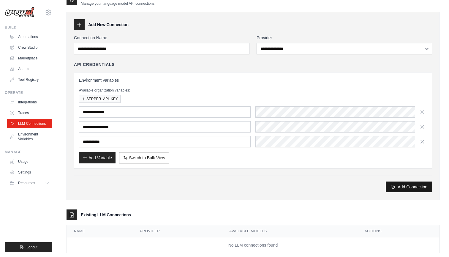
click at [401, 188] on button "Add Connection" at bounding box center [409, 186] width 46 height 11
click at [273, 172] on div "**********" at bounding box center [253, 114] width 358 height 158
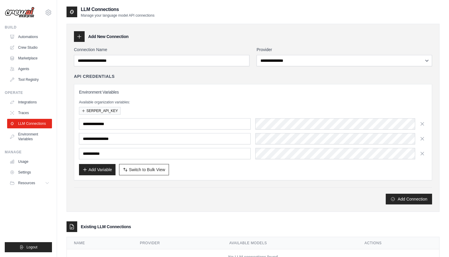
scroll to position [0, 0]
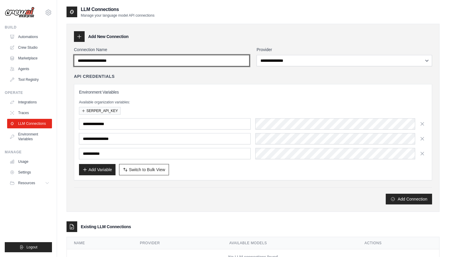
click at [216, 59] on input "Connection Name" at bounding box center [161, 60] width 175 height 11
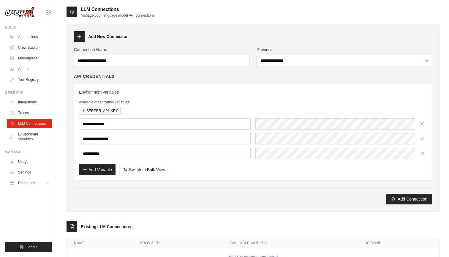
click at [173, 98] on div "**********" at bounding box center [253, 132] width 348 height 86
click at [422, 153] on icon "button" at bounding box center [422, 153] width 3 height 3
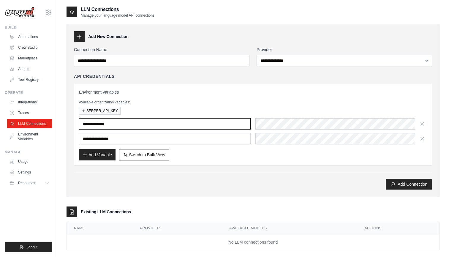
click at [180, 123] on input "**********" at bounding box center [165, 123] width 172 height 11
click at [107, 112] on button "SERPER_API_KEY" at bounding box center [100, 111] width 42 height 8
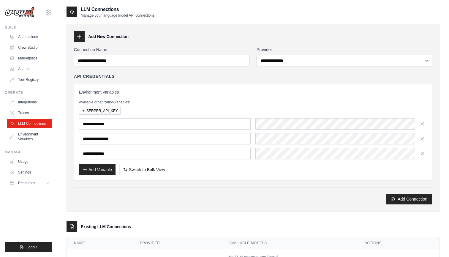
click at [183, 91] on h3 "Environment Variables" at bounding box center [253, 92] width 348 height 6
click at [409, 201] on button "Add Connection" at bounding box center [409, 198] width 46 height 11
click at [259, 97] on div "**********" at bounding box center [253, 132] width 348 height 86
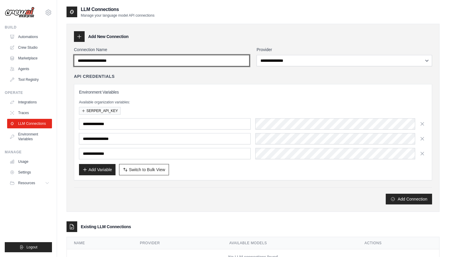
click at [194, 62] on input "Connection Name" at bounding box center [161, 60] width 175 height 11
type input "*"
type input "******"
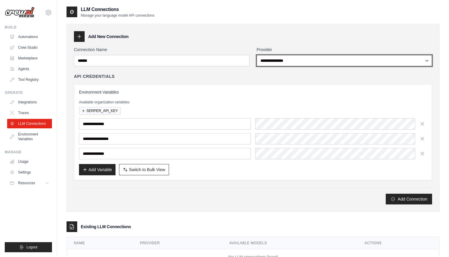
select select "******"
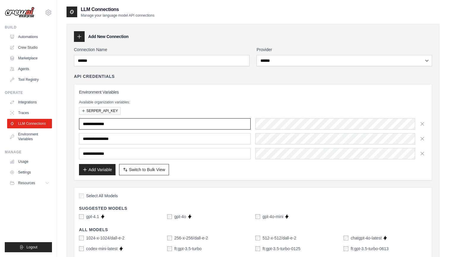
click at [143, 127] on input "**********" at bounding box center [165, 123] width 172 height 11
click at [144, 140] on input "**********" at bounding box center [165, 138] width 172 height 11
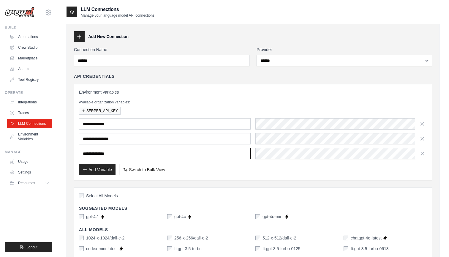
click at [143, 152] on input "**********" at bounding box center [165, 153] width 172 height 11
click at [153, 140] on input "**********" at bounding box center [165, 138] width 172 height 11
click at [146, 171] on span "Switch to Bulk View" at bounding box center [147, 169] width 36 height 6
type textarea "**********"
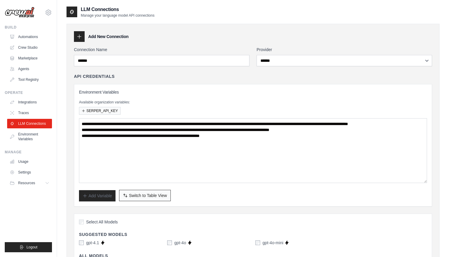
click at [144, 197] on span "Switch to Table View" at bounding box center [148, 195] width 38 height 6
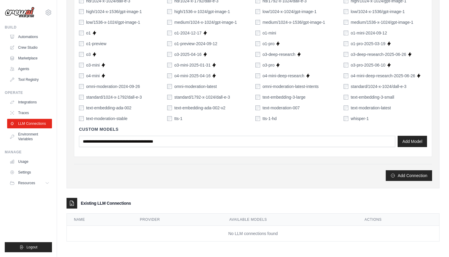
scroll to position [429, 0]
click at [414, 174] on button "Add Connection" at bounding box center [409, 175] width 46 height 11
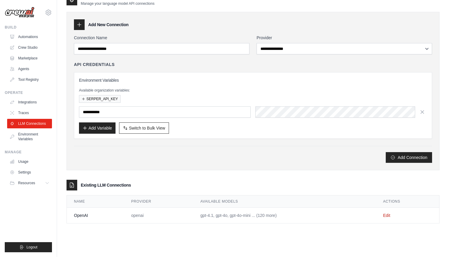
scroll to position [32, 0]
click at [386, 213] on link "Edit" at bounding box center [386, 215] width 7 height 5
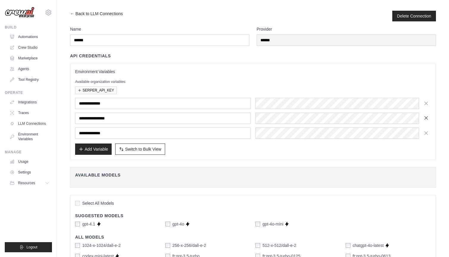
click at [426, 119] on icon "button" at bounding box center [426, 118] width 6 height 6
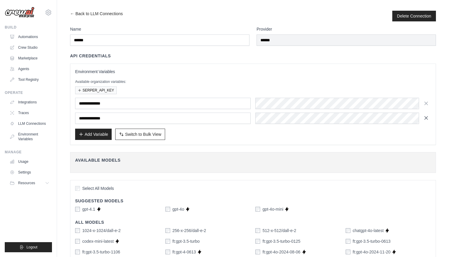
click at [426, 119] on icon "button" at bounding box center [426, 118] width 6 height 6
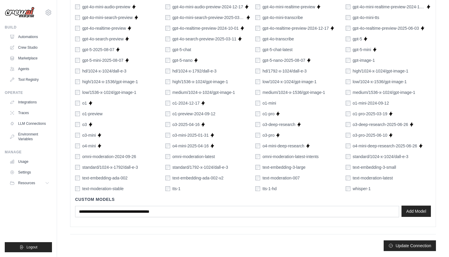
scroll to position [337, 0]
click at [412, 245] on button "Update Connection" at bounding box center [410, 245] width 52 height 11
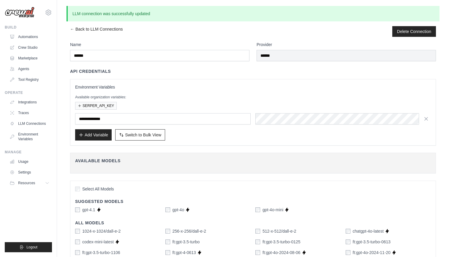
scroll to position [0, 0]
click at [163, 85] on h3 "Environment Variables" at bounding box center [253, 87] width 356 height 6
click at [34, 118] on ul "Integrations Traces LLM Connections Environment Variables" at bounding box center [29, 120] width 45 height 46
click at [34, 123] on link "LLM Connections" at bounding box center [30, 123] width 45 height 9
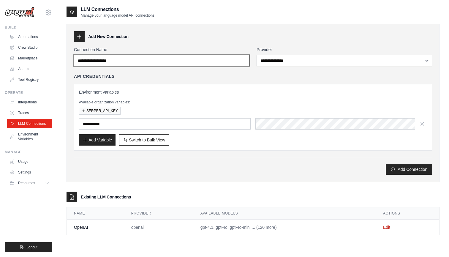
click at [127, 60] on input "Connection Name" at bounding box center [161, 60] width 175 height 11
type input "*"
type input "*********"
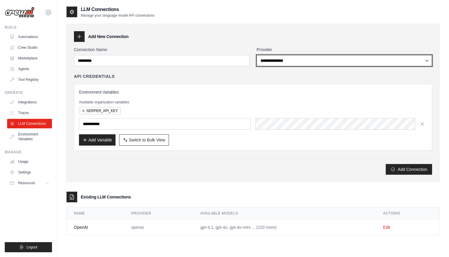
select select "*********"
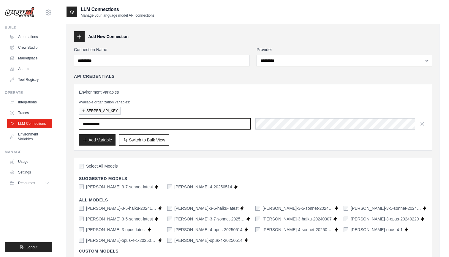
paste input "**********"
type input "**********"
click at [107, 141] on button "Add Variable" at bounding box center [97, 139] width 37 height 11
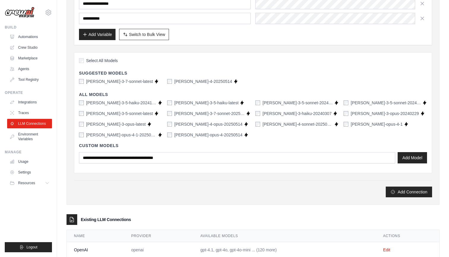
scroll to position [109, 0]
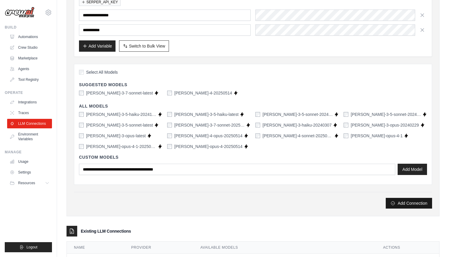
click at [413, 205] on button "Add Connection" at bounding box center [409, 203] width 46 height 11
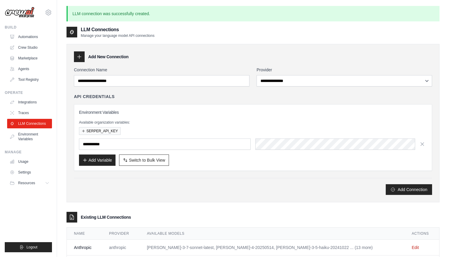
scroll to position [0, 0]
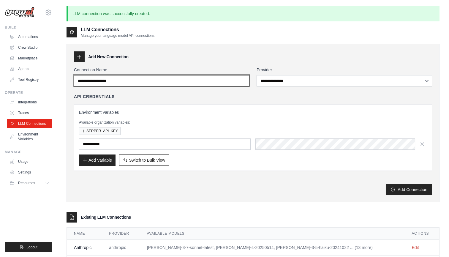
click at [148, 78] on input "Connection Name" at bounding box center [161, 80] width 175 height 11
type input "******"
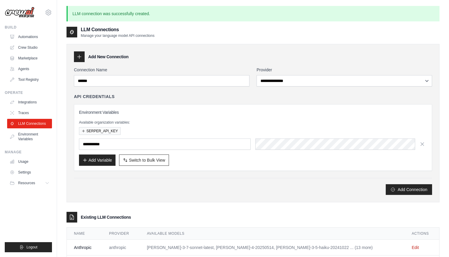
click at [219, 110] on h3 "Environment Variables" at bounding box center [253, 112] width 348 height 6
click at [108, 131] on button "SERPER_API_KEY" at bounding box center [100, 131] width 42 height 8
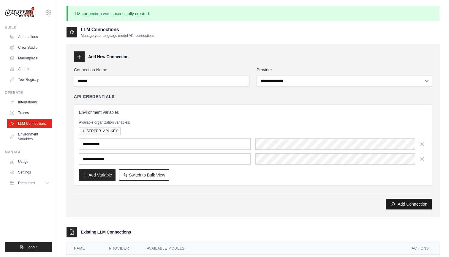
click at [404, 203] on button "Add Connection" at bounding box center [409, 204] width 46 height 11
click at [423, 145] on icon "button" at bounding box center [422, 143] width 3 height 3
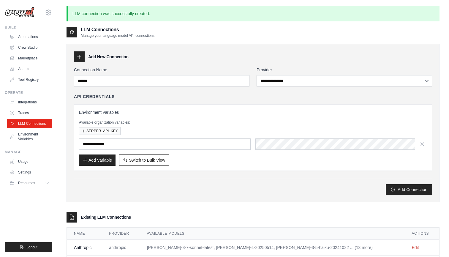
click at [273, 179] on div "Add Connection" at bounding box center [253, 186] width 358 height 17
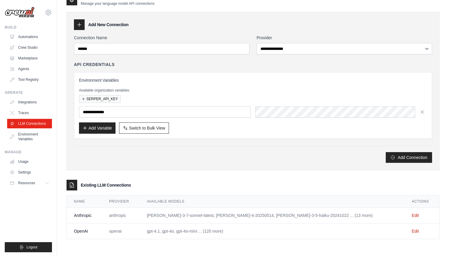
scroll to position [32, 0]
click at [391, 157] on icon "submit" at bounding box center [392, 157] width 5 height 5
click at [34, 136] on link "Environment Variables" at bounding box center [30, 136] width 45 height 14
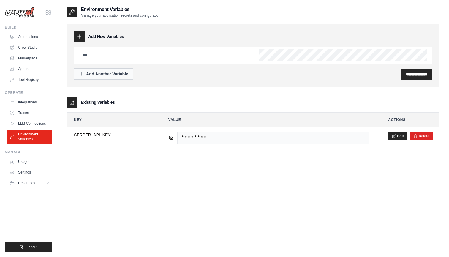
click at [107, 76] on div "Add Another Variable" at bounding box center [103, 74] width 49 height 6
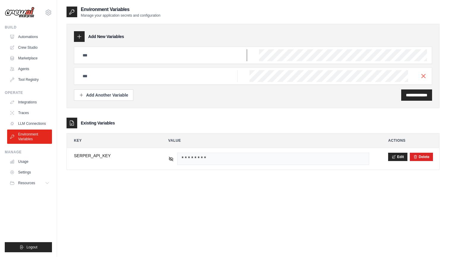
click at [118, 53] on input "text" at bounding box center [163, 55] width 168 height 12
type input "**********"
click at [157, 61] on input "text" at bounding box center [163, 55] width 168 height 12
paste input "**********"
drag, startPoint x: 175, startPoint y: 76, endPoint x: 123, endPoint y: 77, distance: 51.7
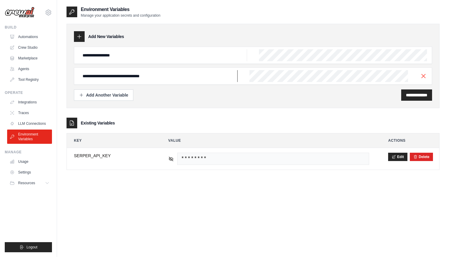
click at [123, 61] on input "**********" at bounding box center [163, 55] width 168 height 12
type input "**********"
click at [186, 94] on div "**********" at bounding box center [253, 94] width 358 height 11
click at [117, 96] on div "Add Another Variable" at bounding box center [103, 95] width 49 height 6
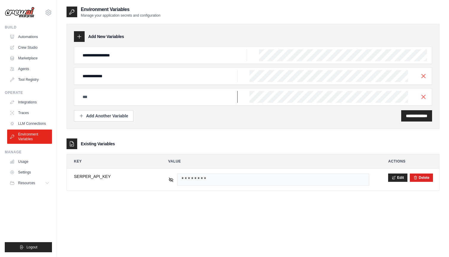
click at [122, 61] on input "text" at bounding box center [163, 55] width 168 height 12
paste input "**********"
type input "**********"
click at [252, 119] on div "**********" at bounding box center [253, 115] width 358 height 11
click at [406, 115] on input "**********" at bounding box center [416, 116] width 21 height 6
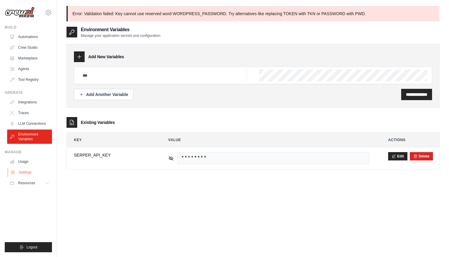
click at [23, 175] on link "Settings" at bounding box center [30, 171] width 45 height 9
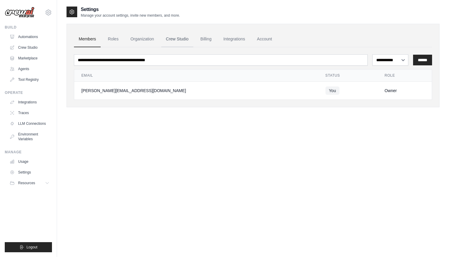
click at [185, 38] on link "Crew Studio" at bounding box center [177, 39] width 32 height 16
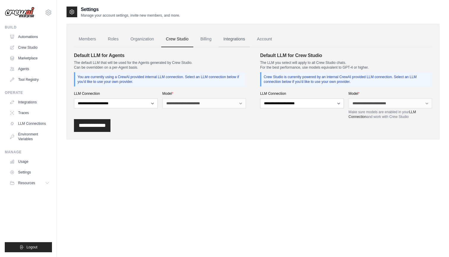
click at [236, 40] on link "Integrations" at bounding box center [233, 39] width 31 height 16
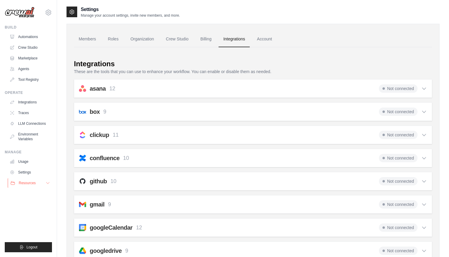
click at [49, 182] on icon at bounding box center [47, 182] width 3 height 1
click at [28, 45] on link "Crew Studio" at bounding box center [30, 47] width 45 height 9
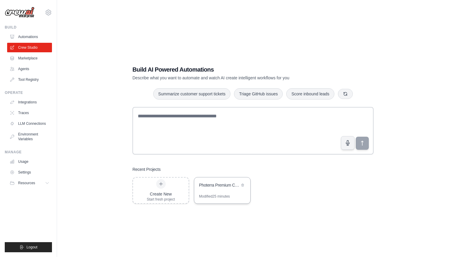
click at [209, 184] on div "Photerra Premium Content Engine" at bounding box center [219, 185] width 41 height 6
click at [23, 170] on link "Settings" at bounding box center [30, 171] width 45 height 9
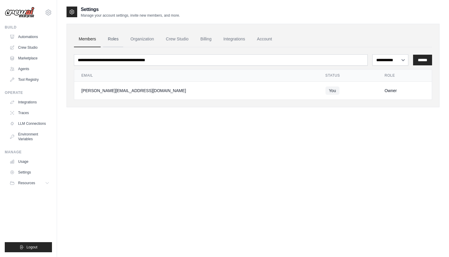
click at [116, 39] on link "Roles" at bounding box center [113, 39] width 20 height 16
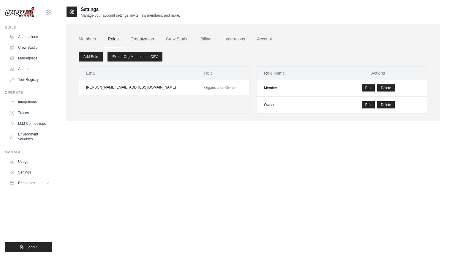
click at [148, 38] on link "Organization" at bounding box center [142, 39] width 33 height 16
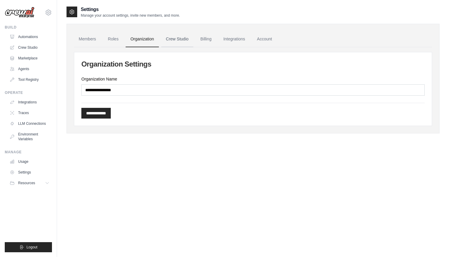
click at [168, 40] on link "Crew Studio" at bounding box center [177, 39] width 32 height 16
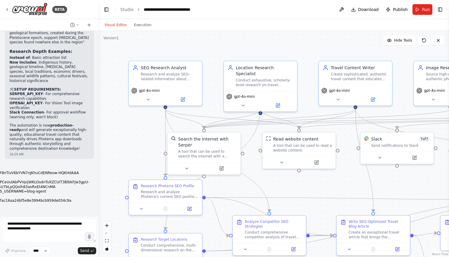
scroll to position [5455, 0]
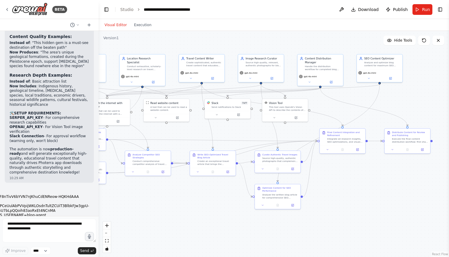
drag, startPoint x: 285, startPoint y: 237, endPoint x: 186, endPoint y: 205, distance: 104.5
click at [186, 205] on div ".deletable-edge-delete-btn { width: 20px; height: 20px; border: 0px solid #ffff…" at bounding box center [274, 144] width 350 height 226
click at [425, 43] on button at bounding box center [424, 40] width 12 height 9
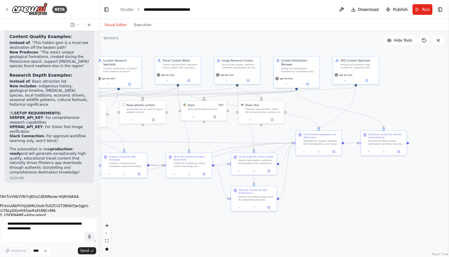
drag, startPoint x: 400, startPoint y: 171, endPoint x: 376, endPoint y: 174, distance: 23.3
click at [376, 174] on div ".deletable-edge-delete-btn { width: 20px; height: 20px; border: 0px solid #ffff…" at bounding box center [274, 144] width 350 height 226
click at [367, 150] on icon at bounding box center [368, 150] width 3 height 3
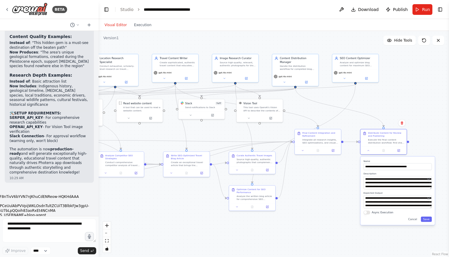
click at [350, 210] on div ".deletable-edge-delete-btn { width: 20px; height: 20px; border: 0px solid #ffff…" at bounding box center [274, 144] width 350 height 226
click at [367, 148] on button at bounding box center [368, 149] width 13 height 4
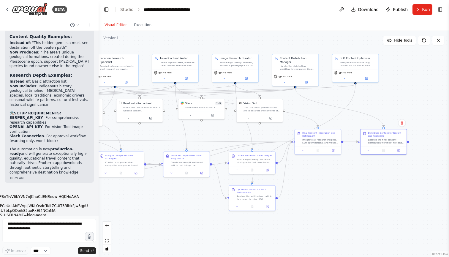
click at [337, 180] on div ".deletable-edge-delete-btn { width: 20px; height: 20px; border: 0px solid #ffff…" at bounding box center [274, 144] width 350 height 226
click at [61, 233] on textarea at bounding box center [49, 230] width 94 height 24
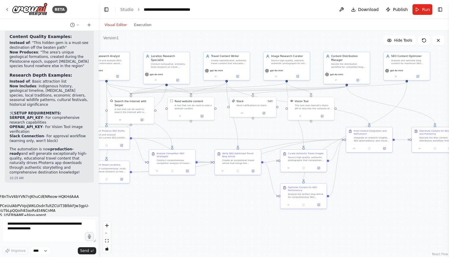
drag, startPoint x: 168, startPoint y: 203, endPoint x: 216, endPoint y: 201, distance: 48.4
click at [216, 201] on div ".deletable-edge-delete-btn { width: 20px; height: 20px; border: 0px solid #ffff…" at bounding box center [274, 144] width 350 height 226
click at [51, 231] on textarea at bounding box center [49, 230] width 94 height 24
type textarea "**********"
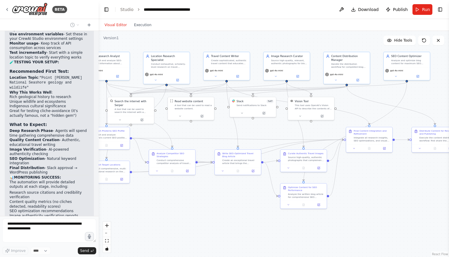
scroll to position [5809, 0]
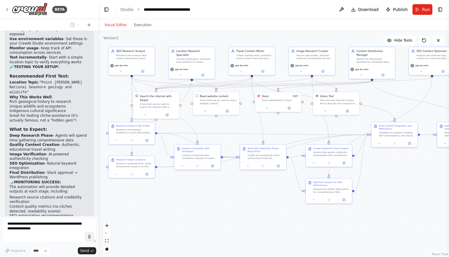
drag, startPoint x: 163, startPoint y: 216, endPoint x: 188, endPoint y: 211, distance: 25.8
click at [188, 211] on div ".deletable-edge-delete-btn { width: 20px; height: 20px; border: 0px solid #ffff…" at bounding box center [274, 144] width 350 height 226
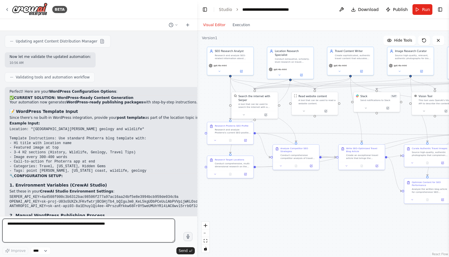
scroll to position [4432, 0]
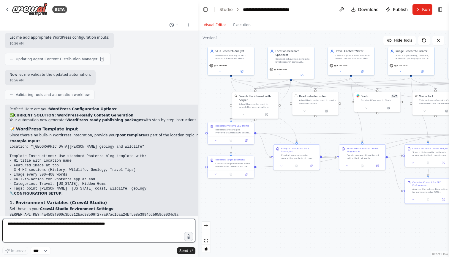
drag, startPoint x: 98, startPoint y: 121, endPoint x: 198, endPoint y: 124, distance: 100.1
click at [198, 124] on div "BETA Tasks: [1] research and learn SEO-related information about my company and…" at bounding box center [224, 128] width 449 height 257
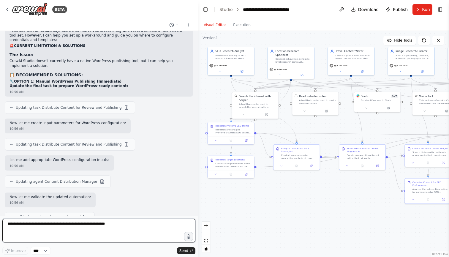
scroll to position [4311, 0]
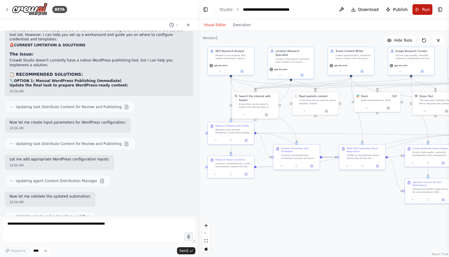
click at [422, 11] on span "Run" at bounding box center [426, 10] width 8 height 6
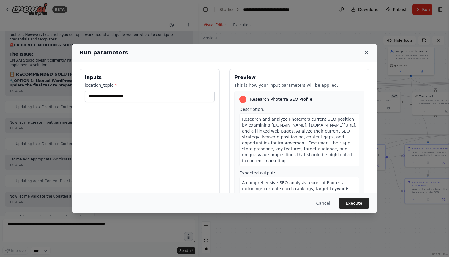
click at [369, 50] on icon at bounding box center [366, 53] width 6 height 6
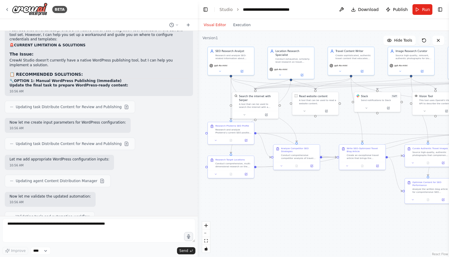
click at [422, 41] on icon at bounding box center [424, 41] width 4 height 4
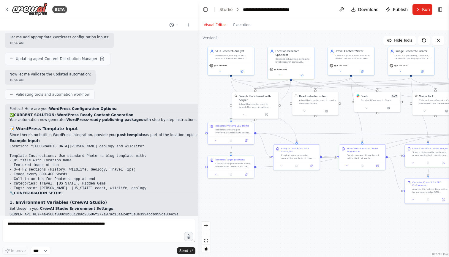
scroll to position [4432, 0]
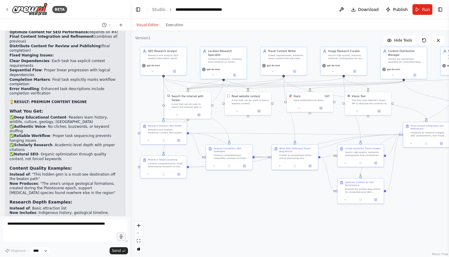
drag, startPoint x: 197, startPoint y: 128, endPoint x: 130, endPoint y: 131, distance: 66.9
click at [130, 131] on div "BETA Tasks: [1] research and learn SEO-related information about my company and…" at bounding box center [224, 128] width 449 height 257
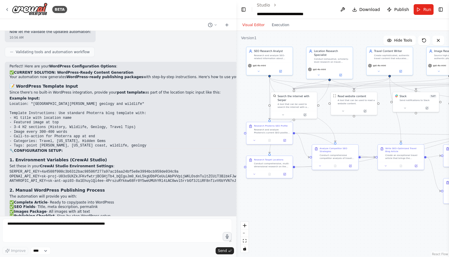
scroll to position [4271, 0]
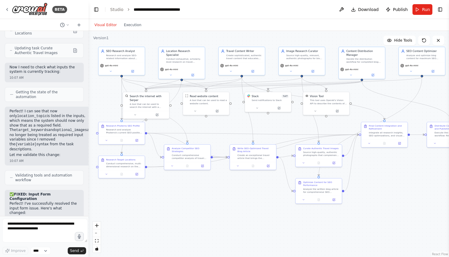
drag, startPoint x: 129, startPoint y: 117, endPoint x: 88, endPoint y: 126, distance: 42.2
click at [88, 126] on div "BETA Tasks: [1] research and learn SEO-related information about my company and…" at bounding box center [224, 128] width 449 height 257
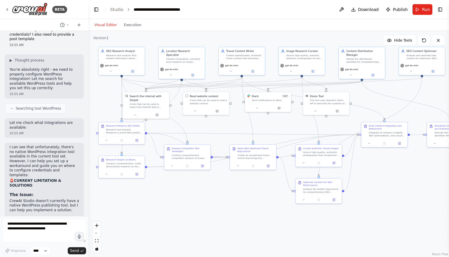
scroll to position [0, 0]
click at [420, 7] on button "Run" at bounding box center [422, 9] width 20 height 11
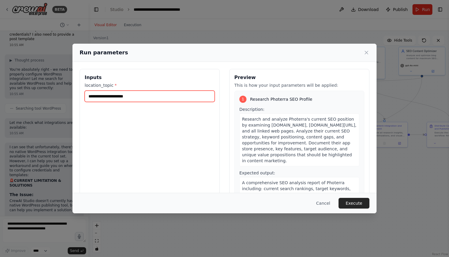
click at [139, 94] on input "location_topic *" at bounding box center [150, 96] width 130 height 11
type input "**********"
click at [355, 195] on div "Cancel Execute" at bounding box center [224, 203] width 304 height 20
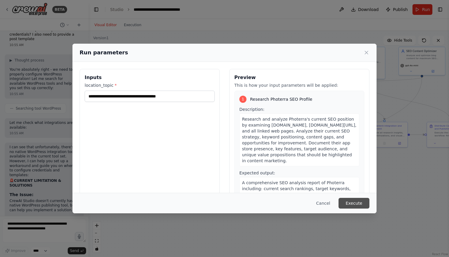
click at [355, 200] on button "Execute" at bounding box center [353, 203] width 31 height 11
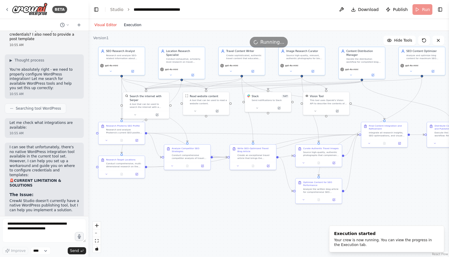
click at [137, 23] on button "Execution" at bounding box center [132, 24] width 25 height 7
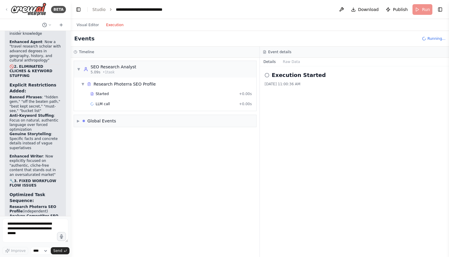
drag, startPoint x: 88, startPoint y: 50, endPoint x: 34, endPoint y: 50, distance: 54.0
click at [34, 50] on div "BETA Tasks: [1] research and learn SEO-related information about my company and…" at bounding box center [35, 128] width 71 height 257
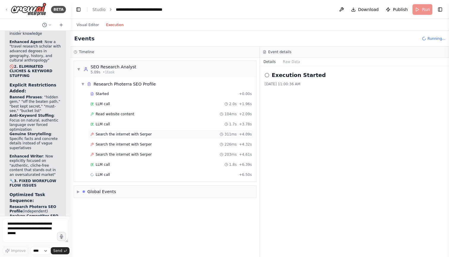
click at [127, 135] on span "Search the internet with Serper" at bounding box center [124, 134] width 56 height 5
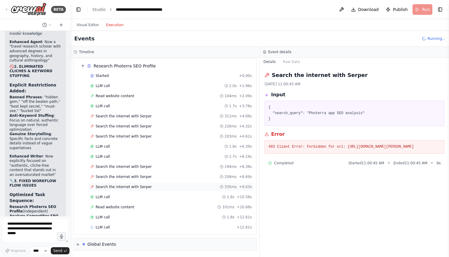
scroll to position [18, 0]
click at [131, 186] on span "Search the internet with Serper" at bounding box center [124, 186] width 56 height 5
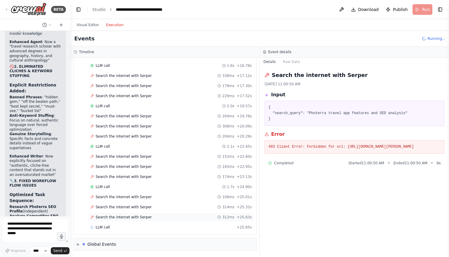
scroll to position [220, 0]
click at [132, 216] on span "Search the internet with Serper" at bounding box center [124, 217] width 56 height 5
click at [134, 207] on span "Search the internet with Serper" at bounding box center [124, 207] width 56 height 5
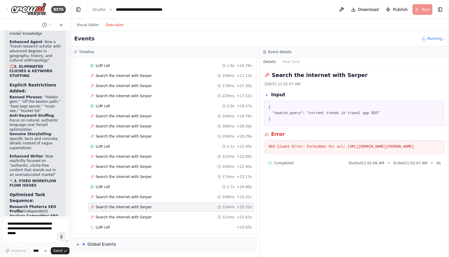
click at [135, 203] on div "Search the internet with Serper 314ms + 25.32s" at bounding box center [171, 206] width 166 height 9
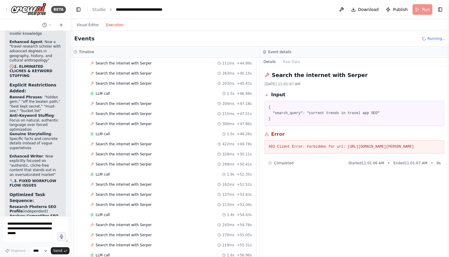
scroll to position [633, 0]
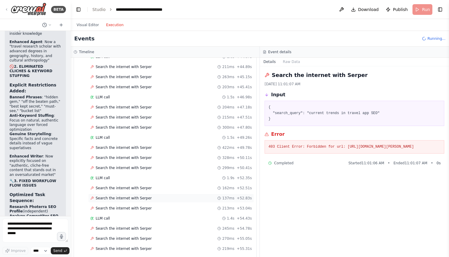
click at [175, 201] on div "Search the internet with Serper 137ms + 52.83s" at bounding box center [171, 198] width 166 height 9
click at [167, 206] on div "Search the internet with Serper 213ms + 53.04s" at bounding box center [170, 208] width 161 height 5
click at [437, 36] on span "Running..." at bounding box center [436, 38] width 18 height 5
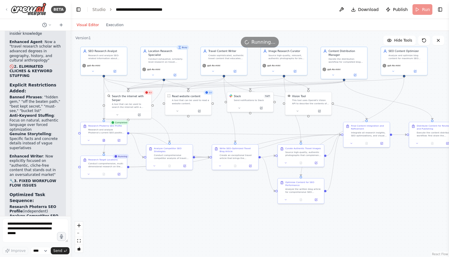
click at [92, 24] on button "Visual Editor" at bounding box center [87, 24] width 29 height 7
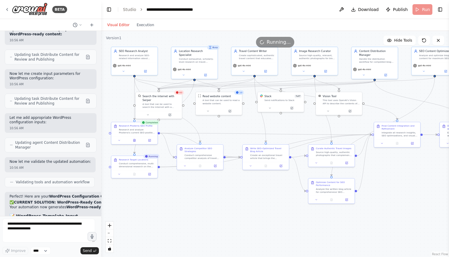
scroll to position [5937, 0]
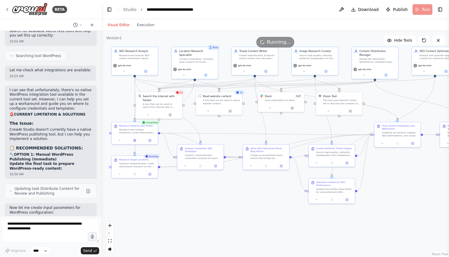
drag, startPoint x: 69, startPoint y: 152, endPoint x: 102, endPoint y: 152, distance: 32.7
click at [102, 152] on div "BETA Tasks: [1] research and learn SEO-related information about my company and…" at bounding box center [224, 128] width 449 height 257
click at [420, 8] on header "**********" at bounding box center [275, 9] width 347 height 19
click at [426, 40] on icon at bounding box center [424, 41] width 4 height 4
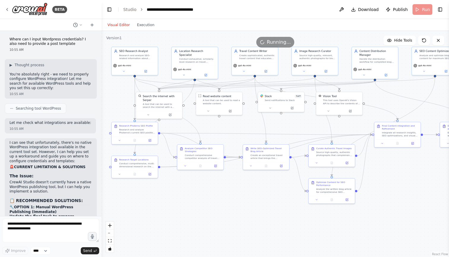
scroll to position [5876, 0]
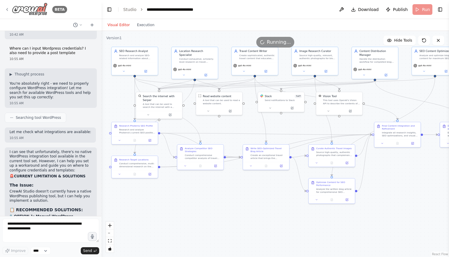
click at [7, 8] on icon at bounding box center [7, 9] width 1 height 2
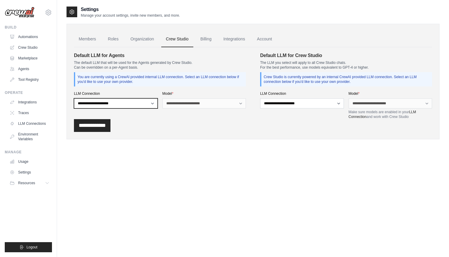
select select "******"
click at [207, 40] on link "Billing" at bounding box center [206, 39] width 20 height 16
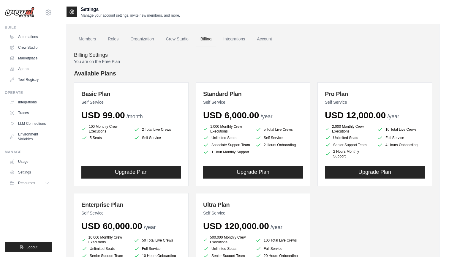
click at [236, 37] on link "Integrations" at bounding box center [233, 39] width 31 height 16
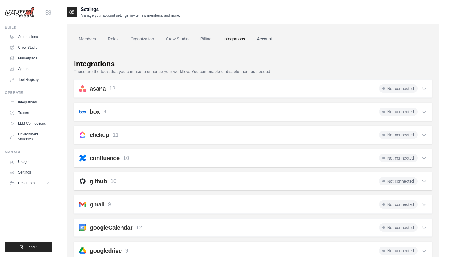
click at [267, 36] on link "Account" at bounding box center [264, 39] width 25 height 16
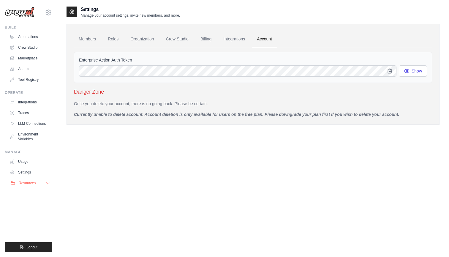
click at [33, 182] on span "Resources" at bounding box center [27, 182] width 17 height 5
click at [26, 139] on link "Environment Variables" at bounding box center [30, 136] width 45 height 14
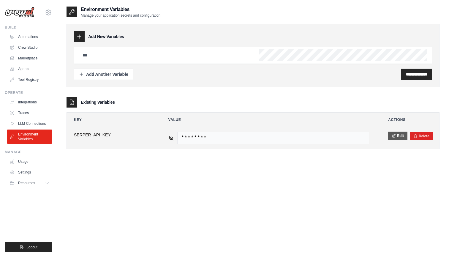
click at [400, 133] on button "Edit" at bounding box center [397, 135] width 19 height 8
click at [397, 137] on button "Save" at bounding box center [395, 135] width 15 height 8
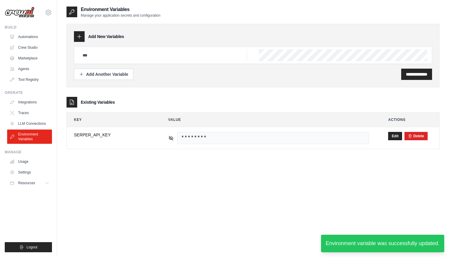
click at [334, 173] on div "**********" at bounding box center [252, 134] width 373 height 257
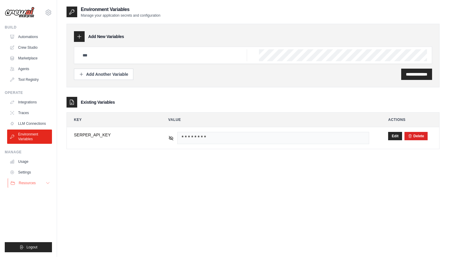
click at [45, 185] on icon at bounding box center [47, 182] width 5 height 5
click at [47, 183] on icon at bounding box center [47, 182] width 3 height 1
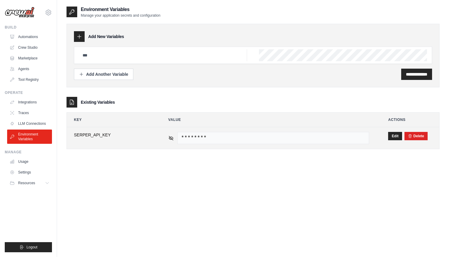
click at [93, 134] on span "SERPER_API_KEY" at bounding box center [111, 135] width 75 height 6
copy span "SERPER_API_KEY"
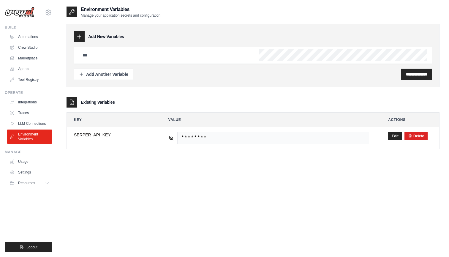
click at [110, 177] on div "**********" at bounding box center [252, 134] width 373 height 257
click at [32, 35] on link "Automations" at bounding box center [30, 36] width 45 height 9
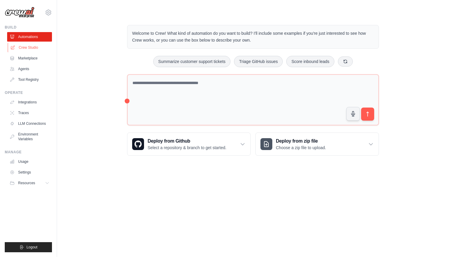
click at [30, 46] on link "Crew Studio" at bounding box center [30, 47] width 45 height 9
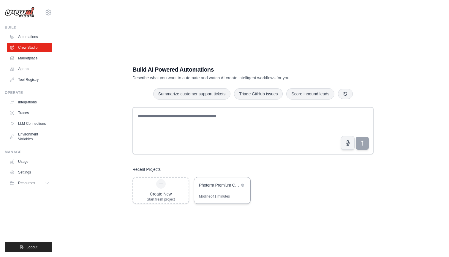
click at [211, 180] on div "Photerra Premium Content Engine" at bounding box center [222, 185] width 56 height 17
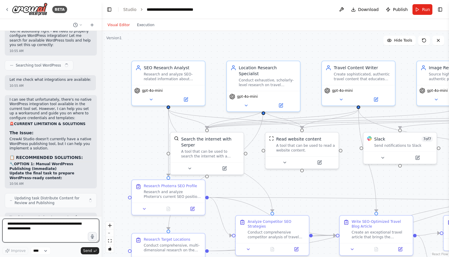
click at [51, 228] on textarea at bounding box center [50, 230] width 97 height 24
paste textarea "**********"
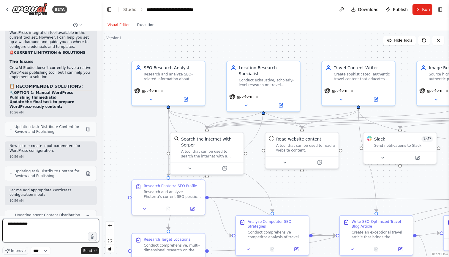
scroll to position [5937, 0]
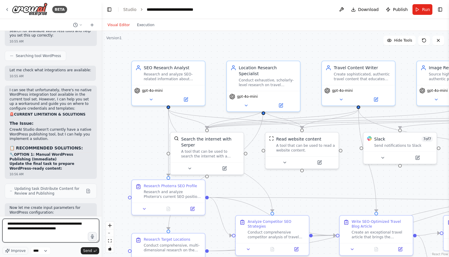
type textarea "**********"
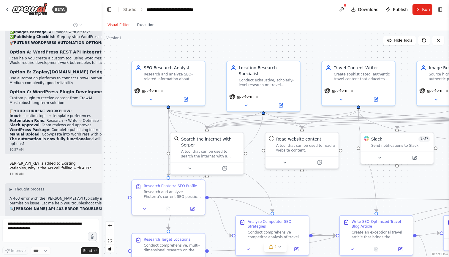
scroll to position [6377, 0]
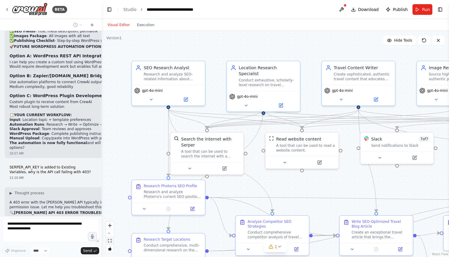
click at [110, 241] on icon "fit view" at bounding box center [110, 240] width 4 height 3
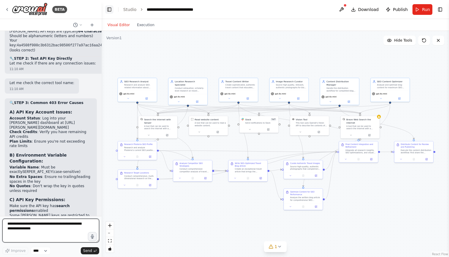
scroll to position [6584, 0]
